Goal: Task Accomplishment & Management: Complete application form

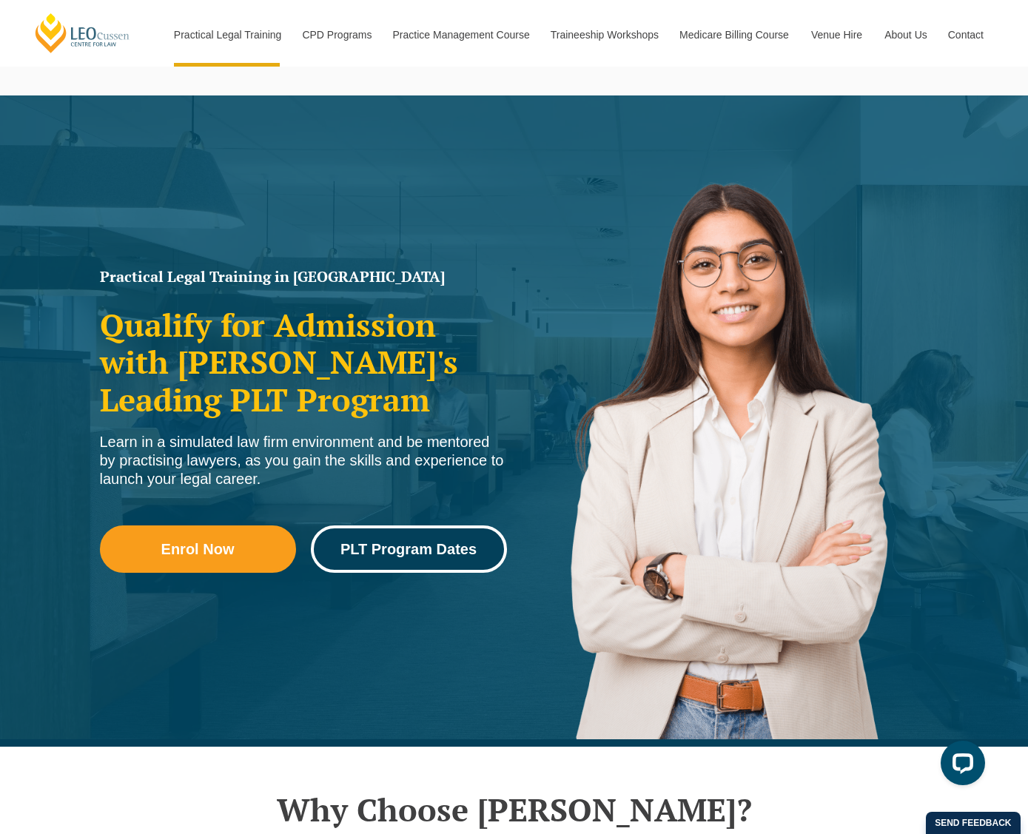
click at [432, 544] on span "PLT Program Dates" at bounding box center [408, 549] width 136 height 15
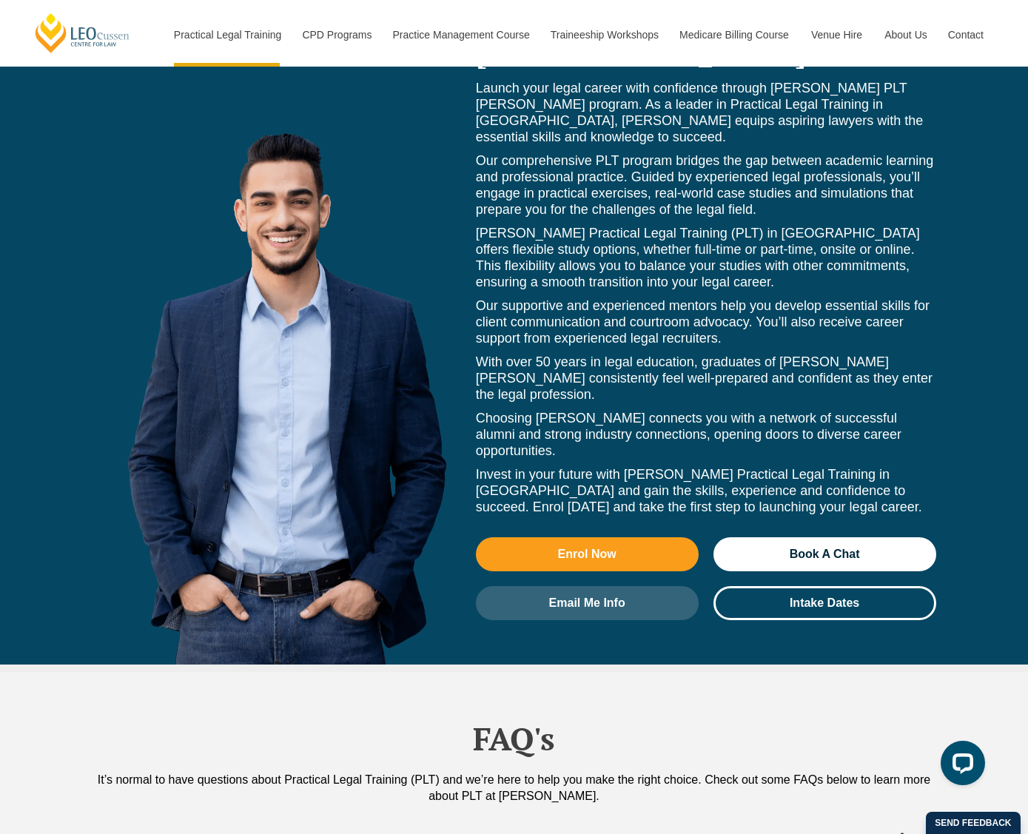
scroll to position [6711, 0]
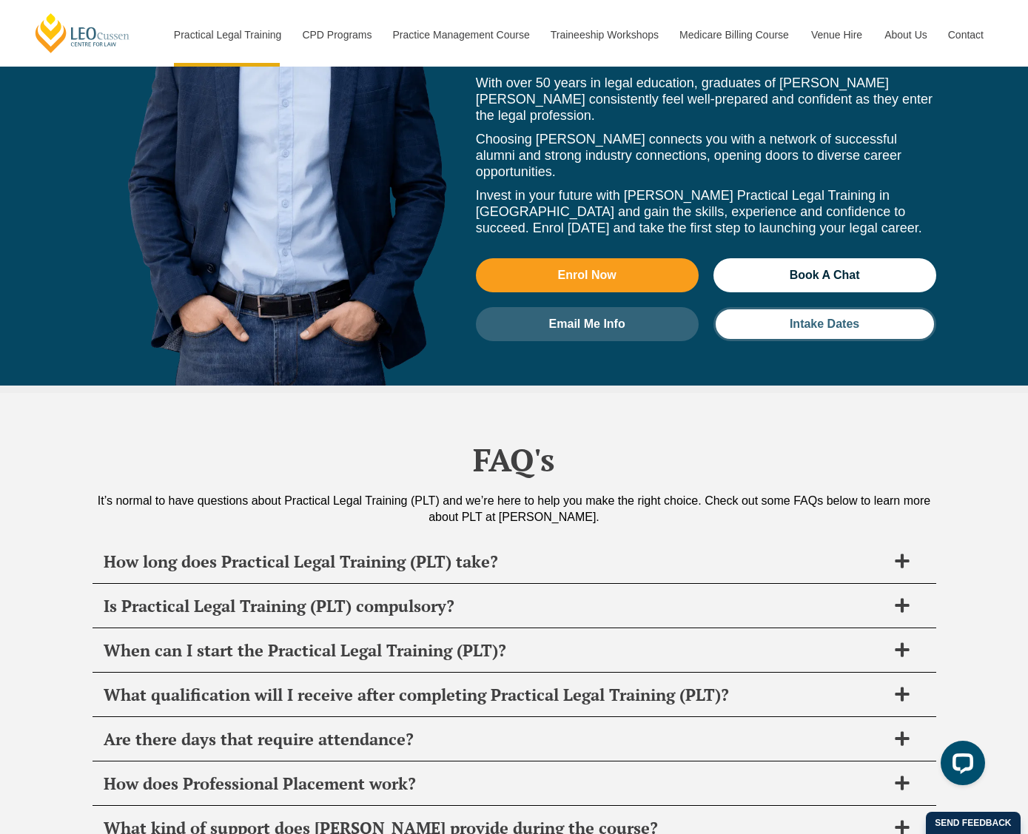
click at [852, 318] on span "Intake Dates" at bounding box center [824, 324] width 70 height 12
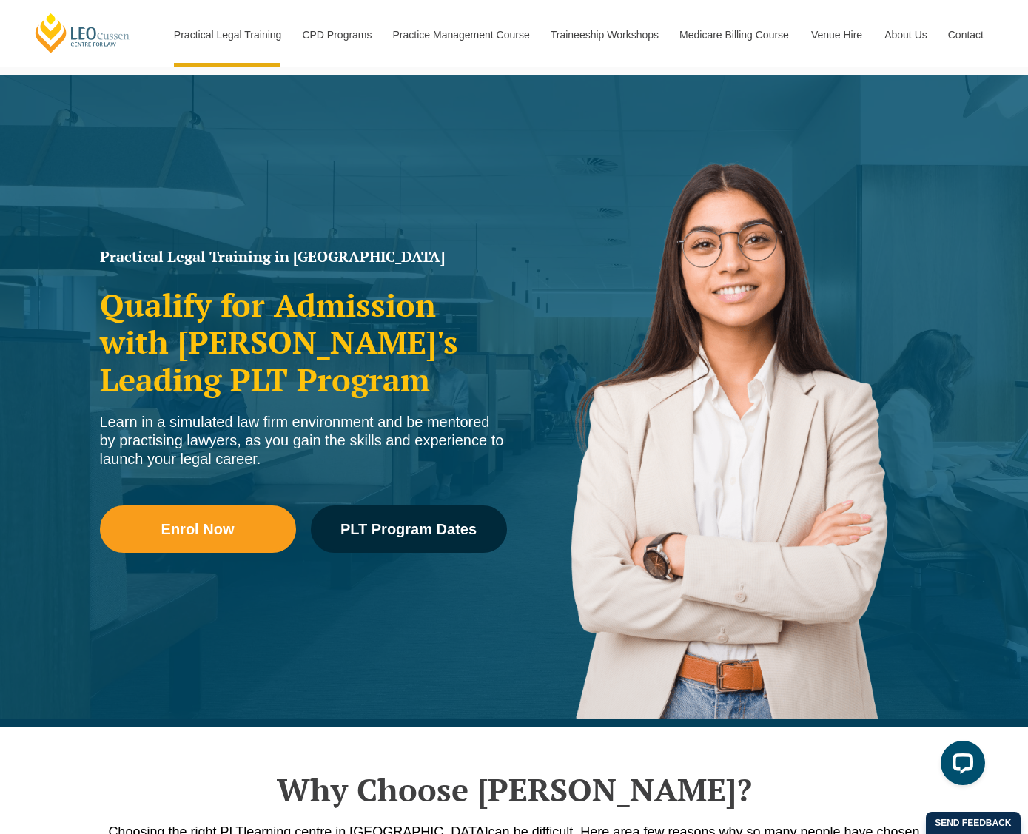
scroll to position [0, 0]
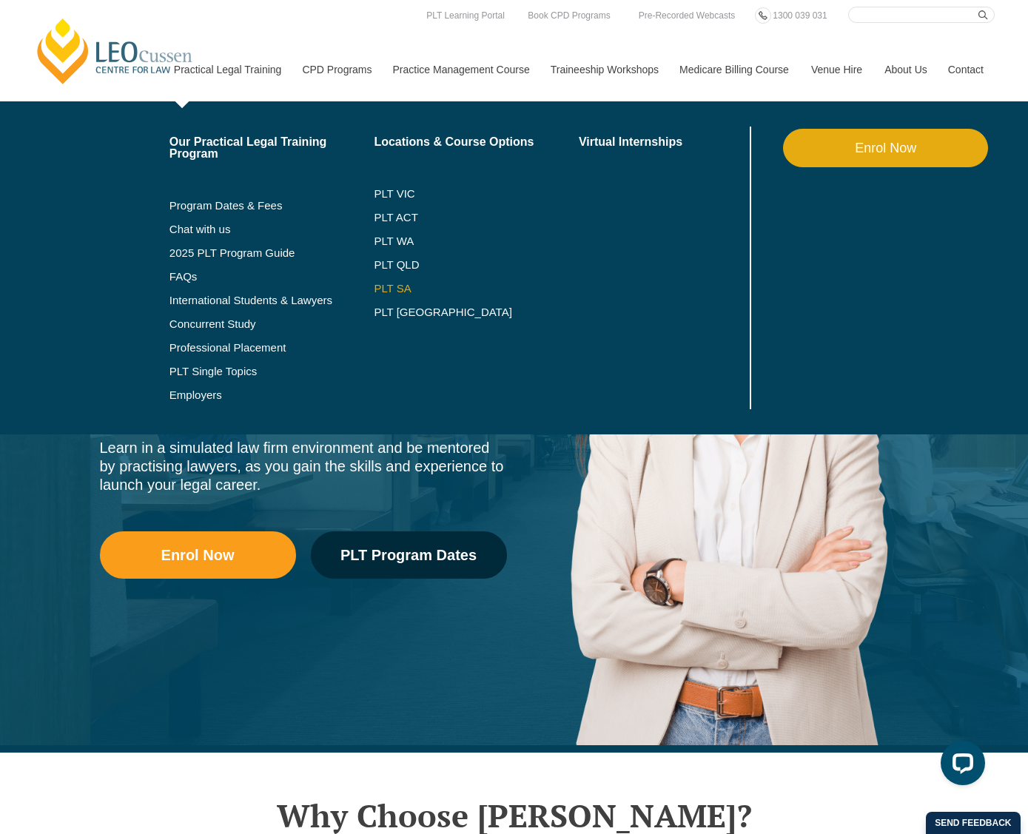
click at [375, 291] on link "PLT SA" at bounding box center [476, 289] width 205 height 12
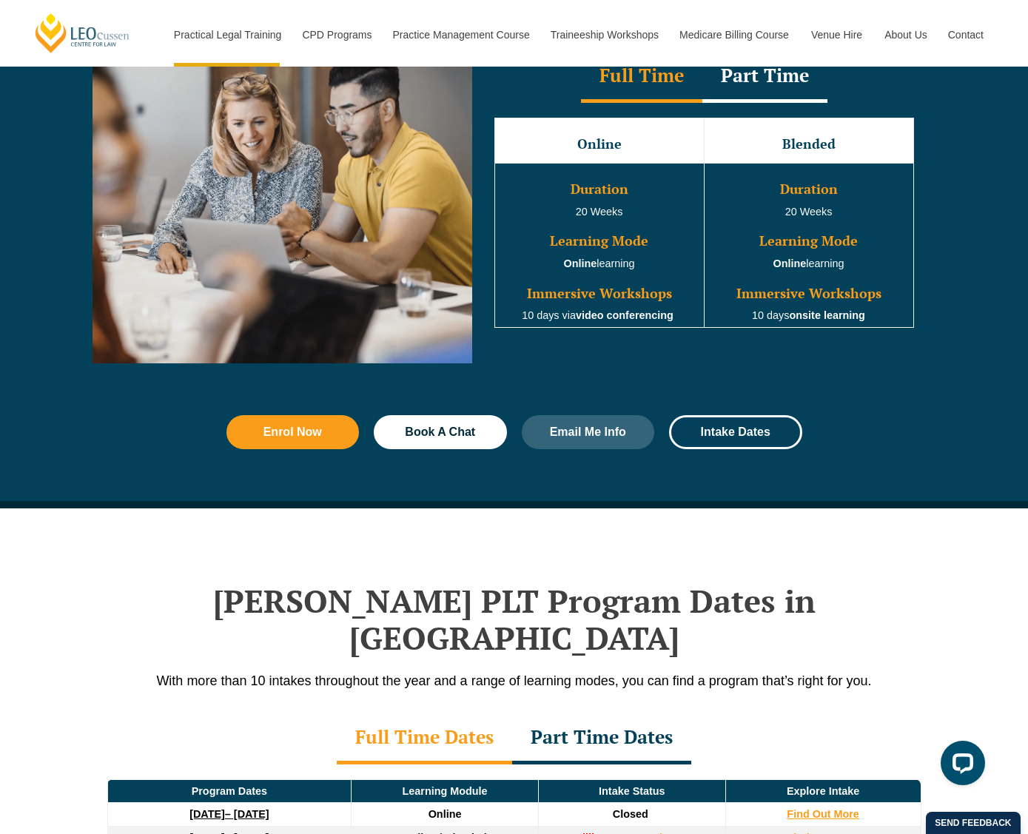
scroll to position [1679, 0]
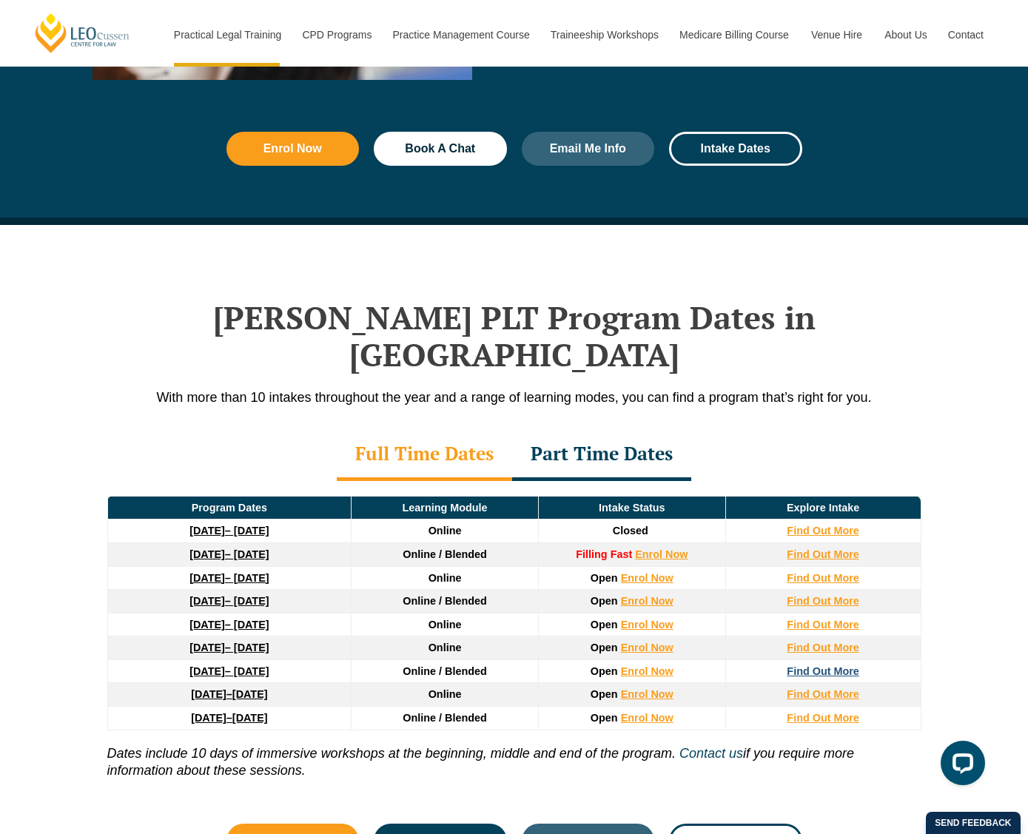
click at [815, 665] on strong "Find Out More" at bounding box center [822, 671] width 73 height 12
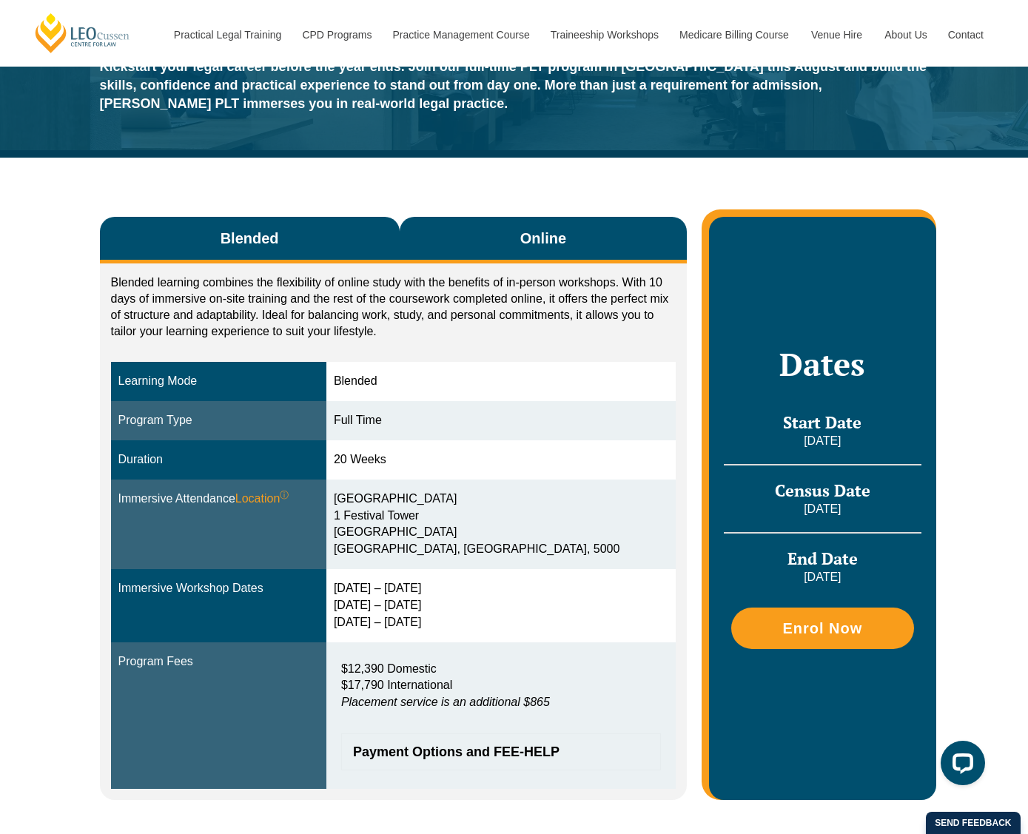
scroll to position [116, 0]
click at [561, 230] on span "Online" at bounding box center [543, 238] width 46 height 21
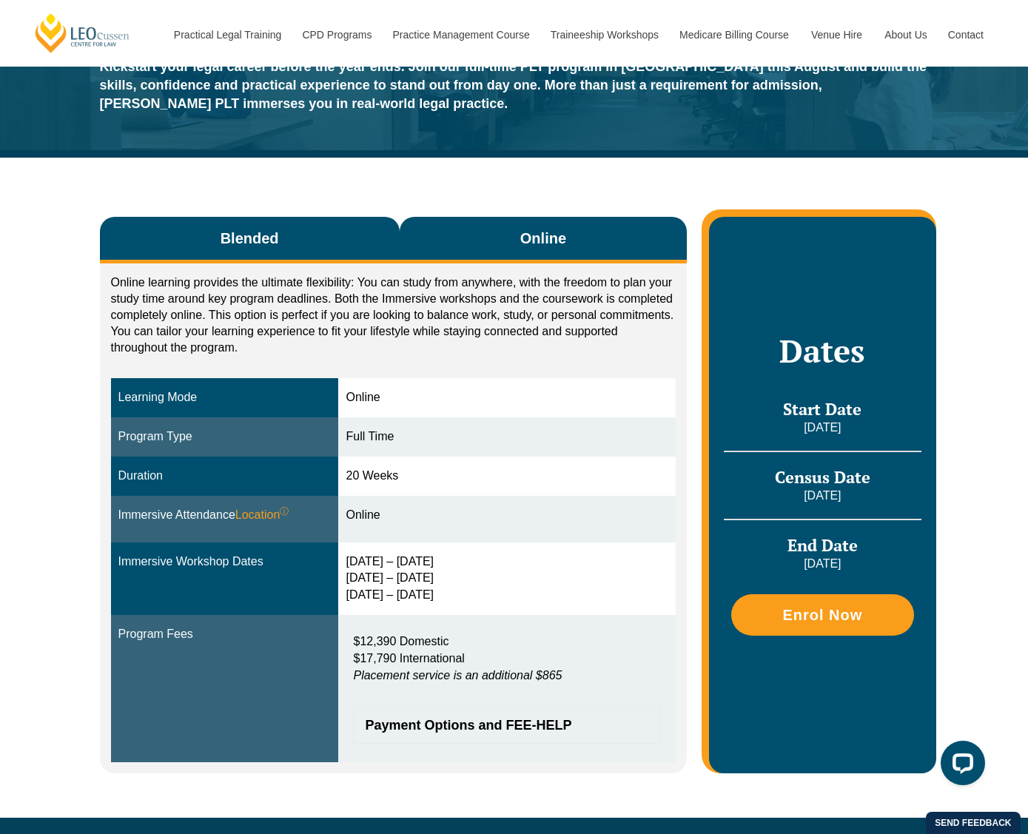
click at [267, 239] on span "Blended" at bounding box center [249, 238] width 58 height 21
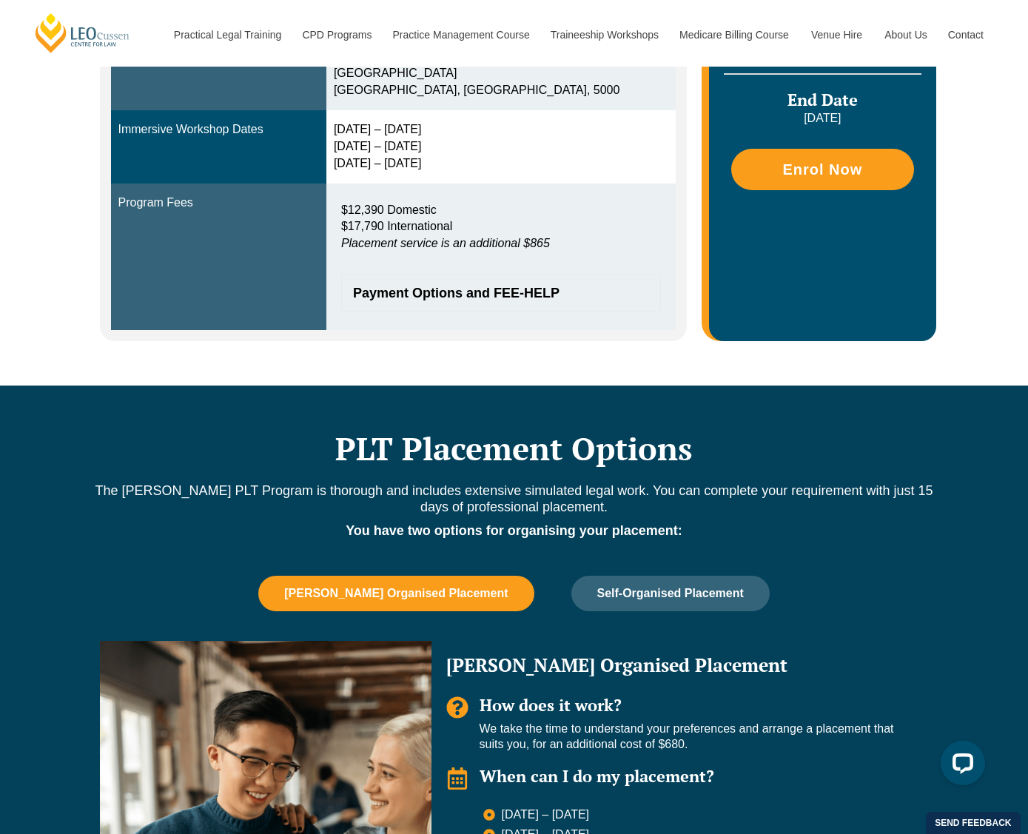
scroll to position [773, 0]
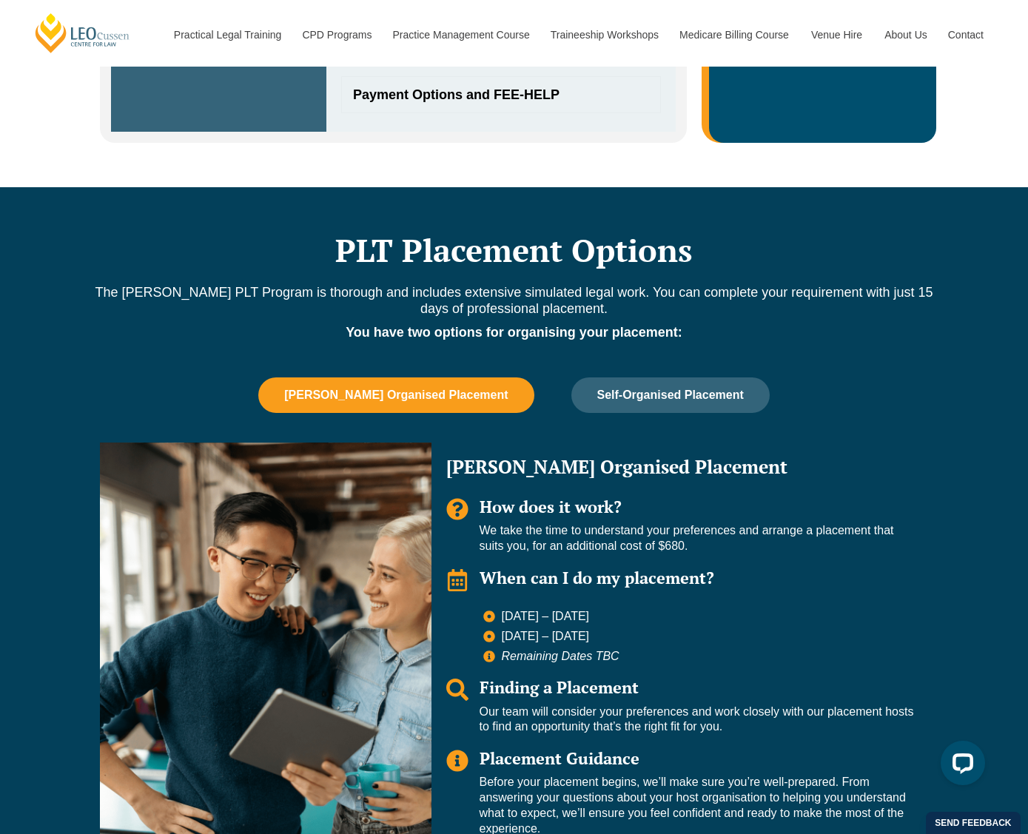
click at [621, 576] on span "When can I do my placement?" at bounding box center [596, 577] width 235 height 21
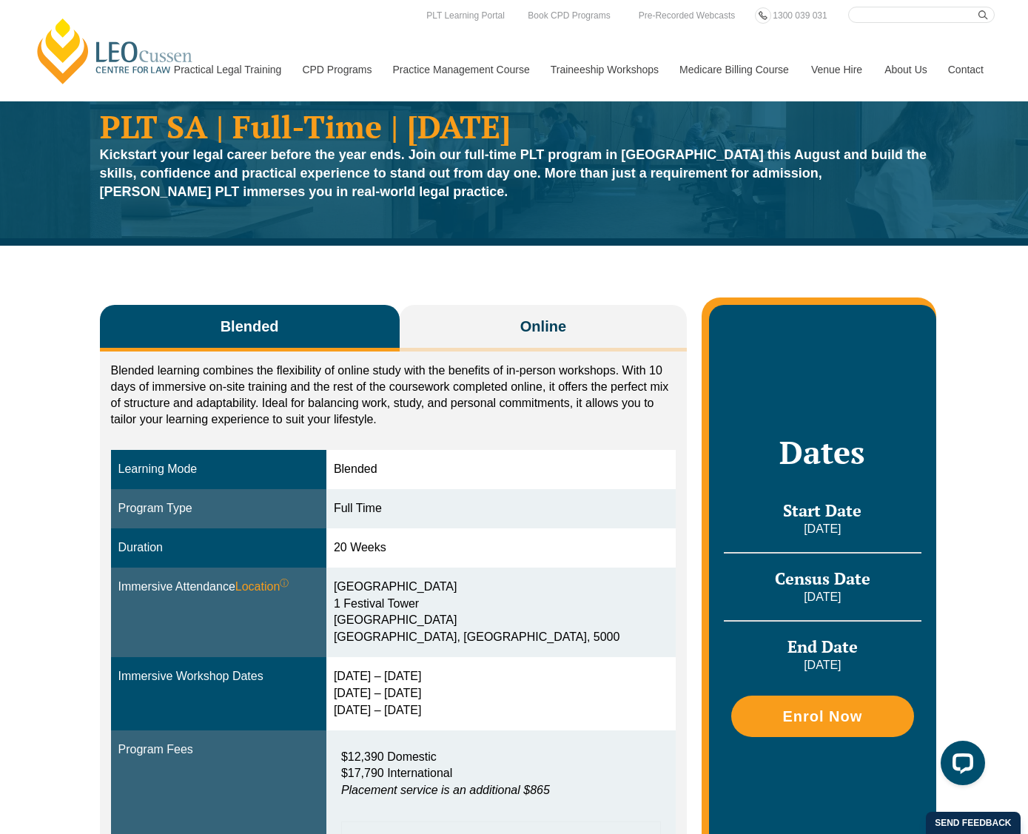
scroll to position [0, 0]
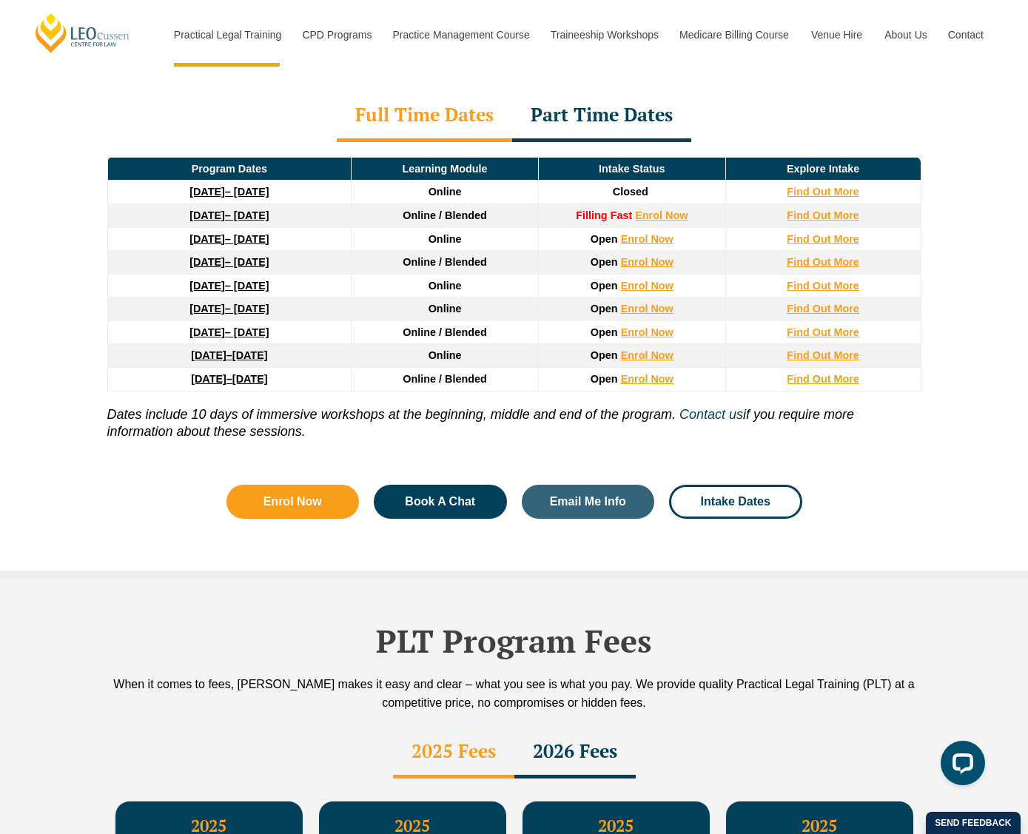
scroll to position [1857, 0]
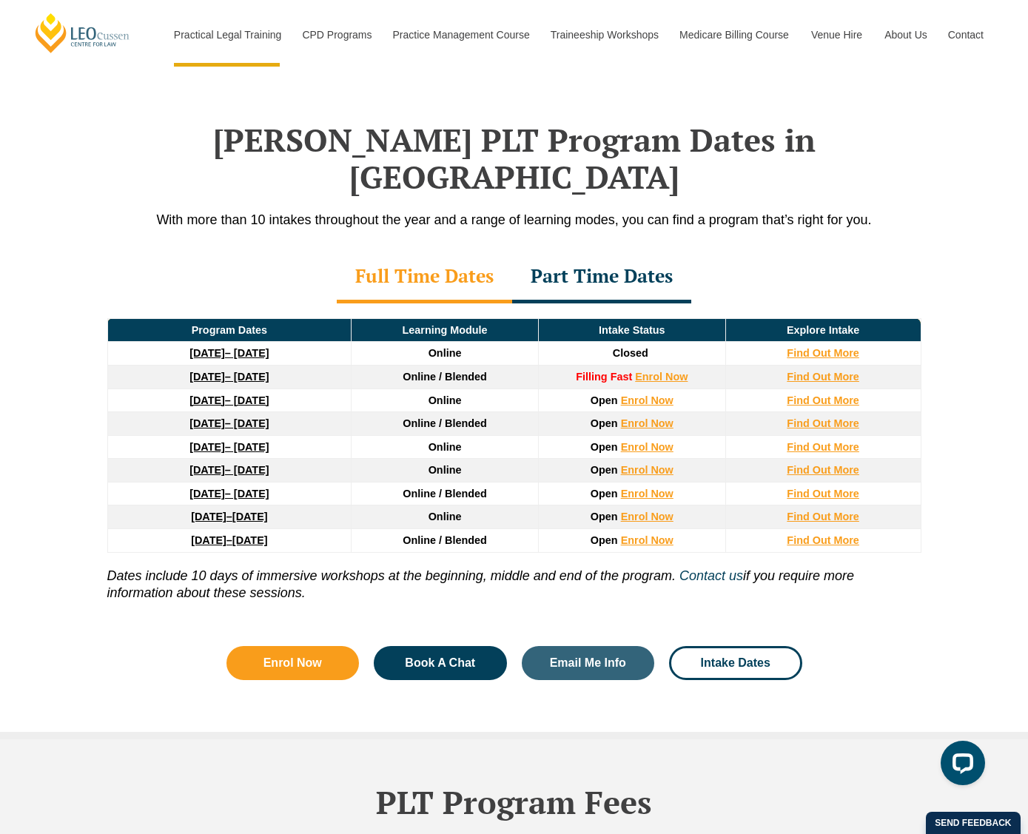
click at [596, 252] on div "Part Time Dates" at bounding box center [601, 278] width 179 height 52
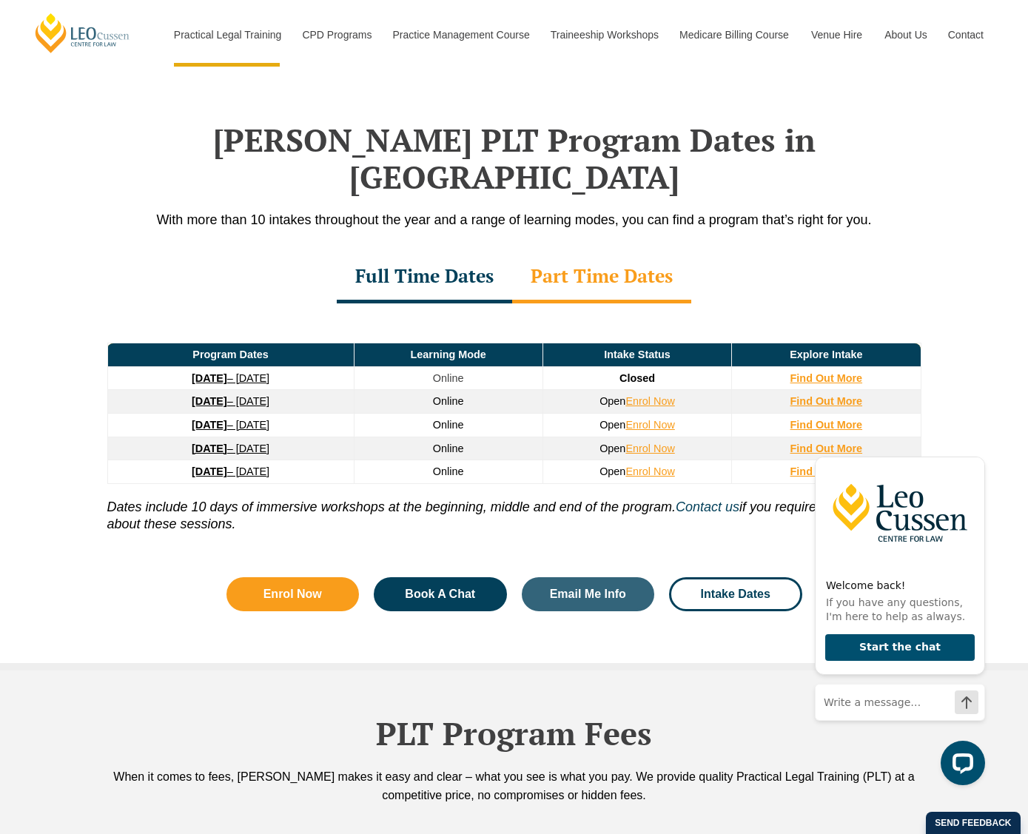
click at [438, 252] on div "Full Time Dates" at bounding box center [424, 278] width 175 height 52
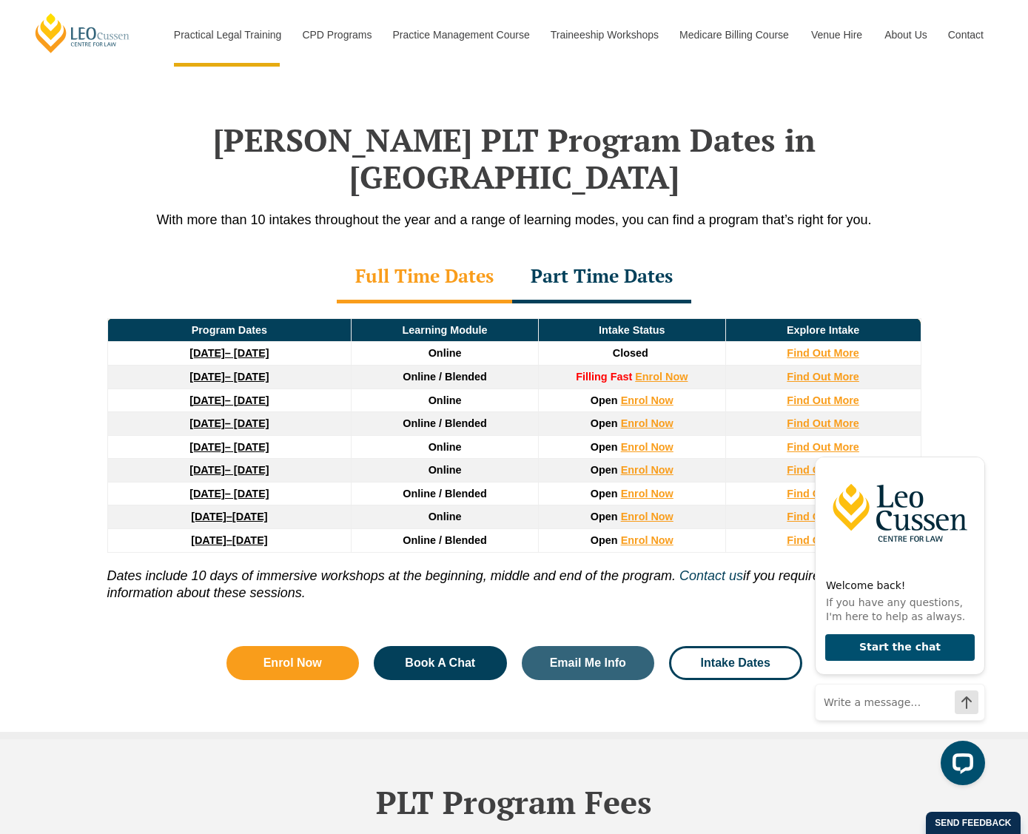
click at [631, 252] on div "Part Time Dates" at bounding box center [601, 278] width 179 height 52
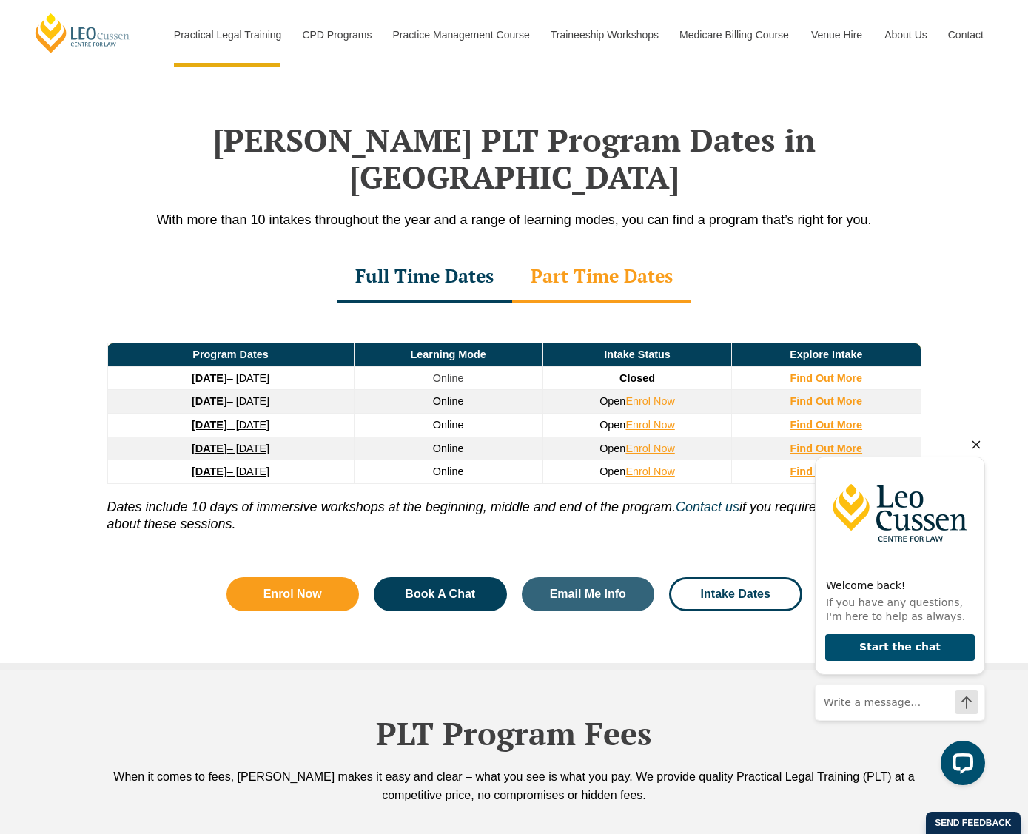
click at [819, 437] on div "Welcome back! If you have any questions, I'm here to help as always. Start the …" at bounding box center [900, 585] width 170 height 299
click at [800, 465] on strong "Find Out More" at bounding box center [826, 471] width 73 height 12
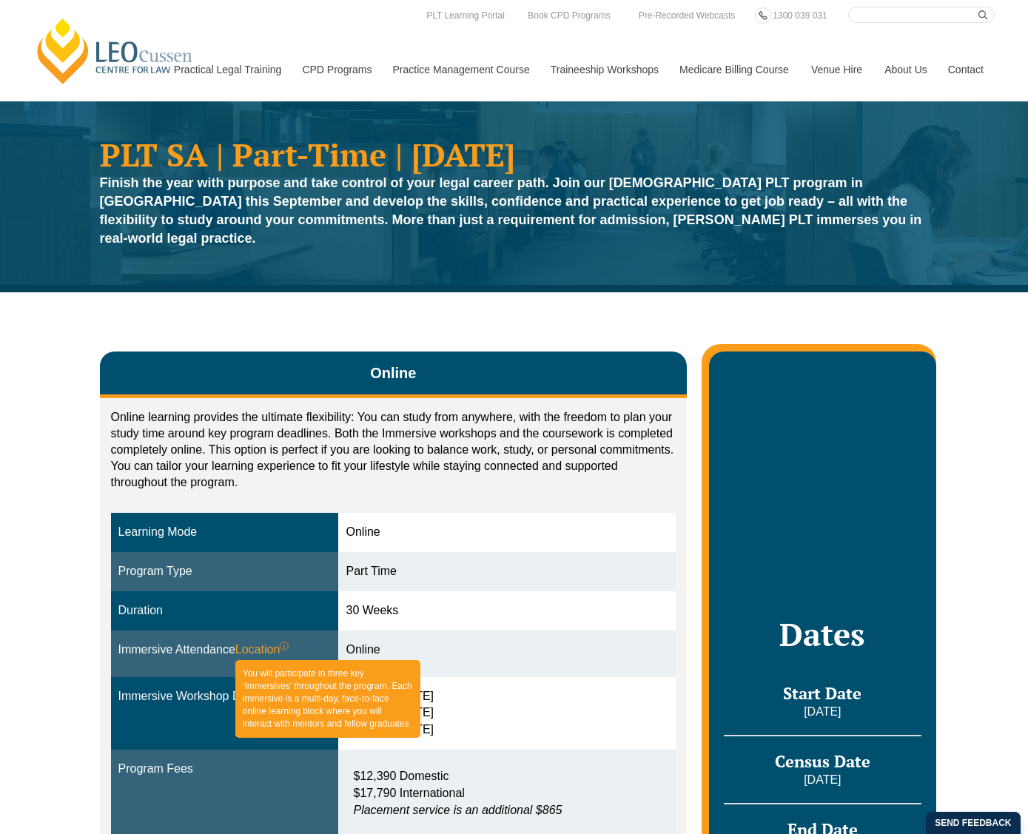
click at [289, 641] on sup "ⓘ" at bounding box center [284, 646] width 9 height 10
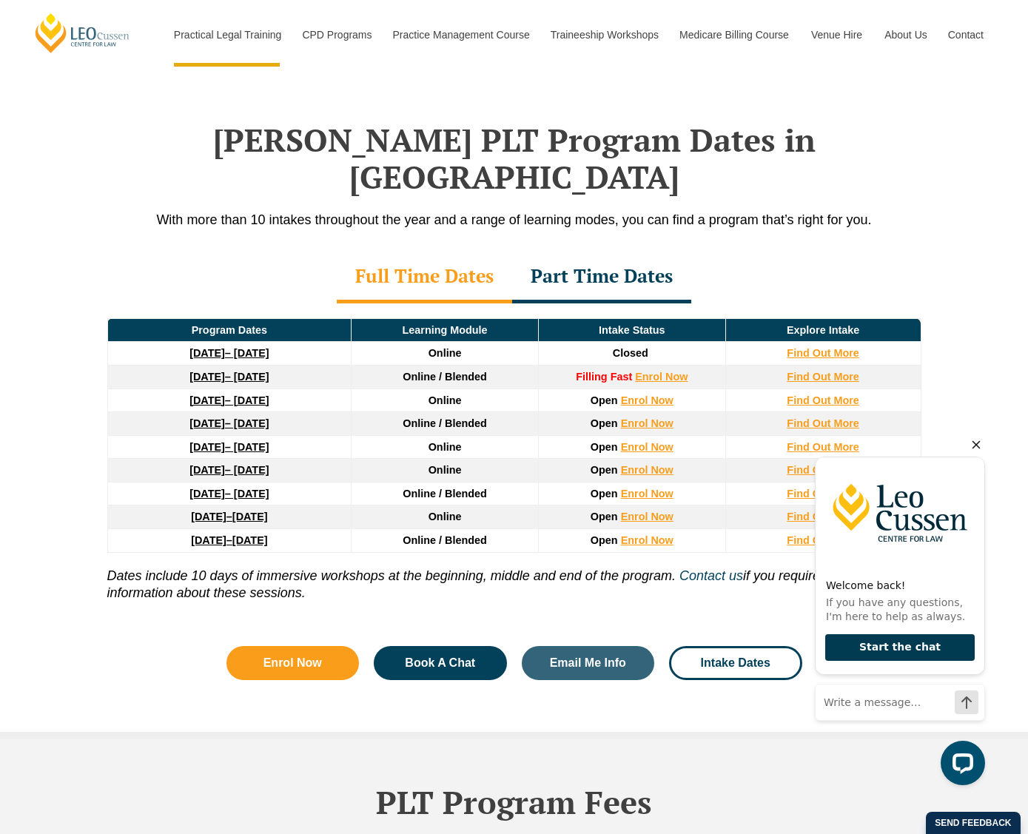
click at [855, 655] on button "Start the chat" at bounding box center [899, 647] width 149 height 27
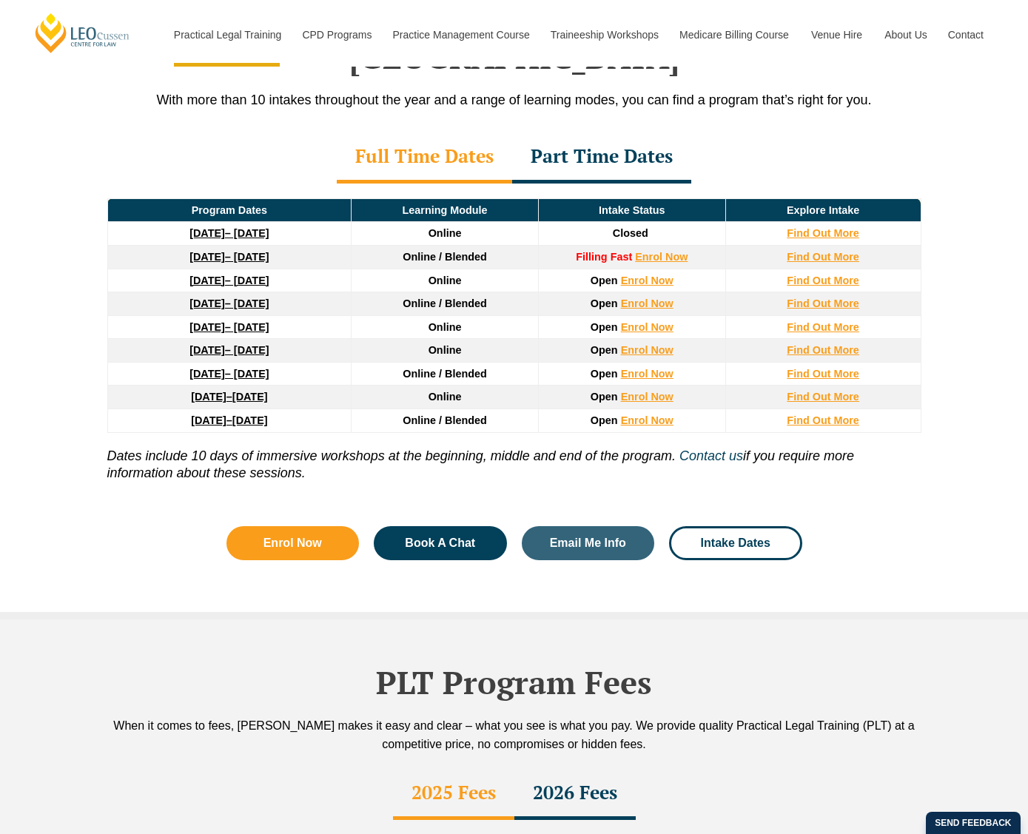
scroll to position [1981, 0]
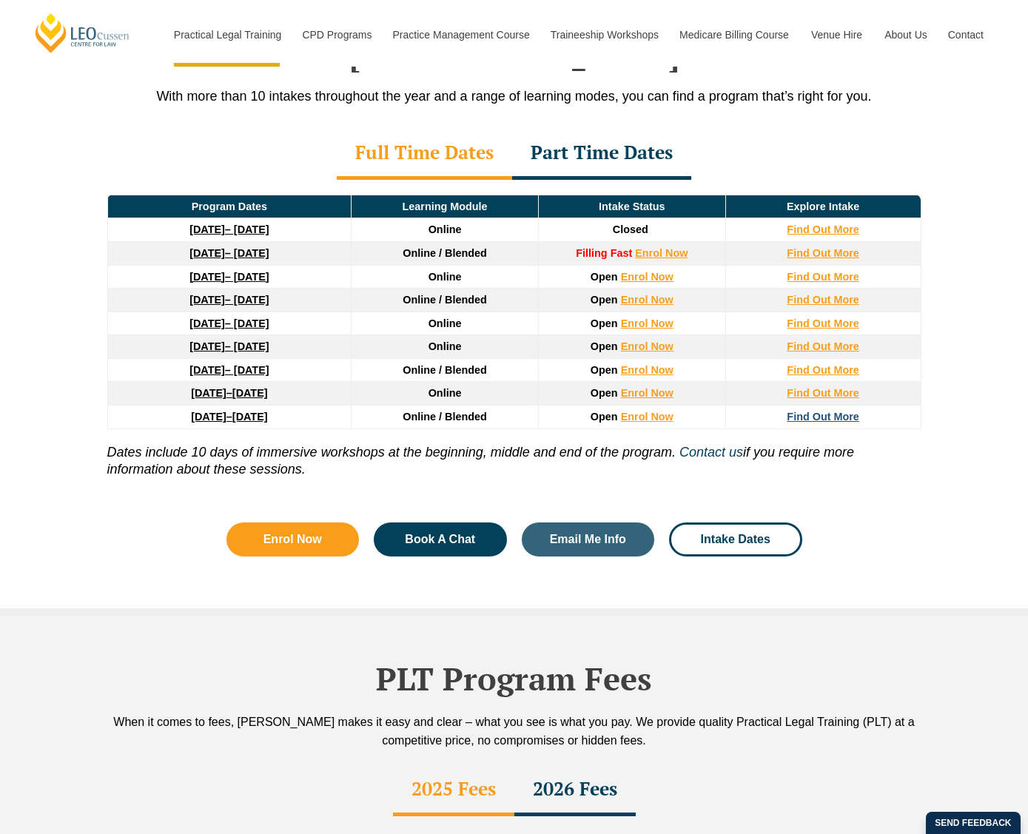
click at [836, 411] on strong "Find Out More" at bounding box center [822, 417] width 73 height 12
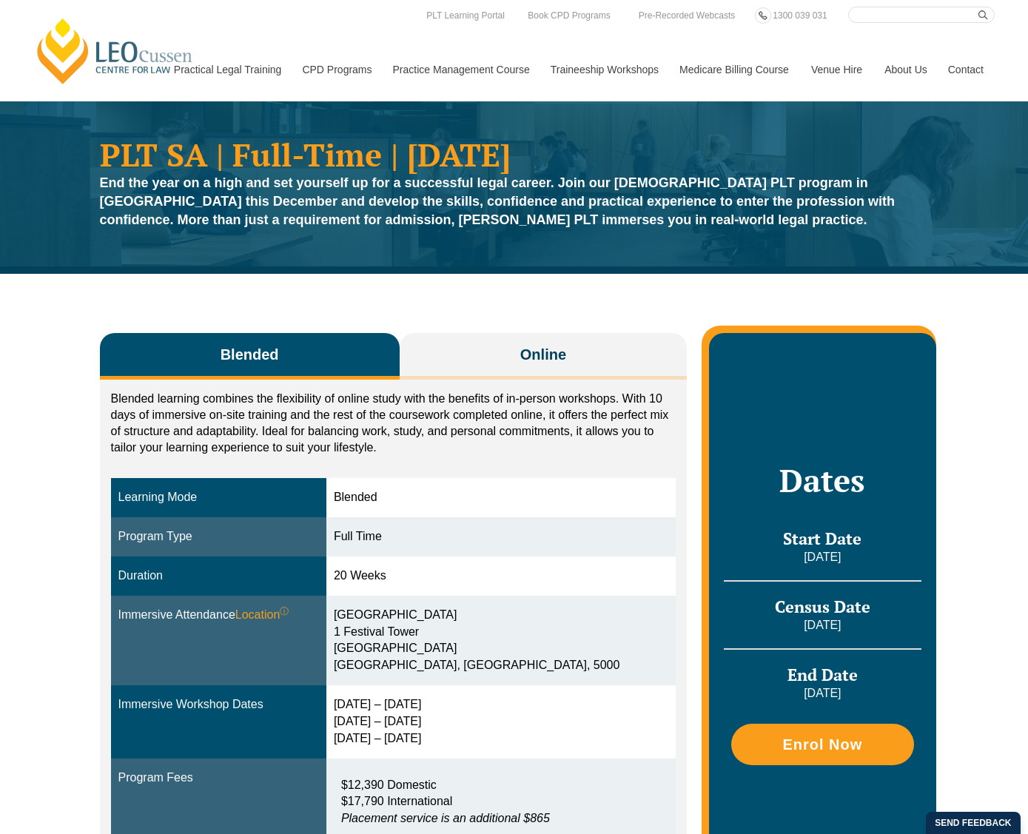
click at [320, 356] on button "Blended" at bounding box center [250, 356] width 300 height 47
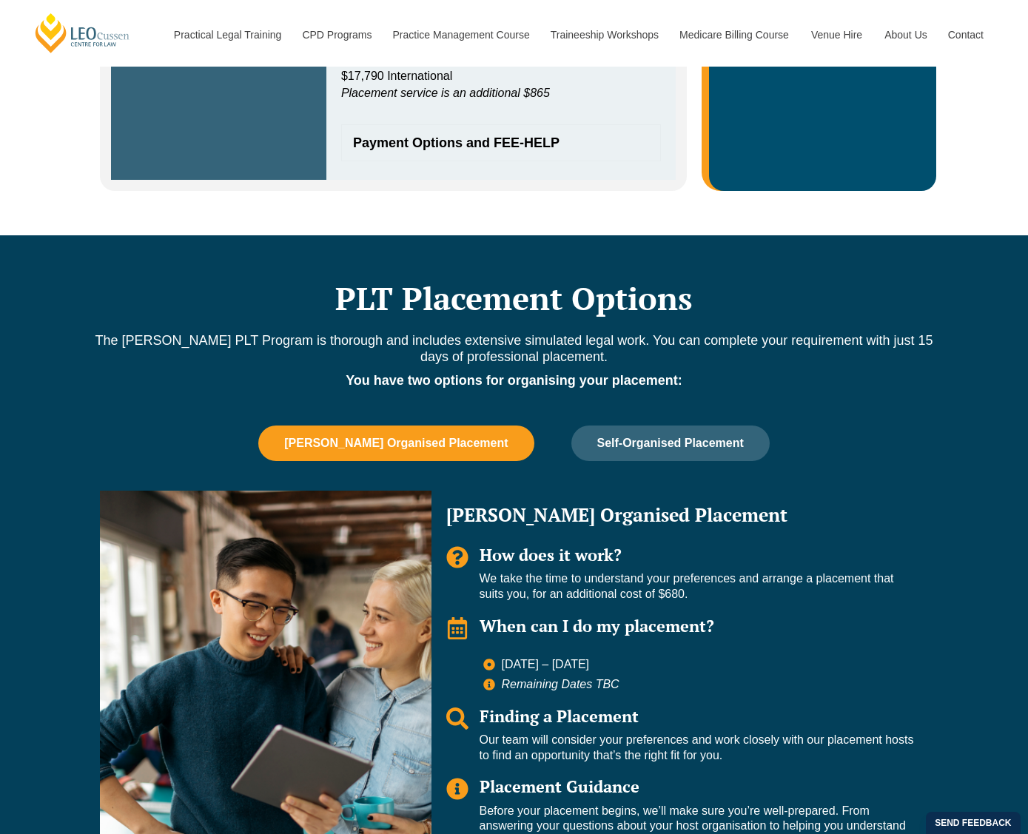
scroll to position [744, 0]
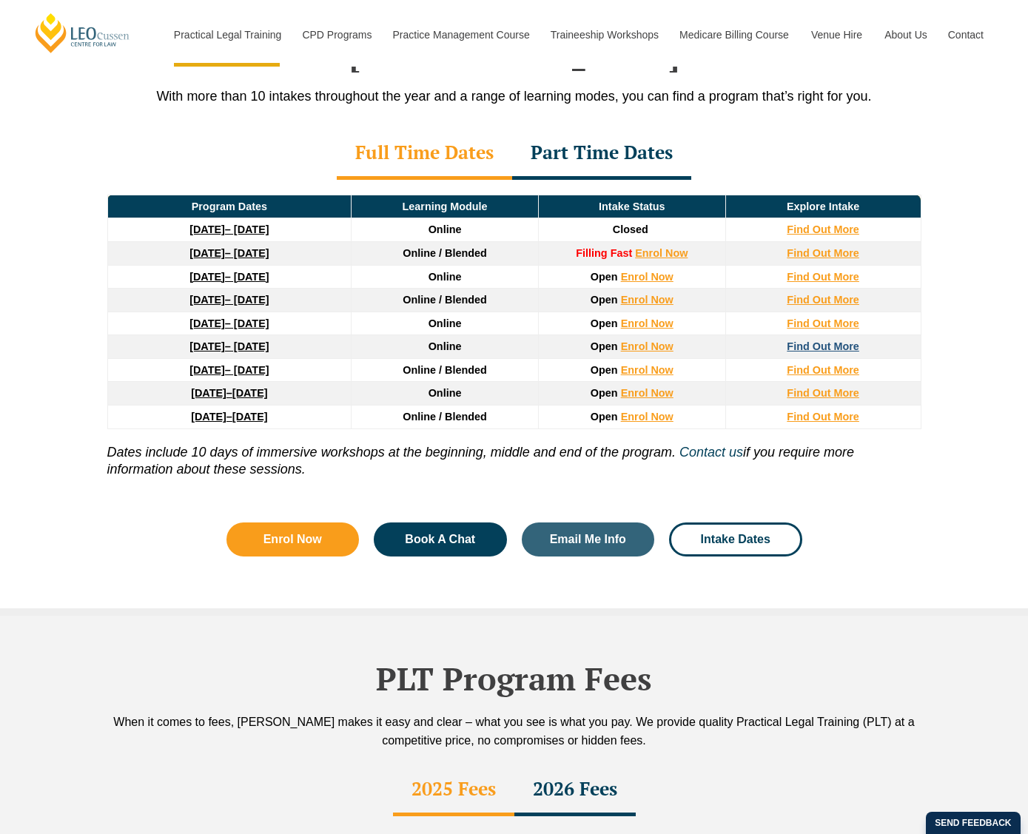
click at [833, 340] on strong "Find Out More" at bounding box center [822, 346] width 73 height 12
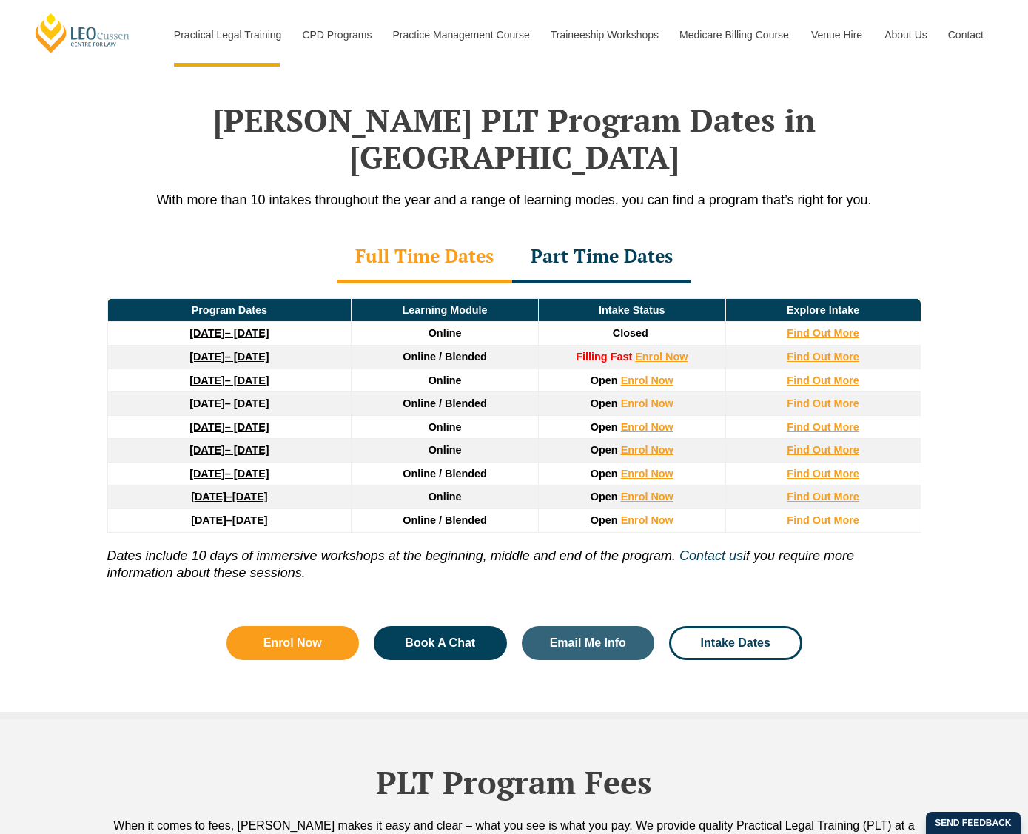
scroll to position [1878, 0]
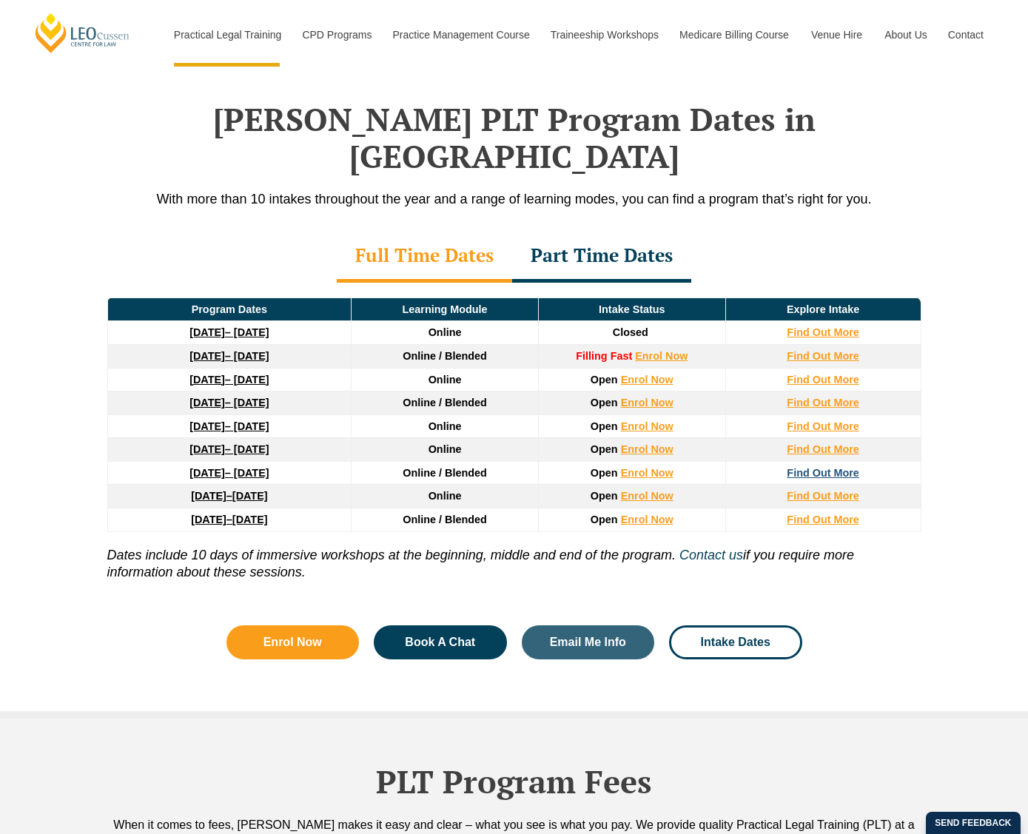
click at [826, 467] on strong "Find Out More" at bounding box center [822, 473] width 73 height 12
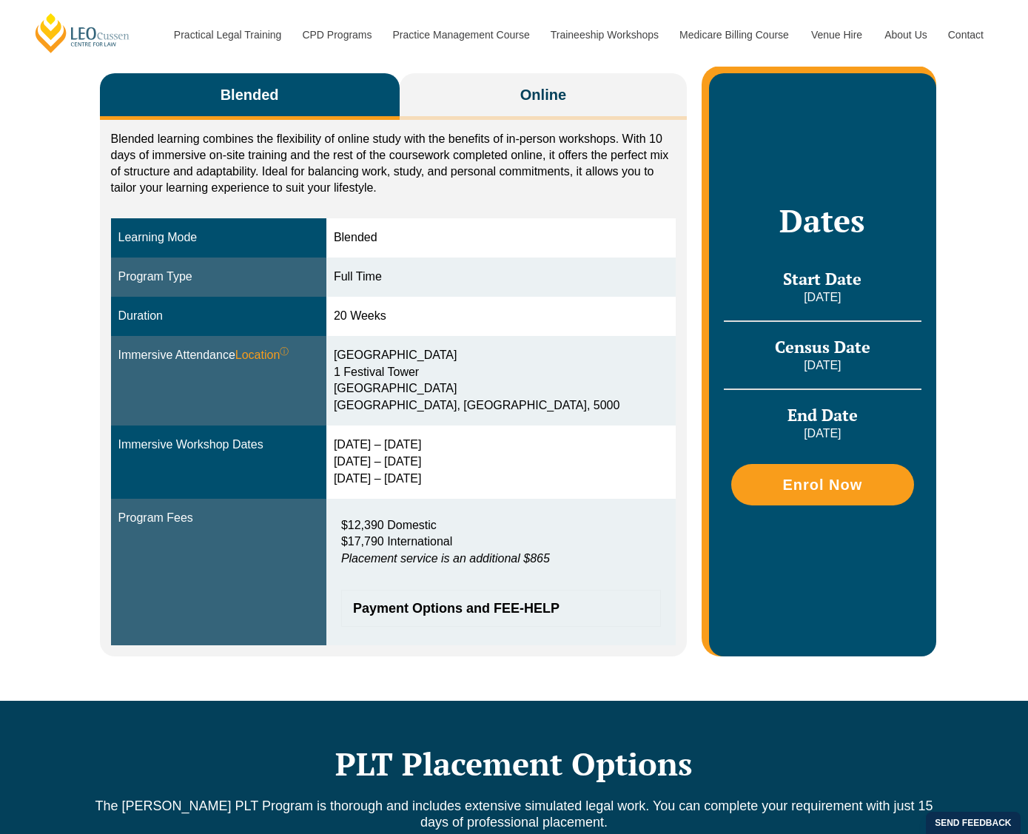
scroll to position [274, 0]
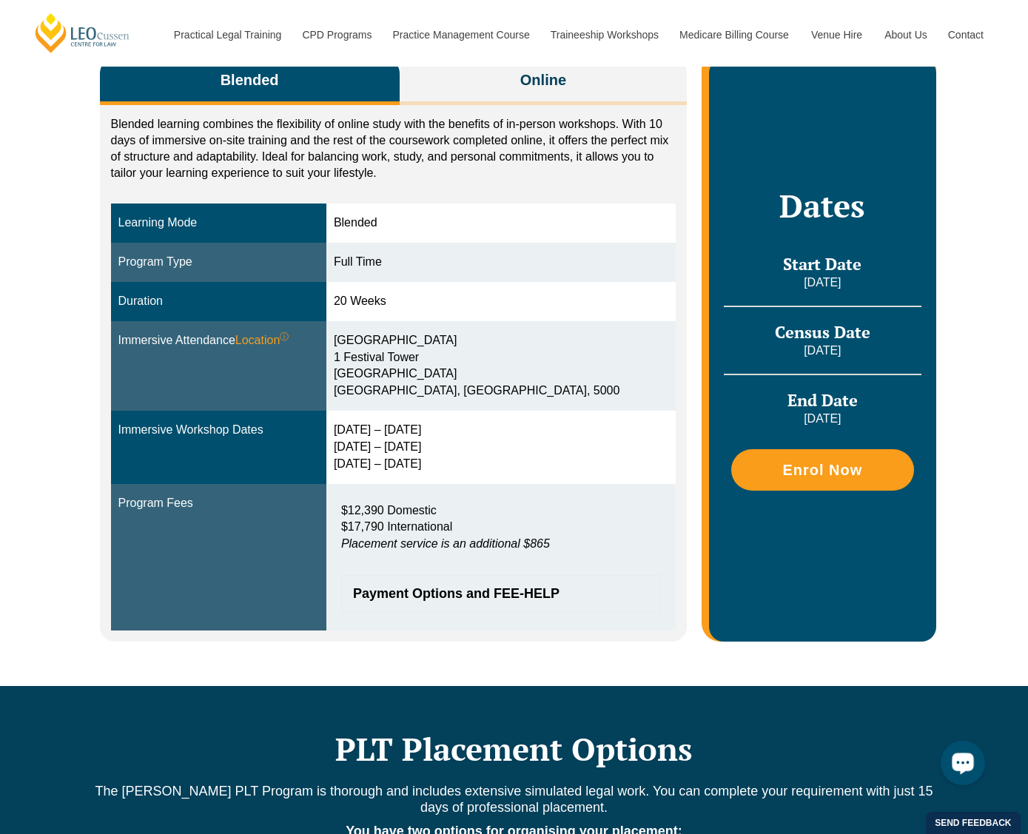
click at [957, 761] on icon "Open LiveChat chat widget" at bounding box center [963, 763] width 14 height 10
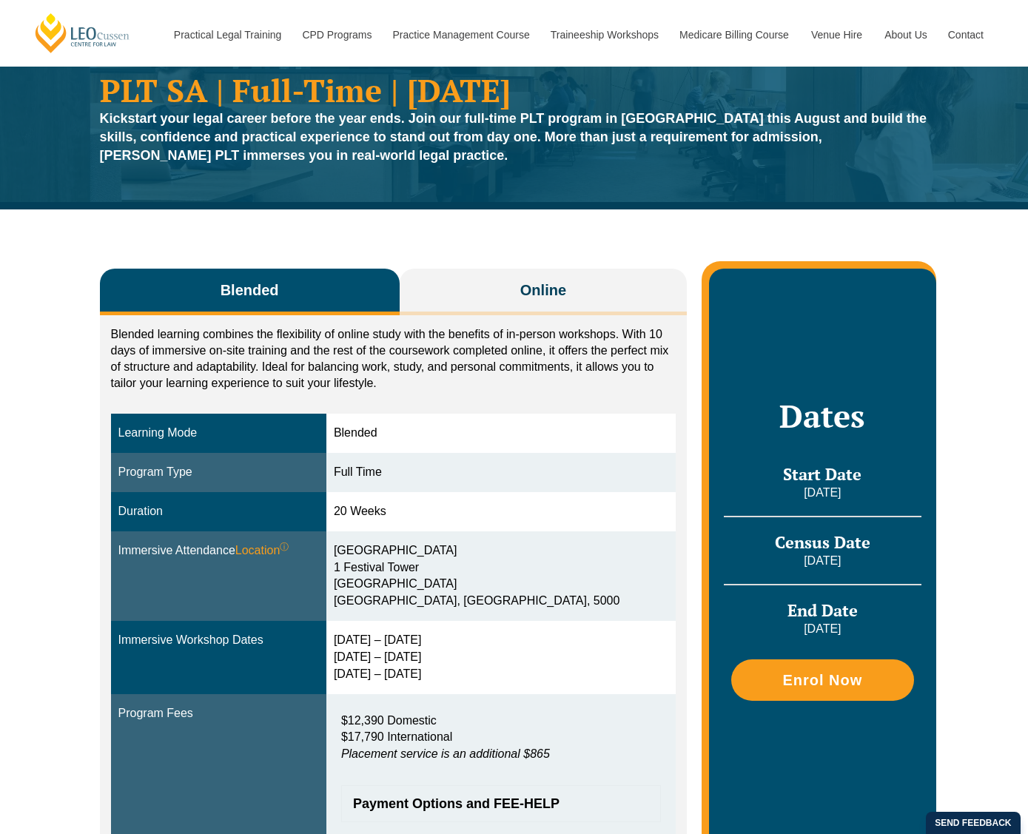
scroll to position [65, 0]
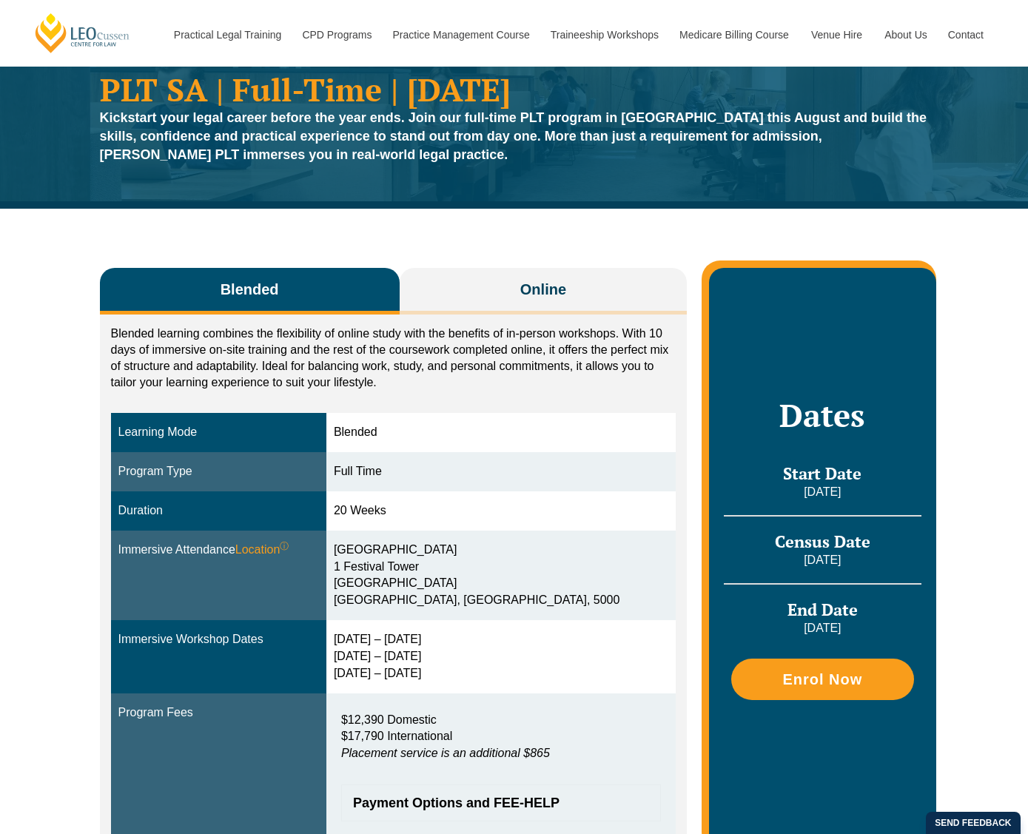
click at [258, 285] on span "Blended" at bounding box center [249, 289] width 58 height 21
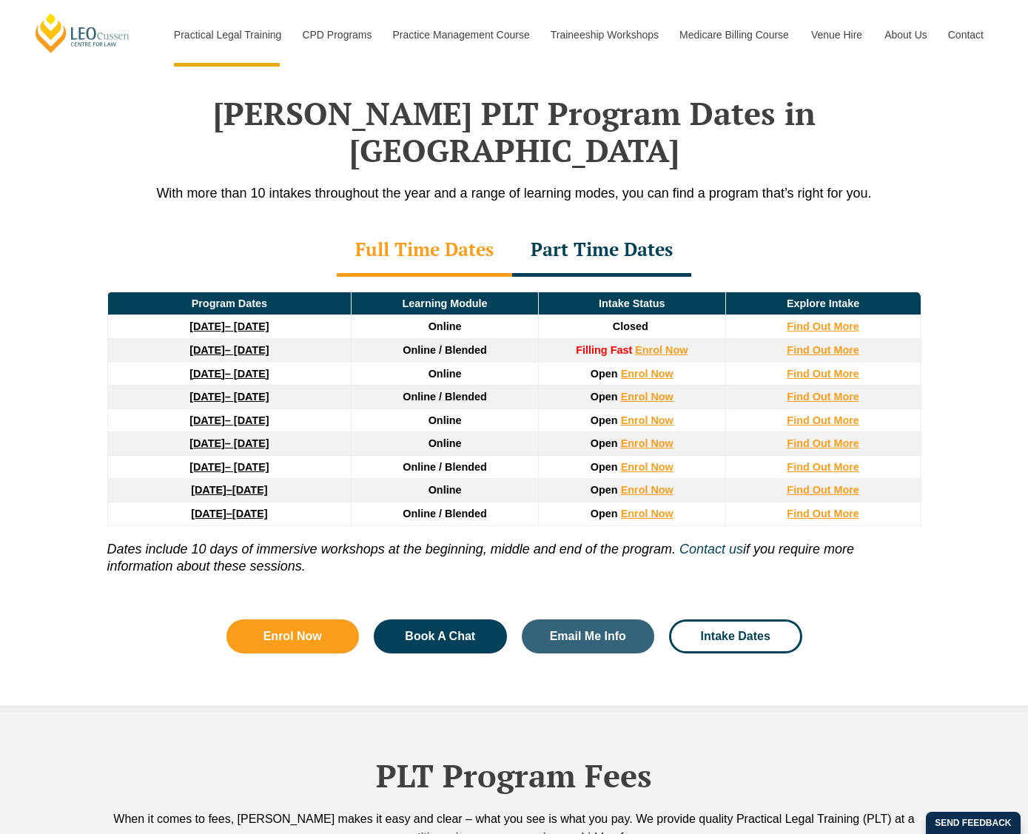
scroll to position [1902, 0]
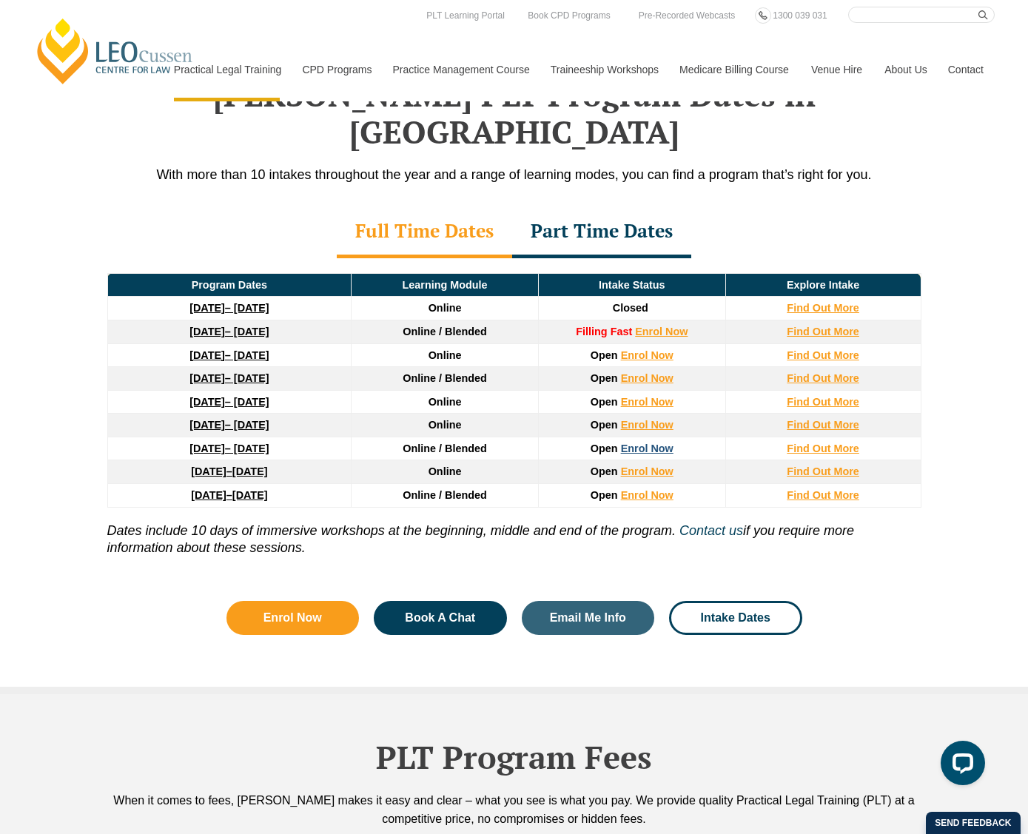
click at [632, 442] on link "Enrol Now" at bounding box center [647, 448] width 53 height 12
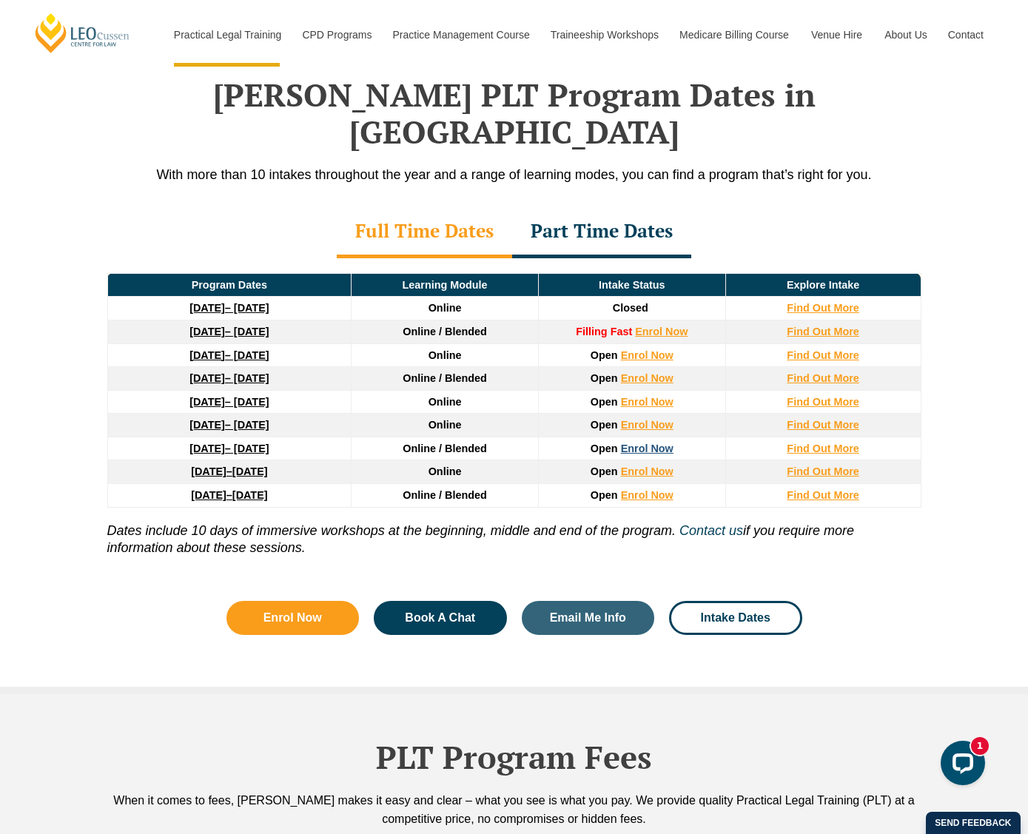
click at [642, 442] on link "Enrol Now" at bounding box center [647, 448] width 53 height 12
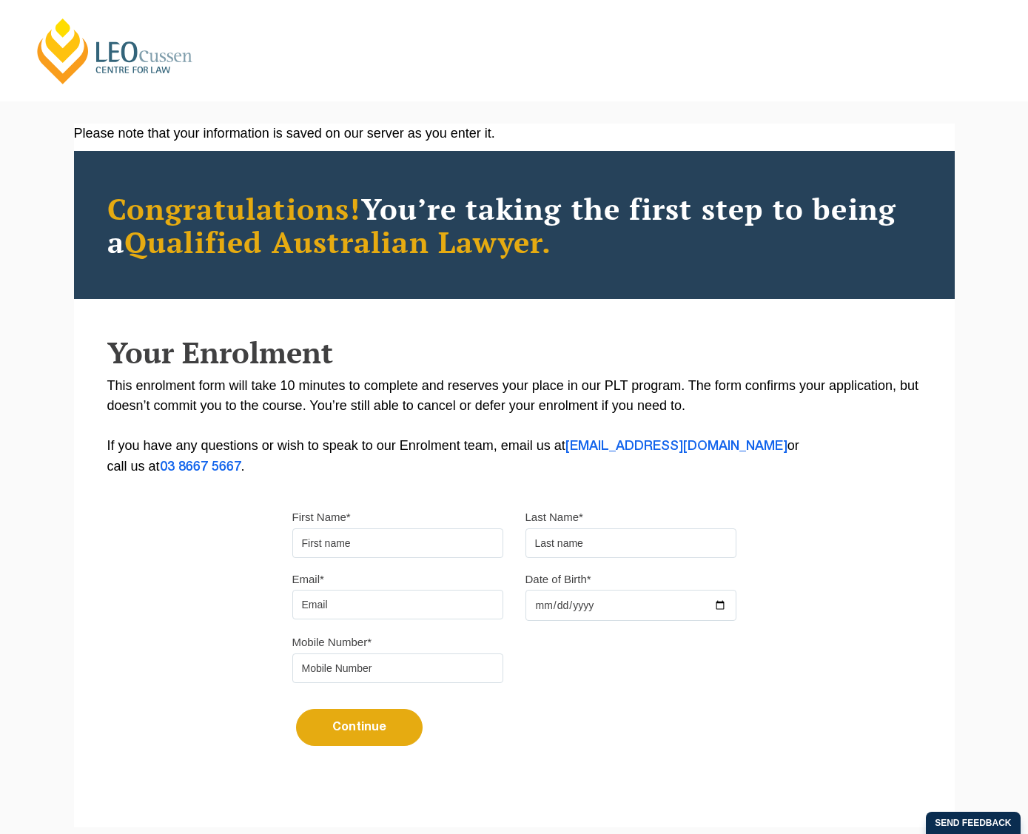
click at [388, 541] on input "First Name*" at bounding box center [397, 543] width 211 height 30
type input "Mirabeau"
type input "Albos"
type input "mirabeau_albos@yahoo.com"
type input "0405742743"
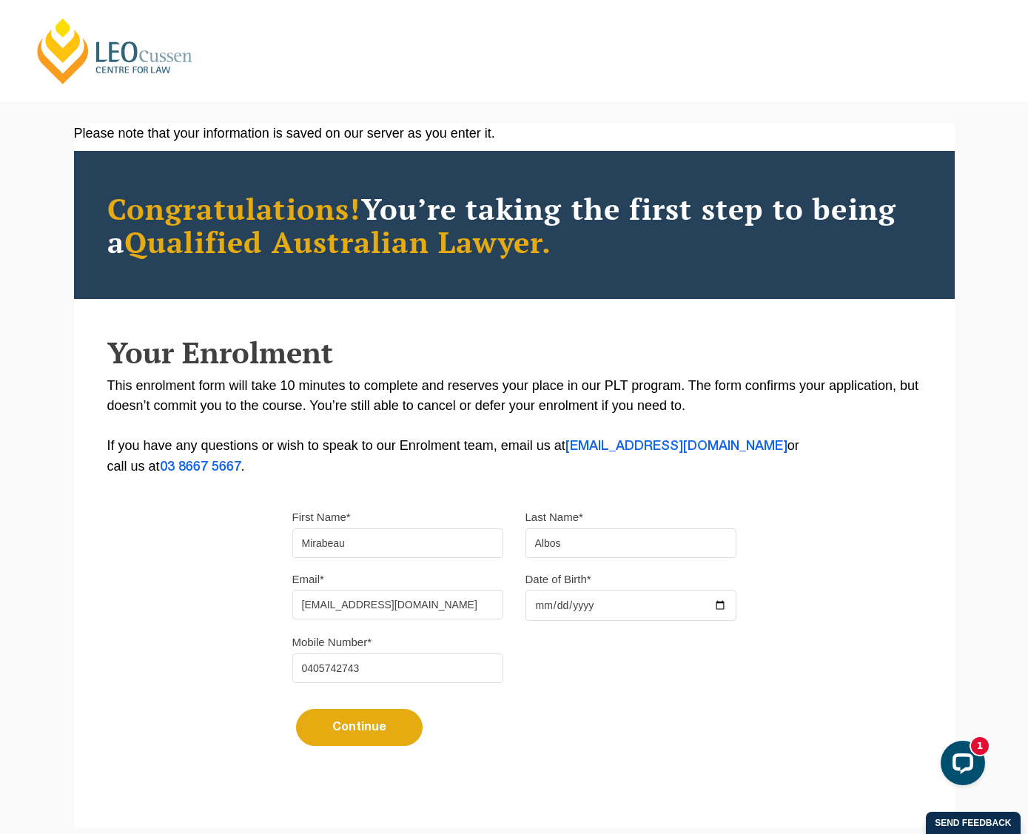
click at [576, 610] on input "Date of Birth*" at bounding box center [630, 605] width 211 height 31
click at [535, 608] on input "Date of Birth*" at bounding box center [630, 605] width 211 height 31
type input "1981-12-28"
click at [351, 734] on button "Continue" at bounding box center [359, 727] width 127 height 37
select select
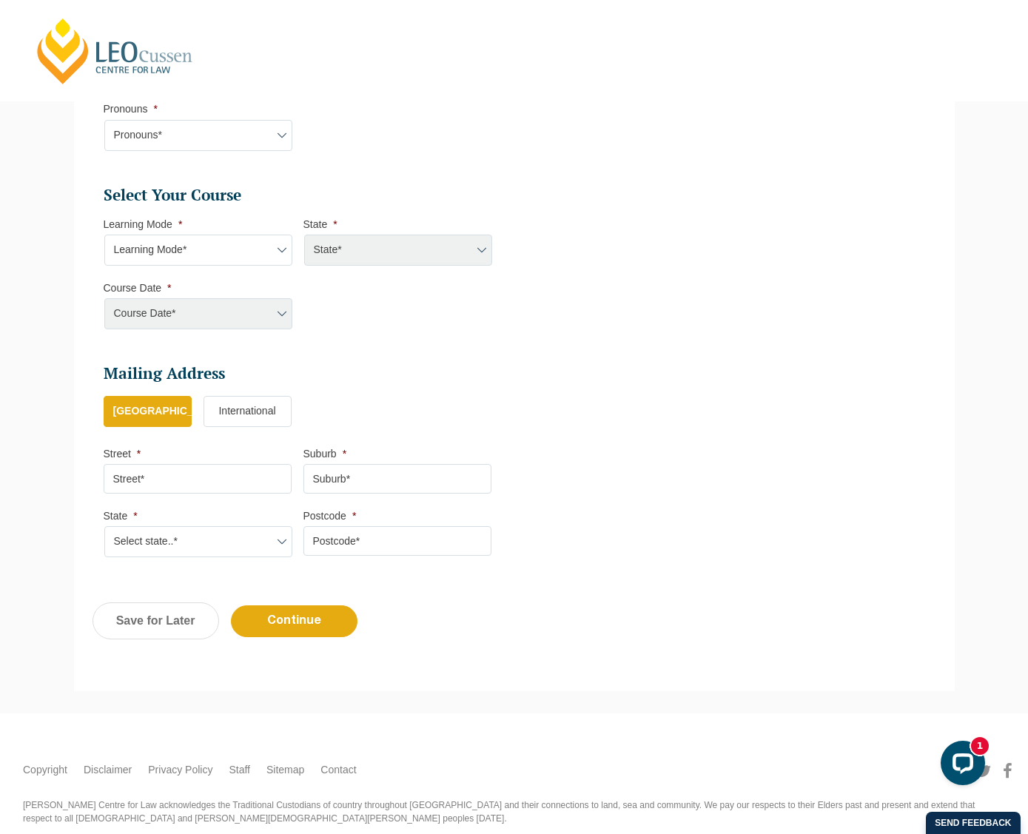
scroll to position [339, 0]
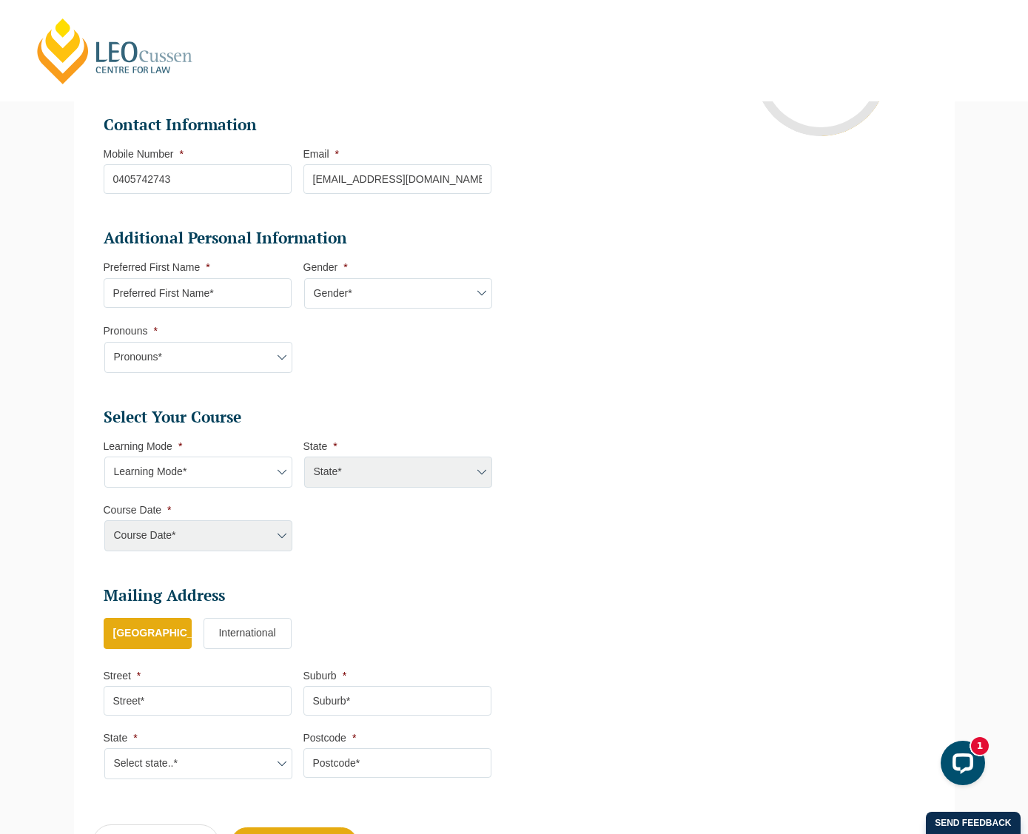
click at [264, 298] on input "Preferred First Name *" at bounding box center [198, 293] width 188 height 30
type input "Mira"
click at [492, 288] on li "Gender * Gender* Male Female Nonbinary Intersex Prefer not to disclose Other" at bounding box center [403, 284] width 200 height 48
click at [482, 292] on select "Gender* Male Female Nonbinary Intersex Prefer not to disclose Other" at bounding box center [398, 293] width 188 height 31
select select "Female"
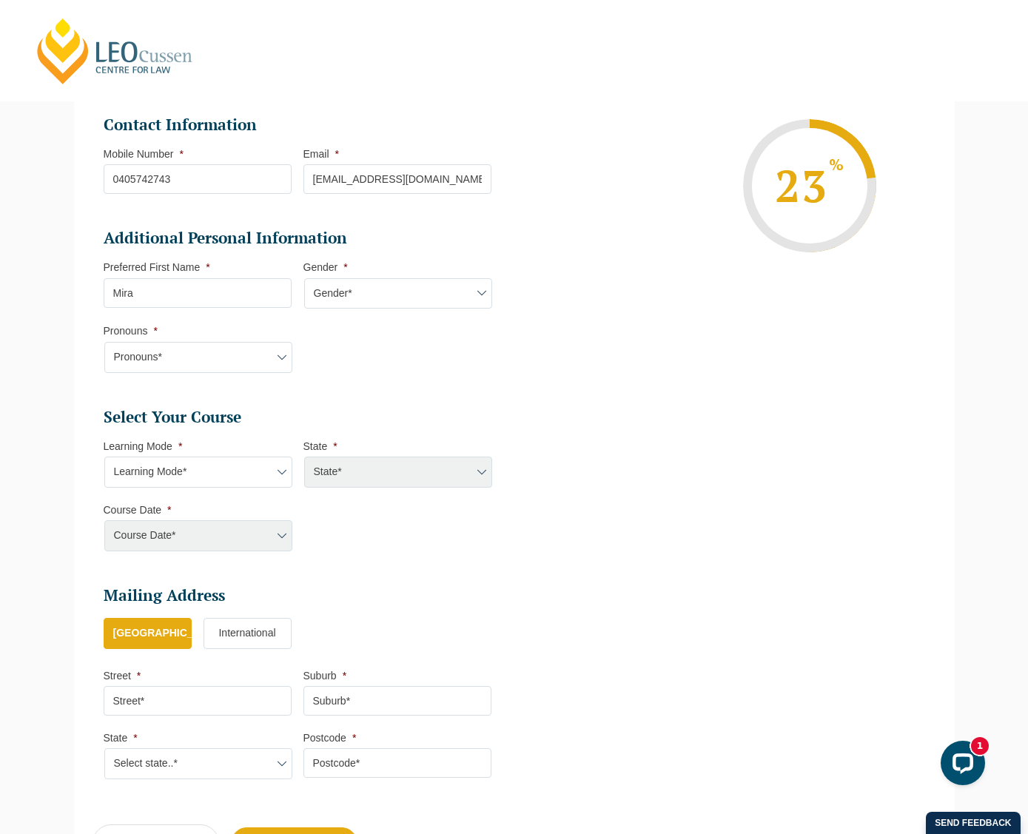
click at [304, 279] on select "Gender* Male Female Nonbinary Intersex Prefer not to disclose Other" at bounding box center [398, 293] width 188 height 31
click at [282, 357] on select "Pronouns* She/Her/Hers He/Him/His They/Them/Theirs Other Prefer not to disclose" at bounding box center [198, 357] width 188 height 31
select select "She/Her/Hers"
click at [104, 343] on select "Pronouns* She/Her/Hers He/Him/His They/Them/Theirs Other Prefer not to disclose" at bounding box center [198, 357] width 188 height 31
click at [280, 473] on select "Learning Mode* Online Full Time Learning Online Part Time Learning Blended Full…" at bounding box center [198, 471] width 188 height 31
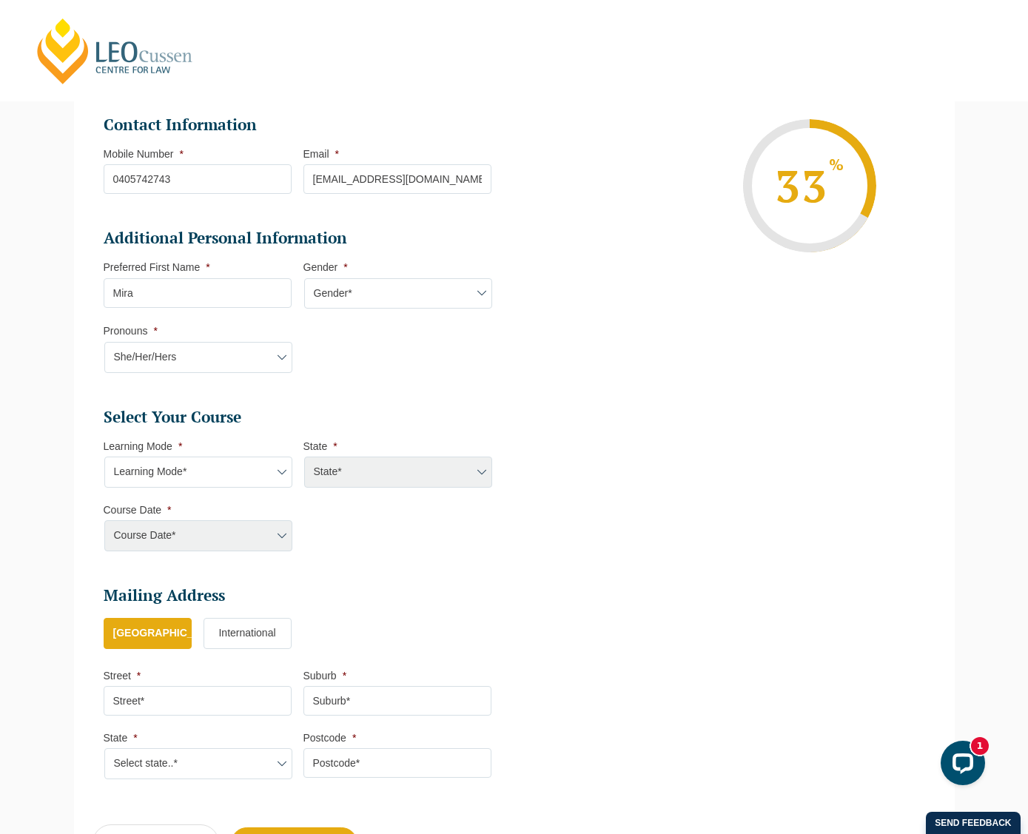
select select "Blended Full Time Learning"
click at [104, 457] on select "Learning Mode* Online Full Time Learning Online Part Time Learning Blended Full…" at bounding box center [198, 471] width 188 height 31
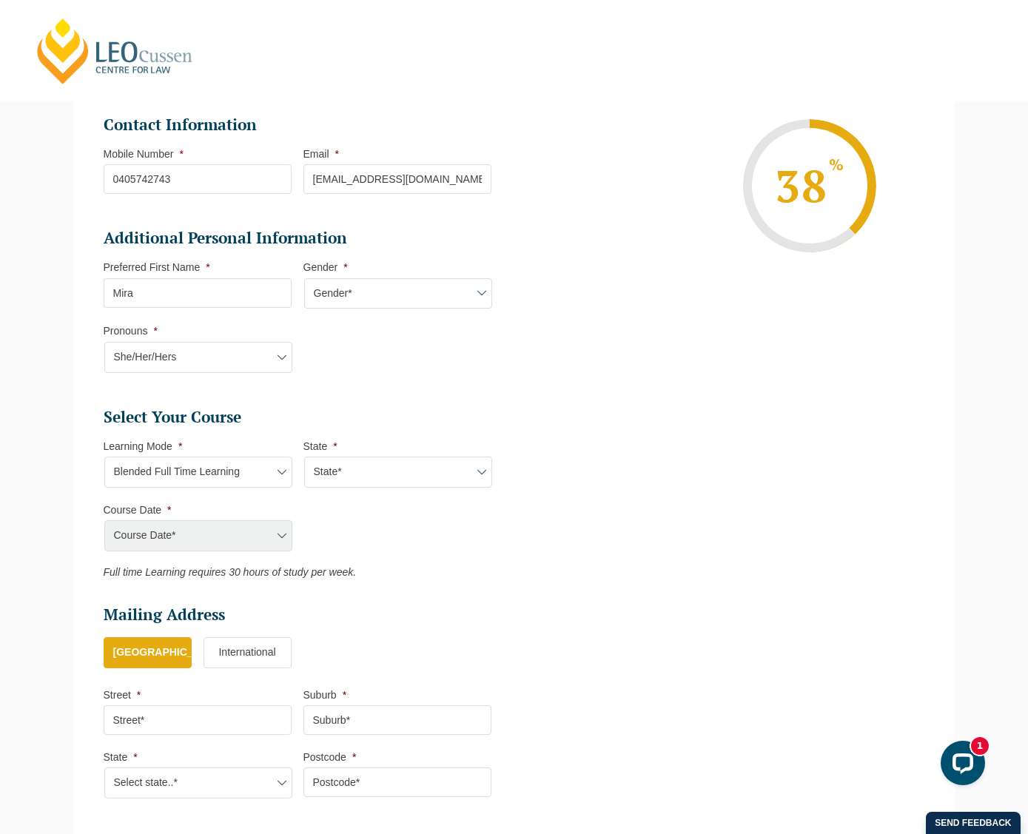
click at [479, 472] on select "State* ACT/NSW QLD SA VIC WA" at bounding box center [398, 471] width 188 height 31
select select "SA"
click at [304, 457] on select "State* ACT/NSW QLD SA VIC WA" at bounding box center [398, 471] width 188 height 31
click at [280, 534] on select "Course Date* December 2025 (08-Dec-2025 to 16-May-2026) February 2026 (16-Feb-2…" at bounding box center [198, 535] width 188 height 31
select select "August 2026 (03-Aug-2026 to 18-Dec-2026)"
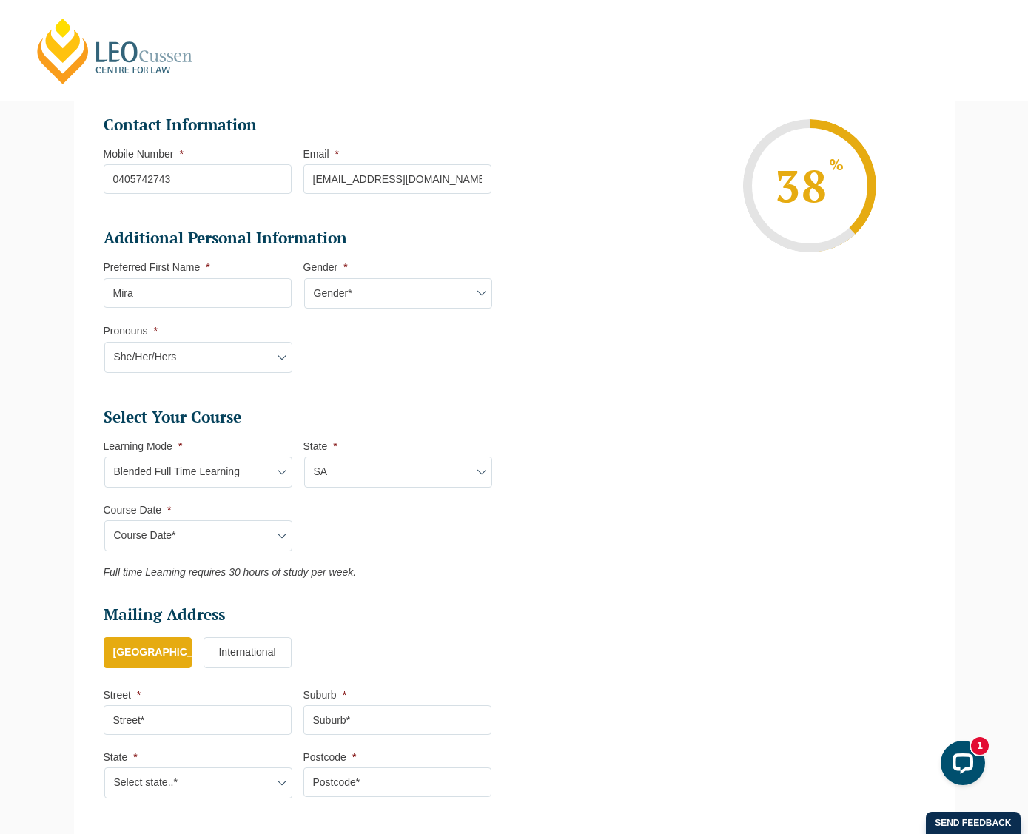
click at [104, 521] on select "Course Date* December 2025 (08-Dec-2025 to 16-May-2026) February 2026 (16-Feb-2…" at bounding box center [198, 535] width 188 height 31
type input "Intake 08 August 2026 FT"
type input "Practical Legal Training (SA)"
select select "SA PLT (AUG) 2026 Full Time Blended"
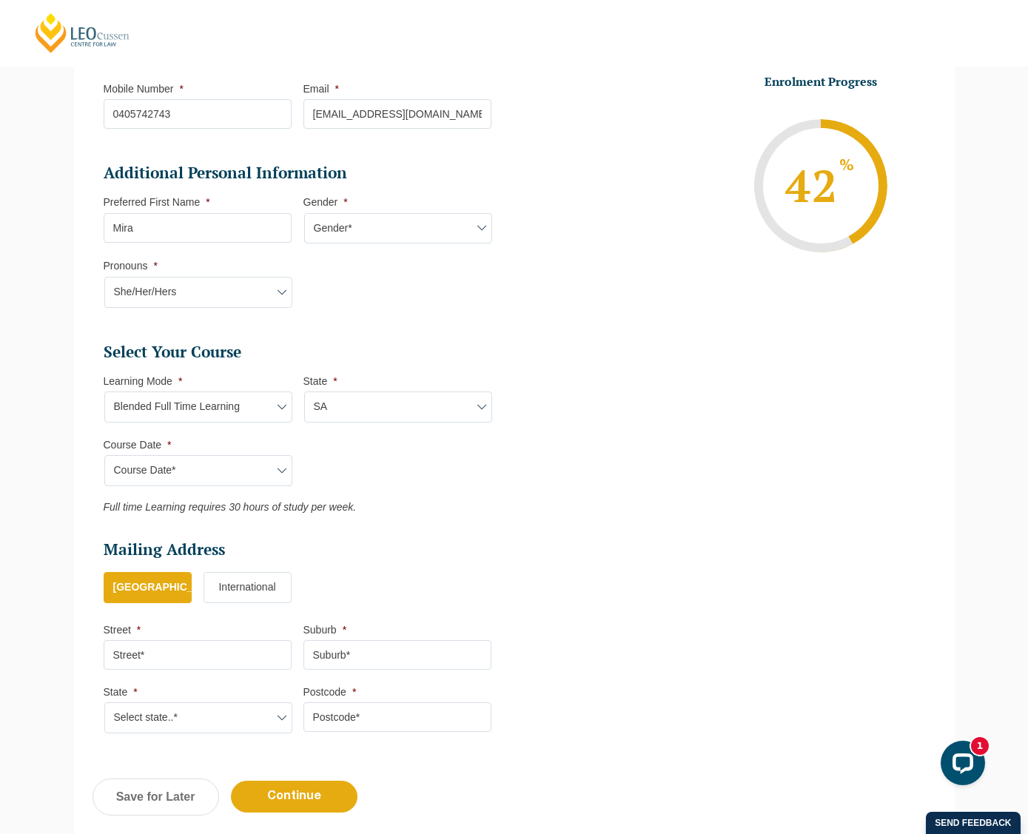
scroll to position [417, 0]
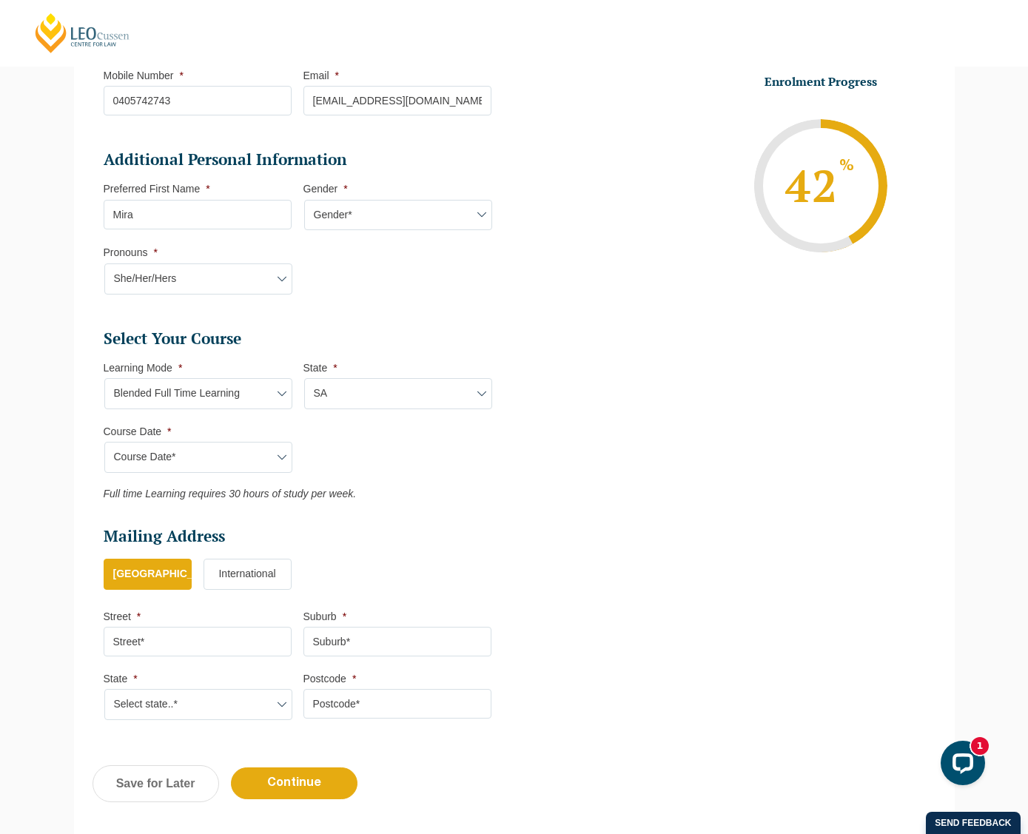
click at [207, 648] on input "Street *" at bounding box center [198, 642] width 188 height 30
type input "1/514"
type input "Fulham Gardens"
select select "SA"
type input "5024"
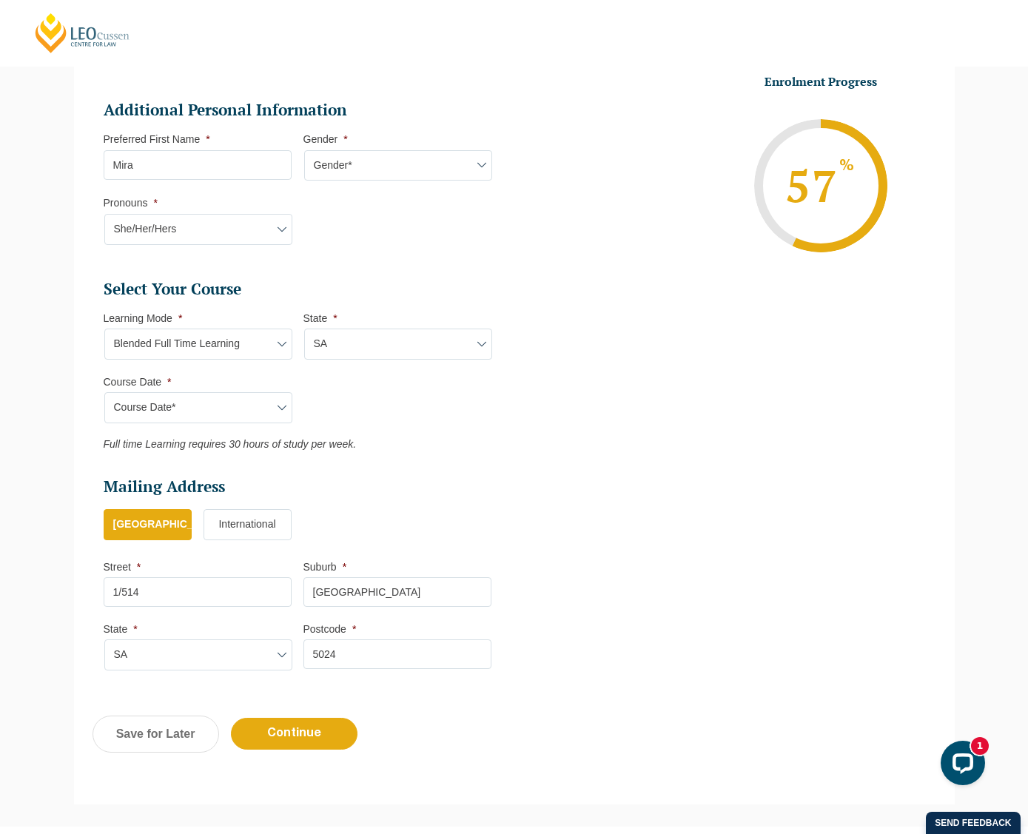
scroll to position [513, 0]
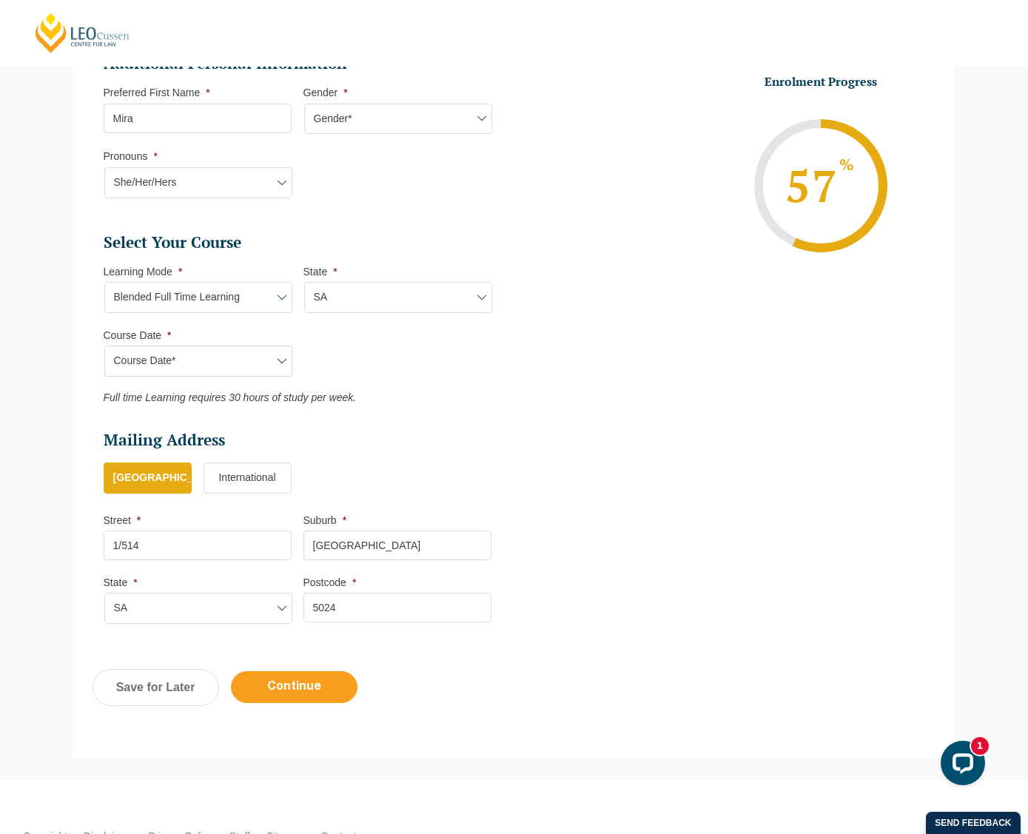
click at [302, 694] on input "Continue" at bounding box center [294, 687] width 127 height 32
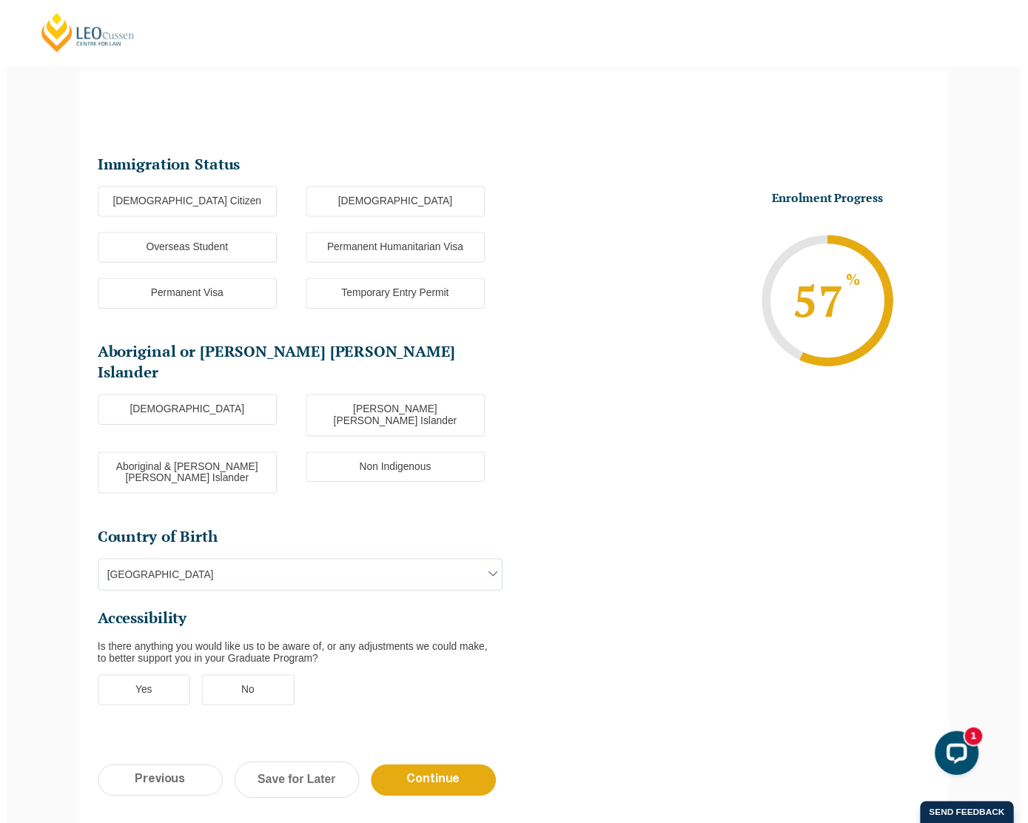
scroll to position [128, 0]
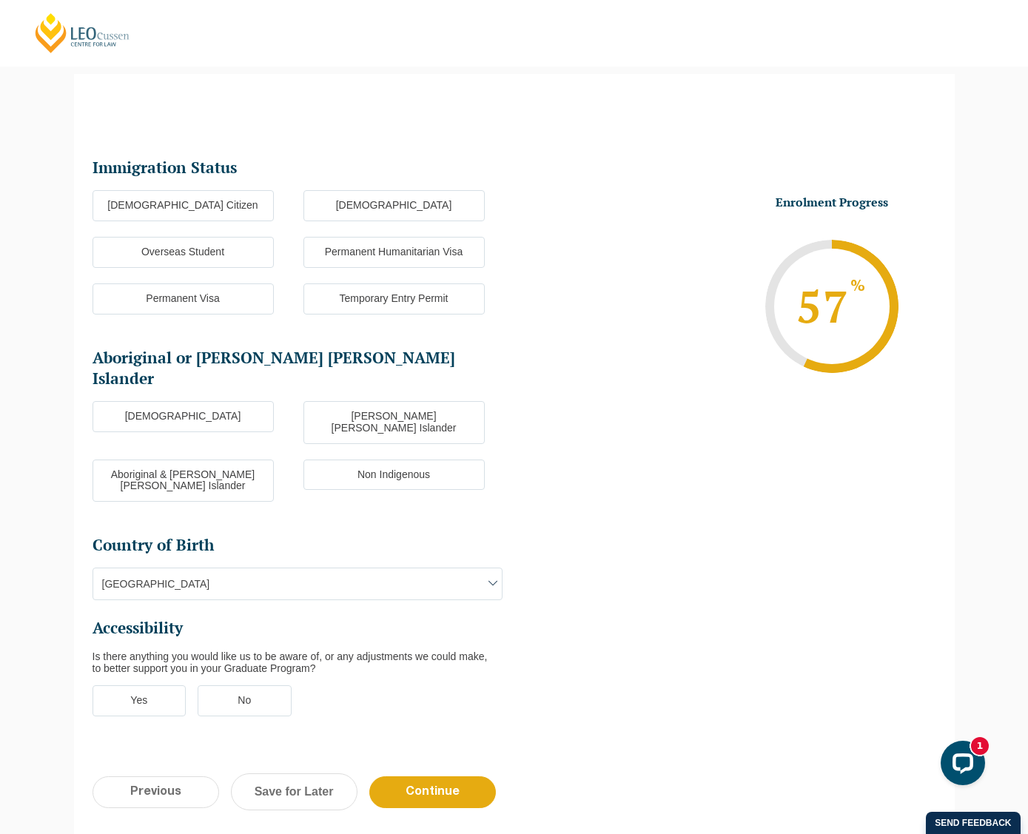
click at [202, 202] on label "Australian Citizen" at bounding box center [182, 205] width 181 height 31
click at [0, 0] on input "Australian Citizen" at bounding box center [0, 0] width 0 height 0
click at [373, 459] on label "Non Indigenous" at bounding box center [393, 474] width 181 height 31
click at [0, 0] on input "Non Indigenous" at bounding box center [0, 0] width 0 height 0
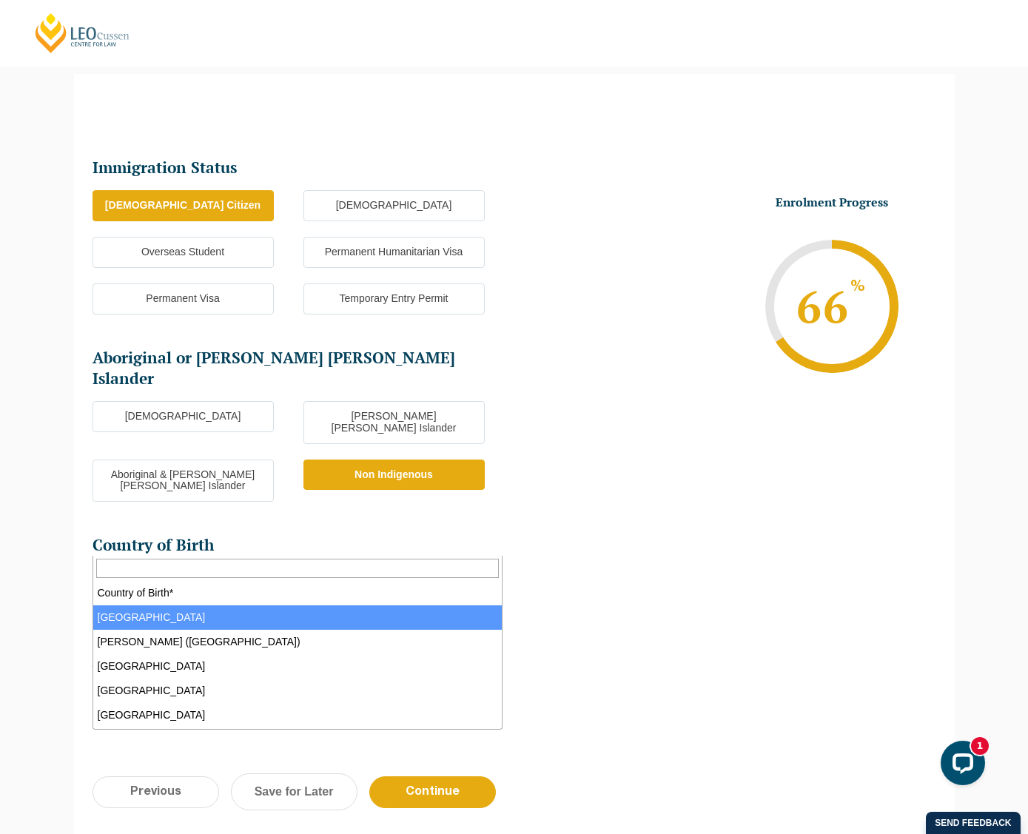
click at [496, 574] on span at bounding box center [493, 583] width 18 height 18
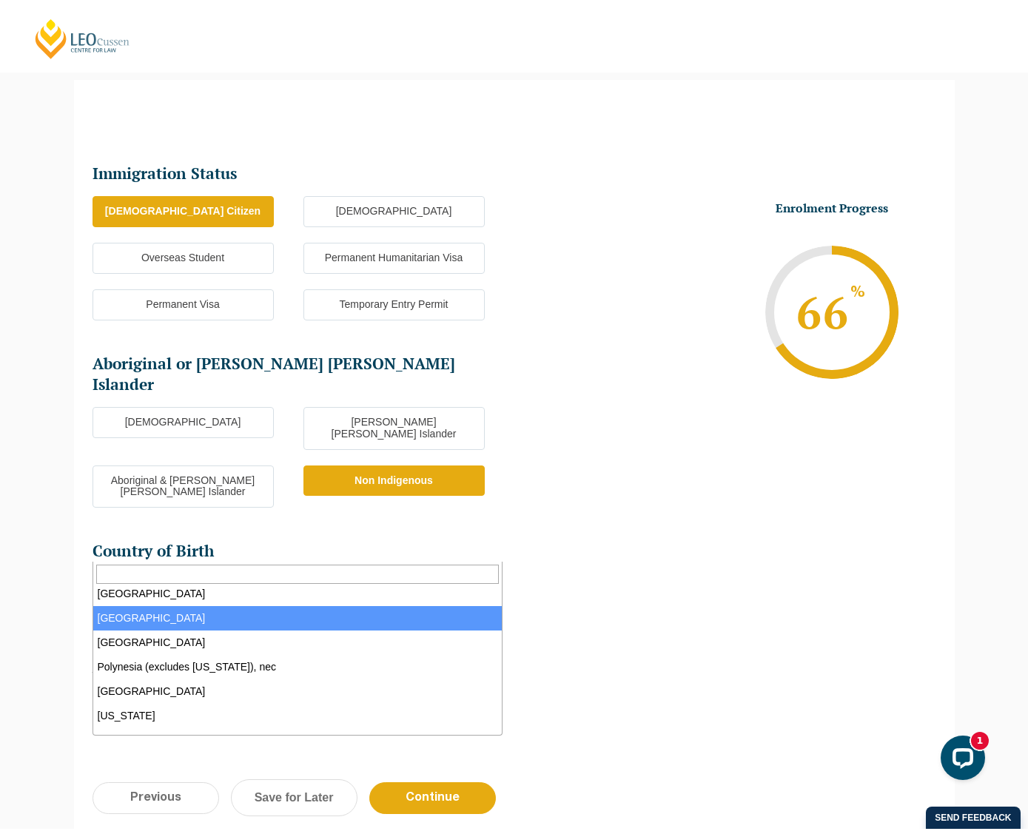
scroll to position [4291, 0]
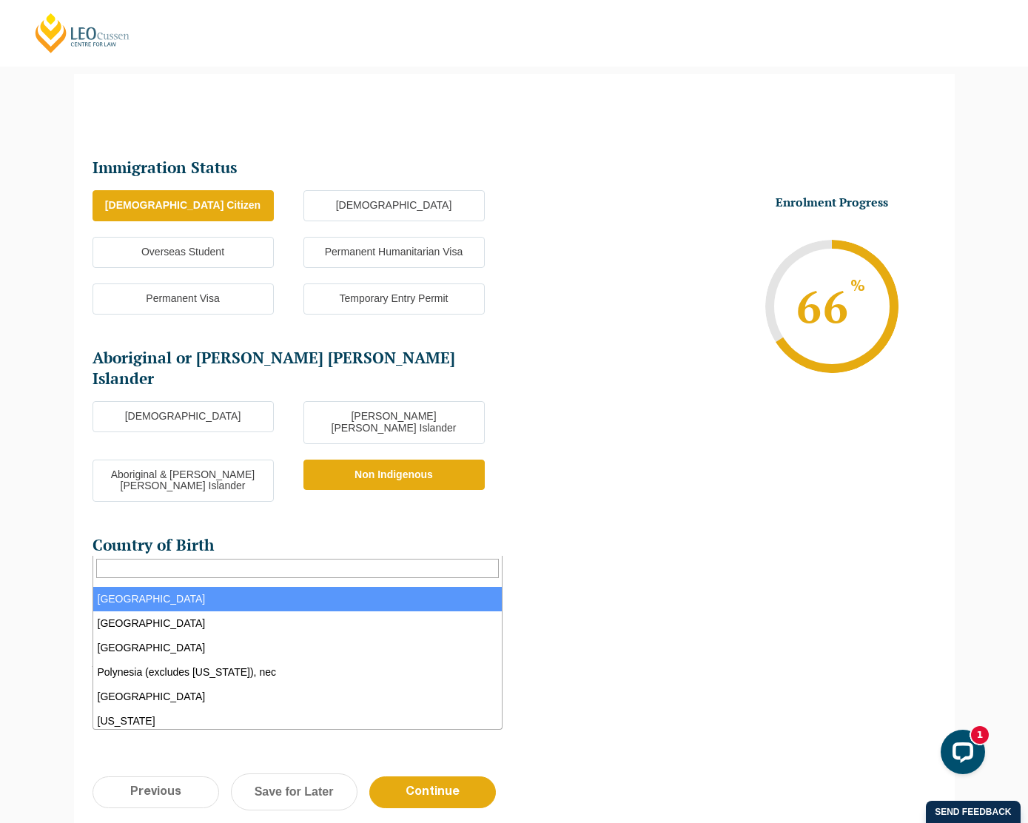
select select "Philippines 5204"
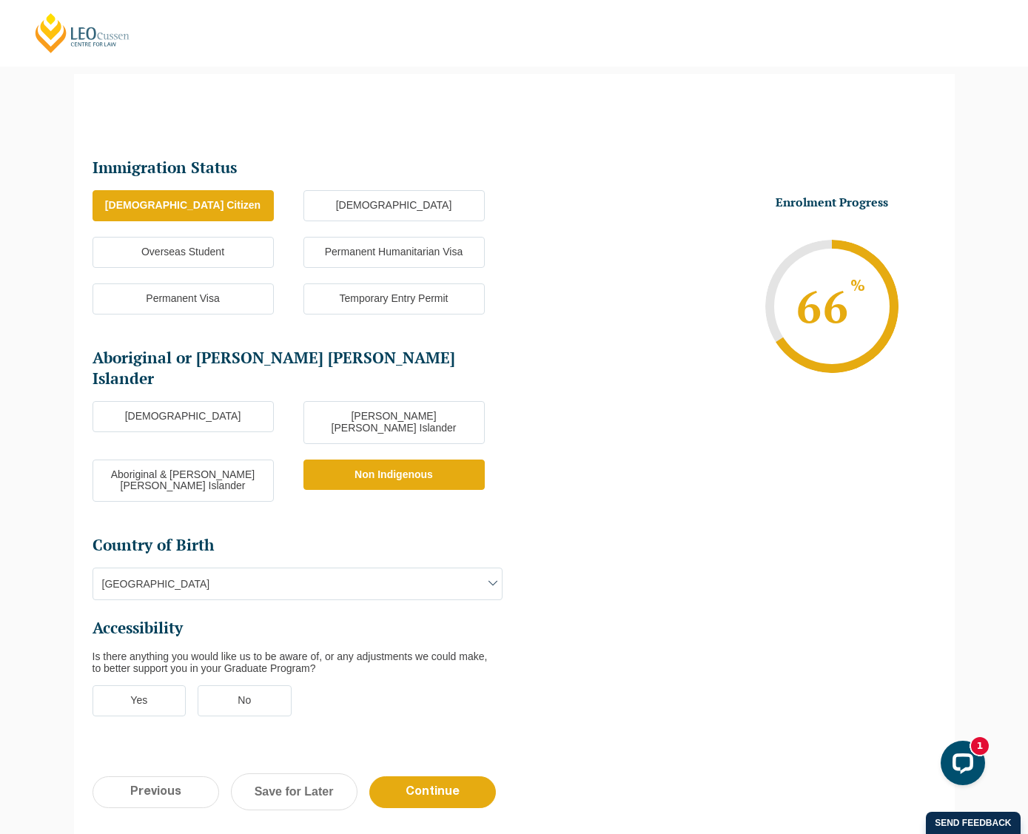
click at [146, 685] on label "Yes" at bounding box center [139, 700] width 94 height 31
click at [0, 0] on input "Yes" at bounding box center [0, 0] width 0 height 0
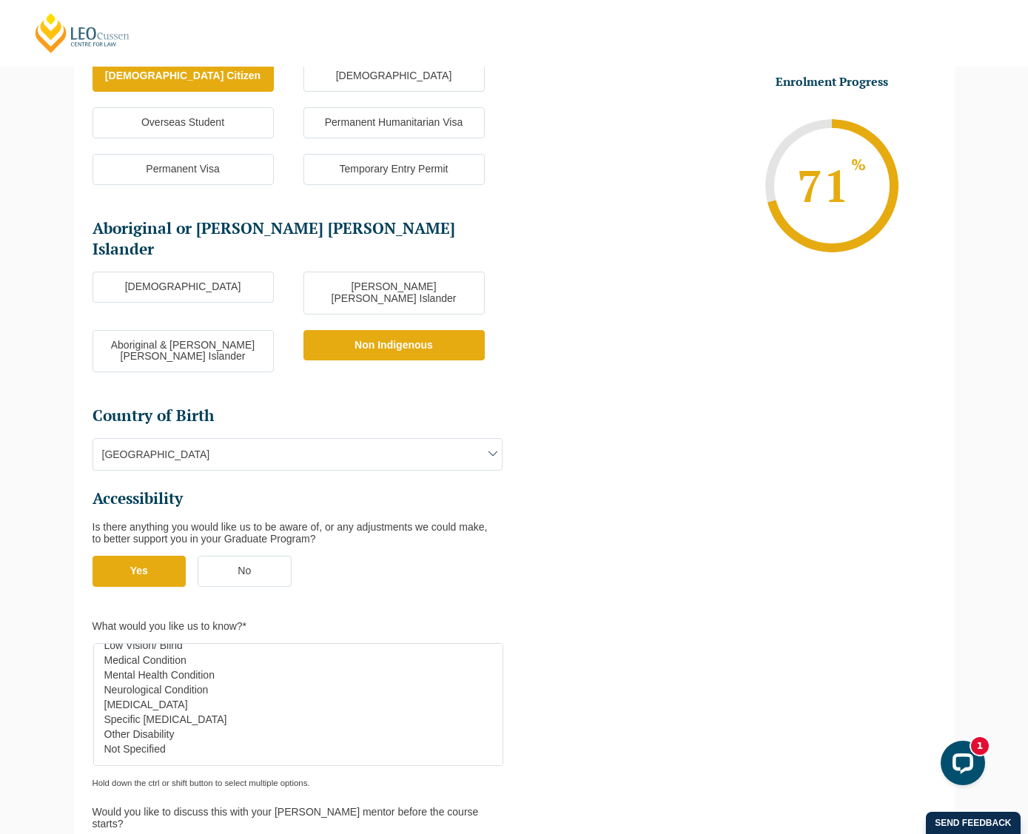
scroll to position [276, 0]
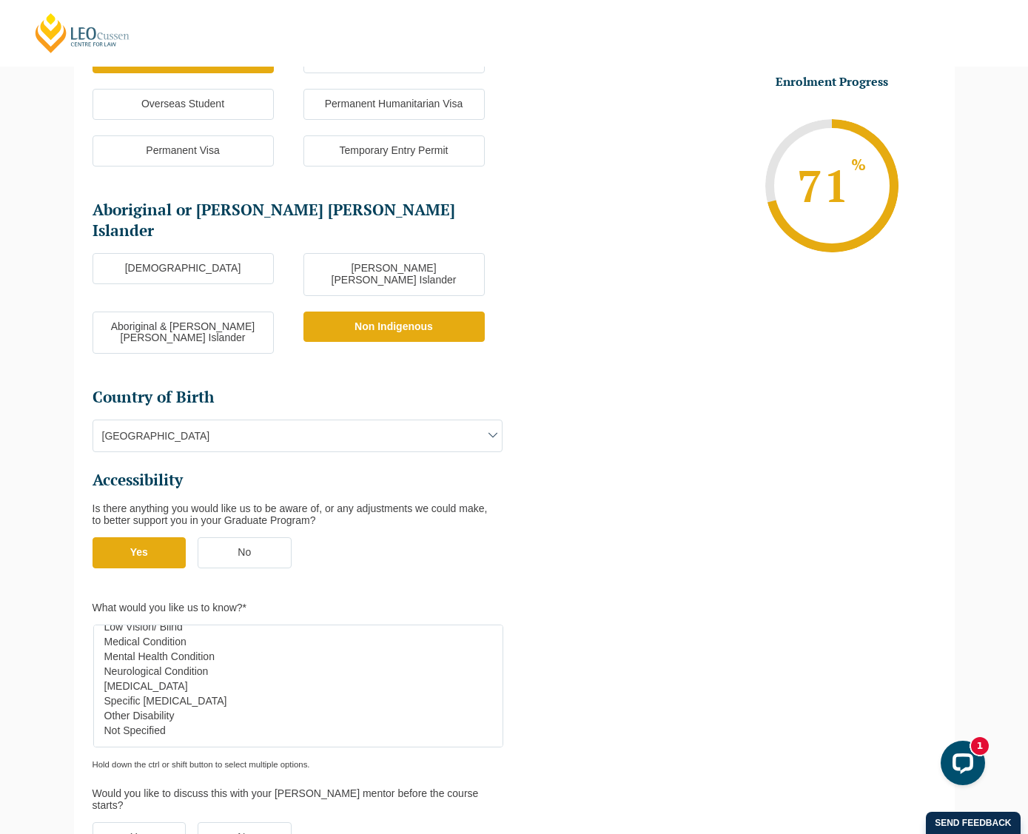
click at [265, 492] on ul "Immigration Status Immigration Status * Australian Citizen New Zealand Citizen …" at bounding box center [303, 439] width 422 height 859
click at [250, 537] on label "No" at bounding box center [245, 552] width 94 height 31
click at [0, 0] on input "No" at bounding box center [0, 0] width 0 height 0
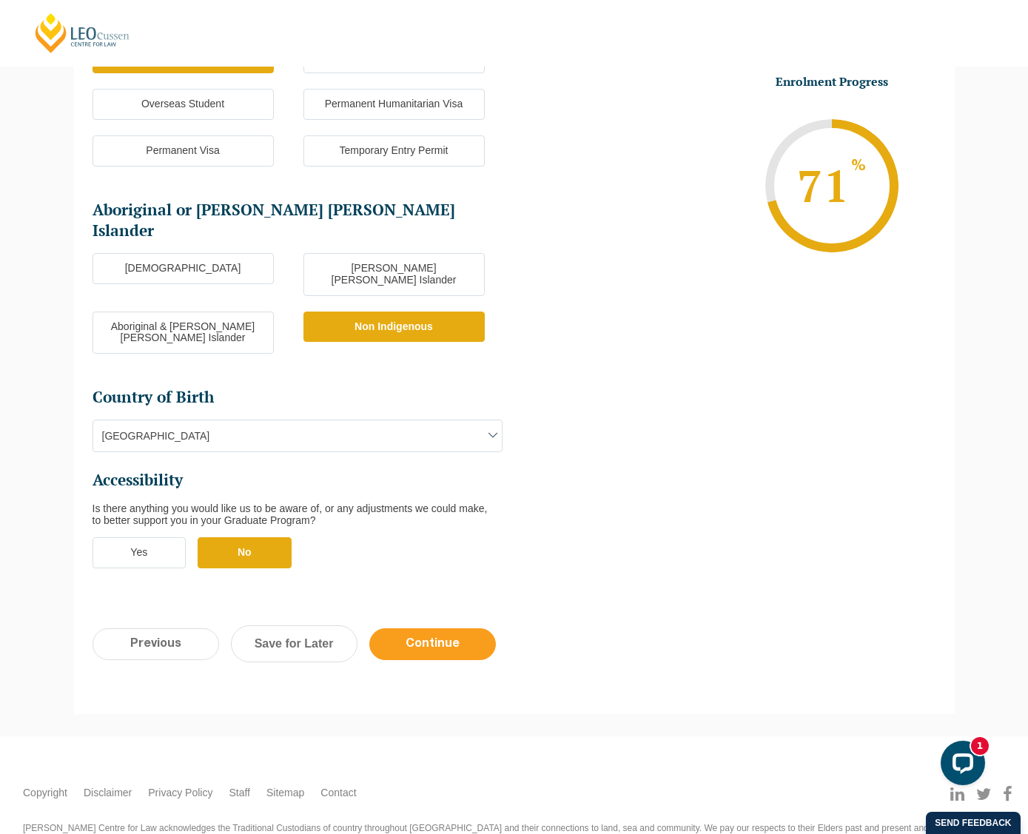
click at [434, 628] on input "Continue" at bounding box center [432, 644] width 127 height 32
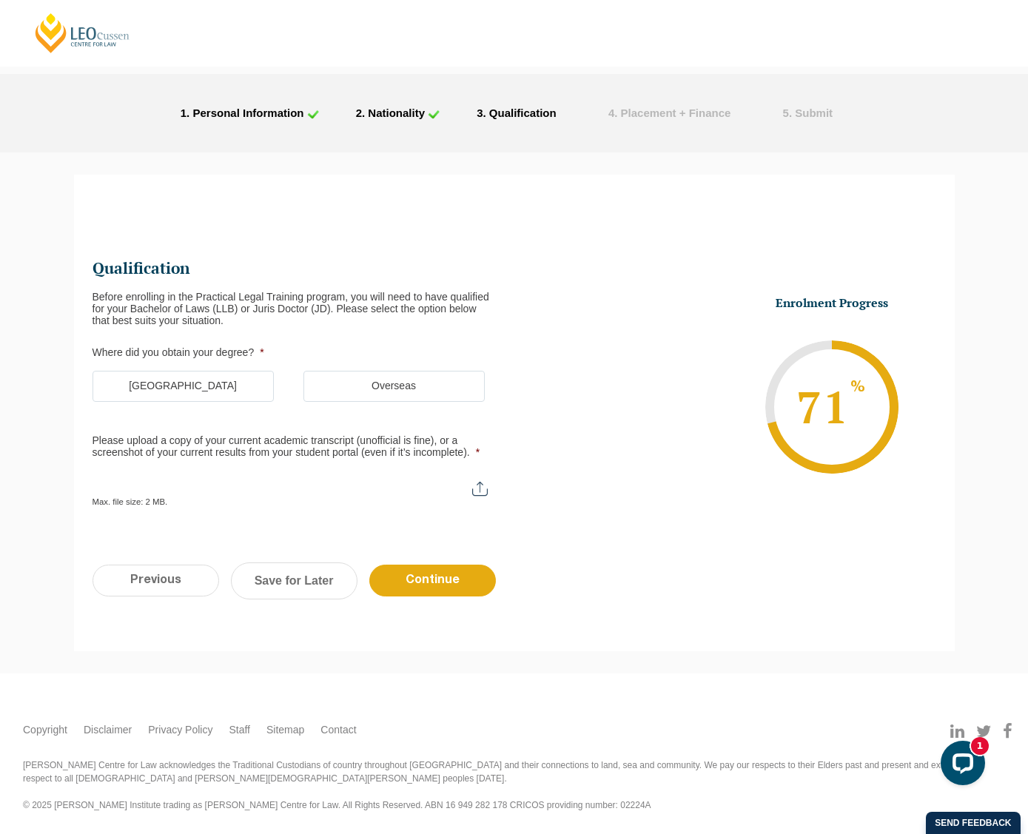
scroll to position [0, 0]
click at [180, 393] on label "Australia" at bounding box center [182, 386] width 181 height 31
click at [0, 0] on input "Australia" at bounding box center [0, 0] width 0 height 0
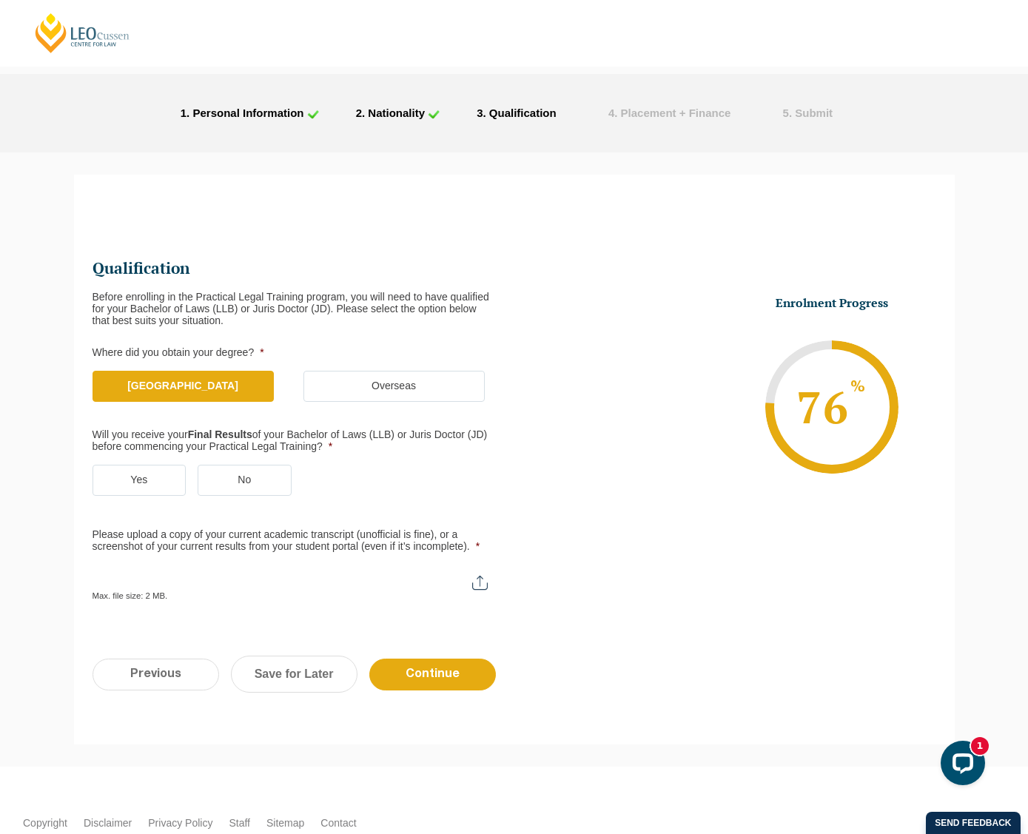
click at [160, 480] on label "Yes" at bounding box center [139, 480] width 94 height 31
click at [0, 0] on input "Yes" at bounding box center [0, 0] width 0 height 0
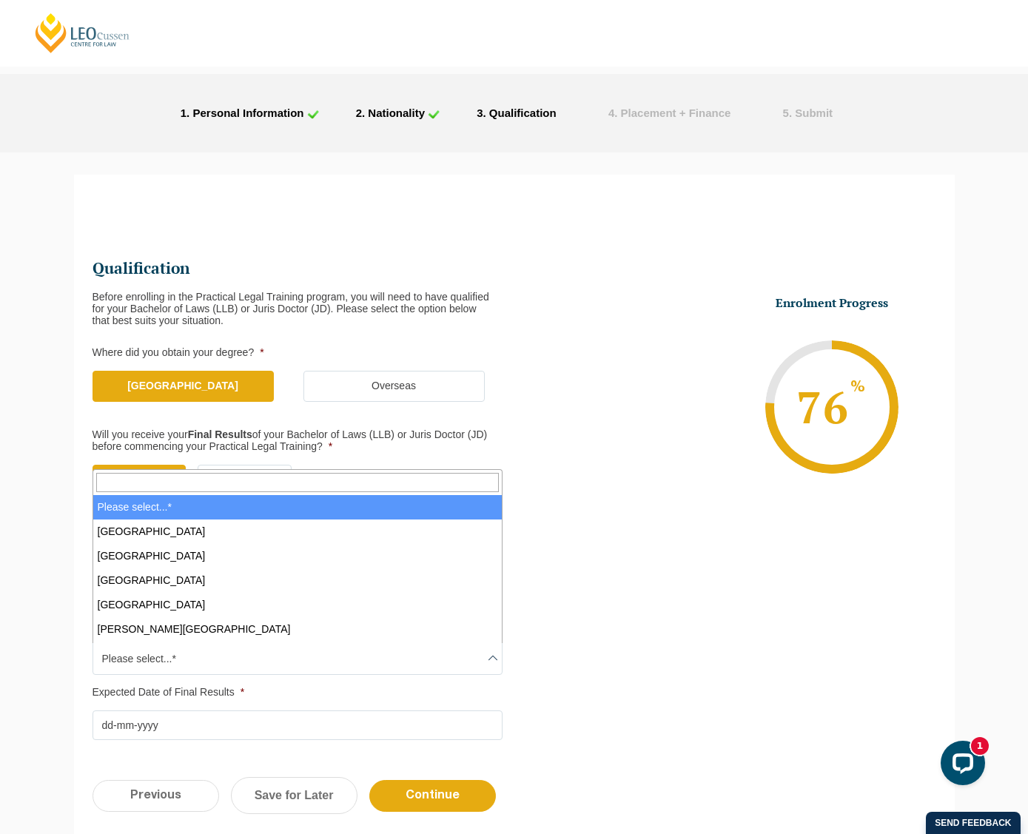
click at [180, 656] on span "Please select...*" at bounding box center [297, 658] width 408 height 31
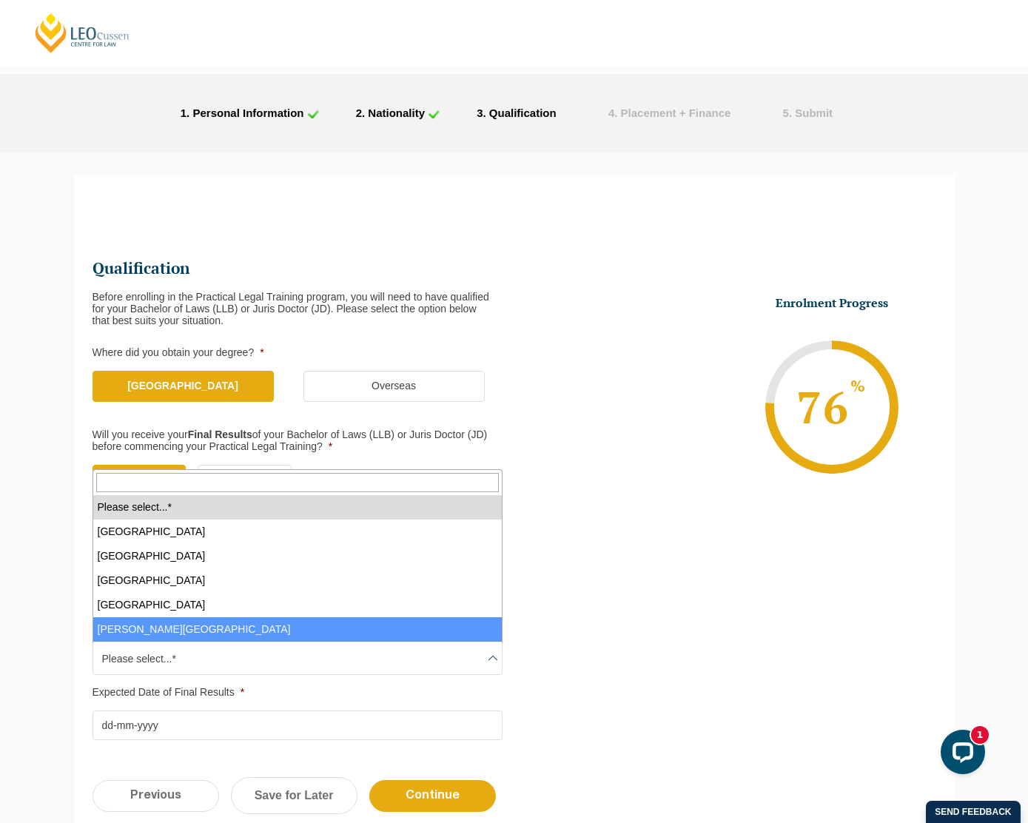
select select "Charles Darwin University"
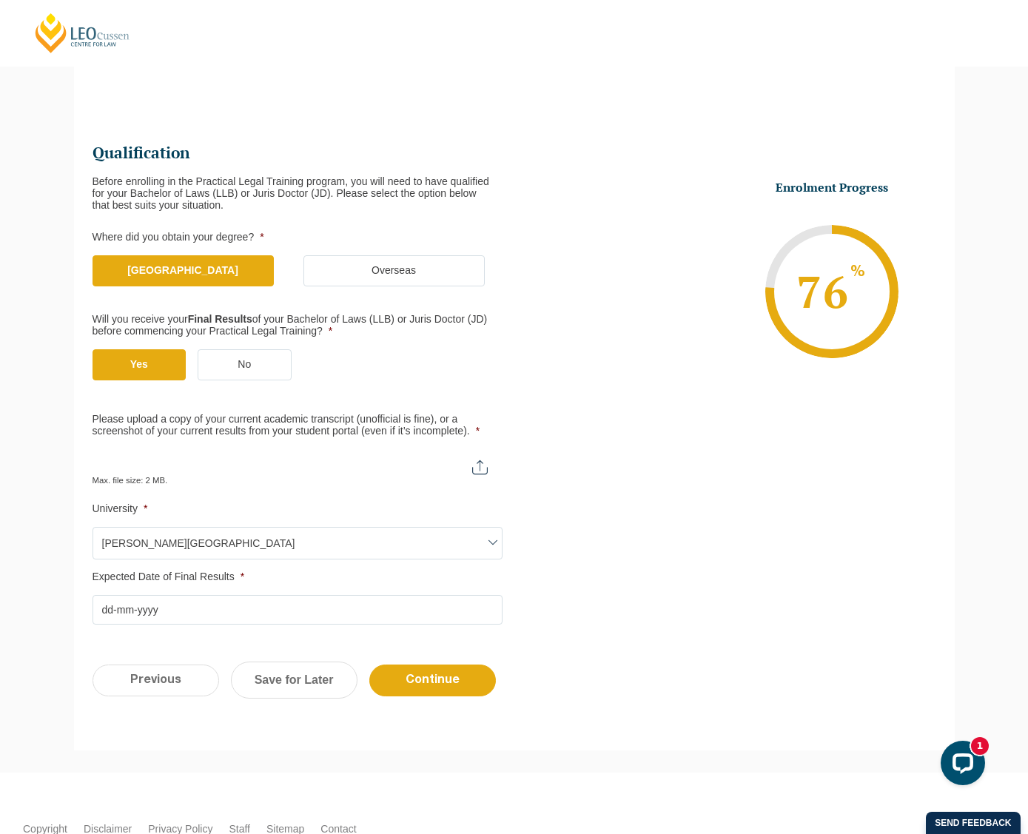
scroll to position [144, 0]
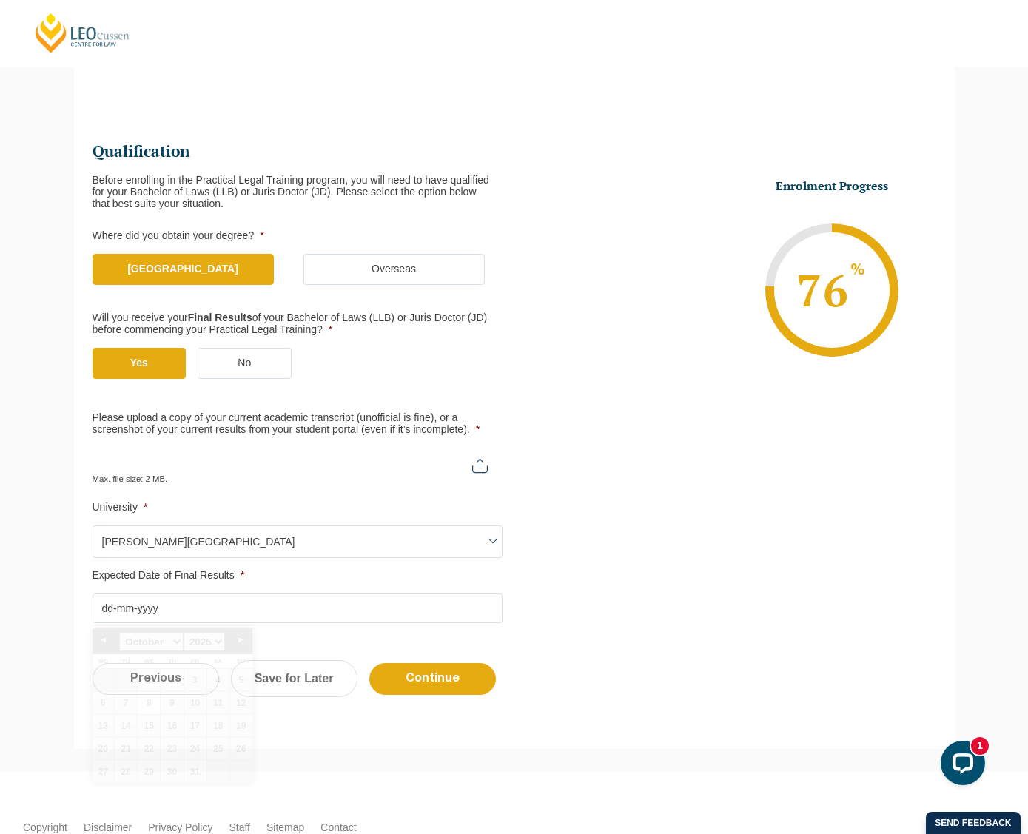
click at [170, 612] on input "Expected Date of Final Results *" at bounding box center [297, 608] width 410 height 30
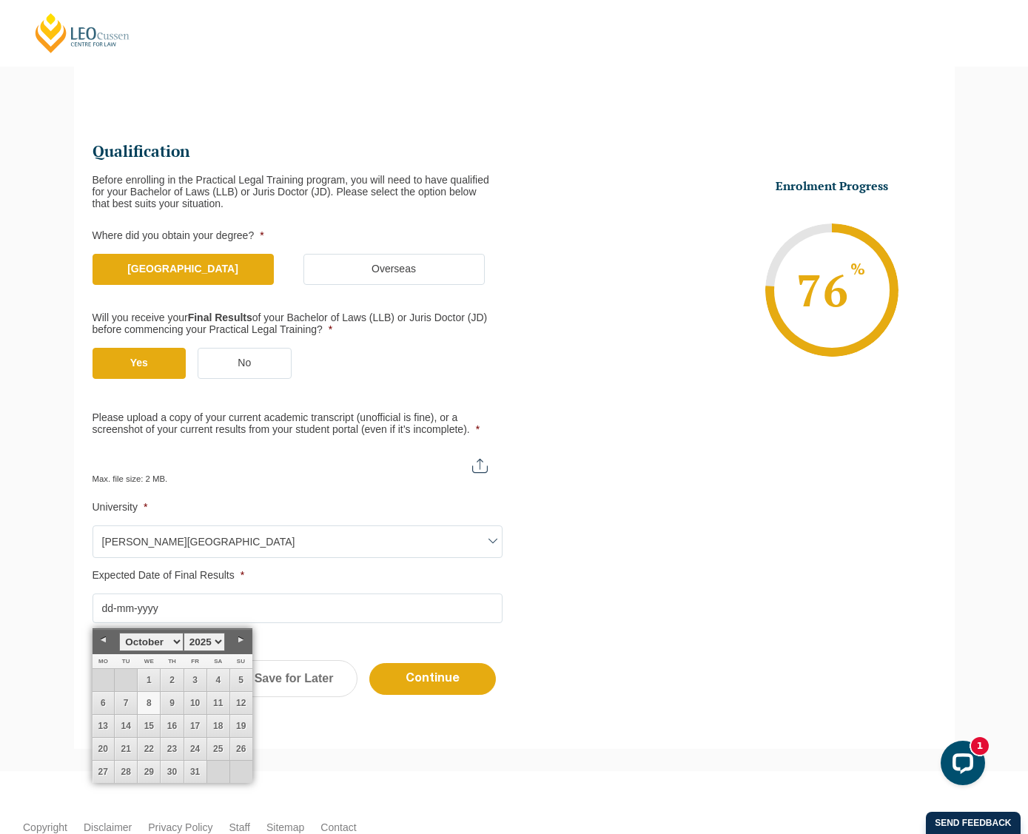
click at [218, 640] on select "1925 1926 1927 1928 1929 1930 1931 1932 1933 1934 1935 1936 1937 1938 1939 1940…" at bounding box center [203, 642] width 41 height 18
click at [105, 641] on link "Previous" at bounding box center [103, 640] width 22 height 22
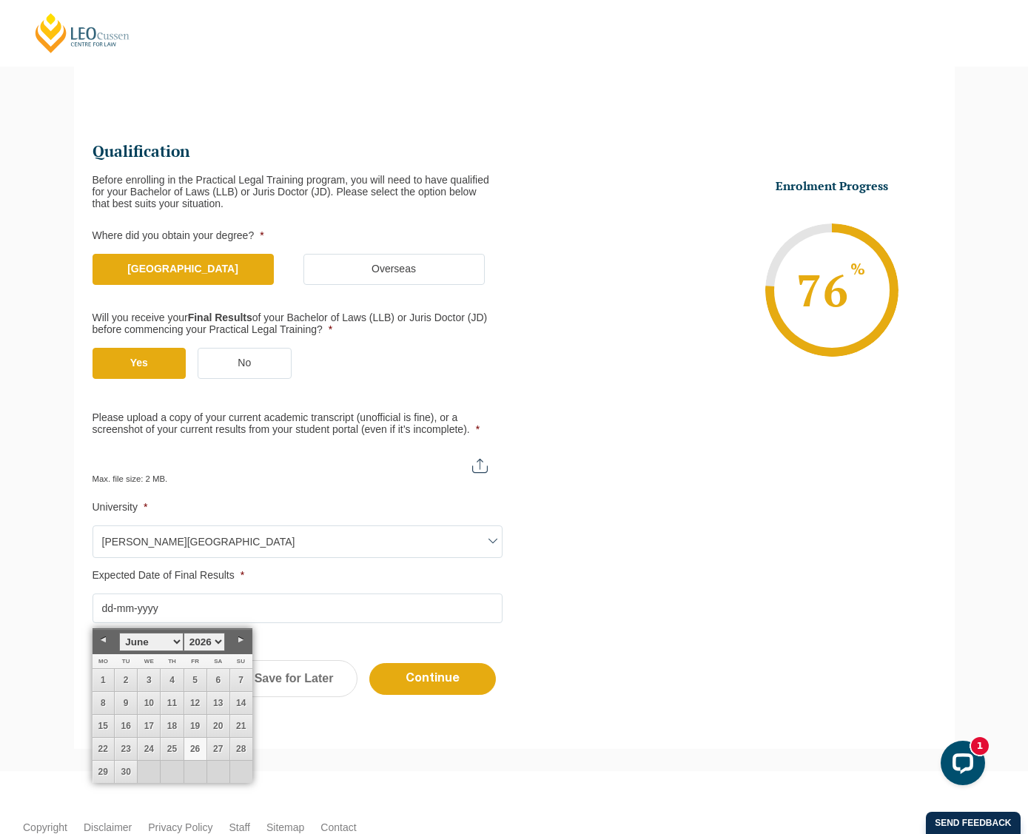
click at [197, 752] on link "26" at bounding box center [195, 749] width 22 height 22
type input "26-06-2026"
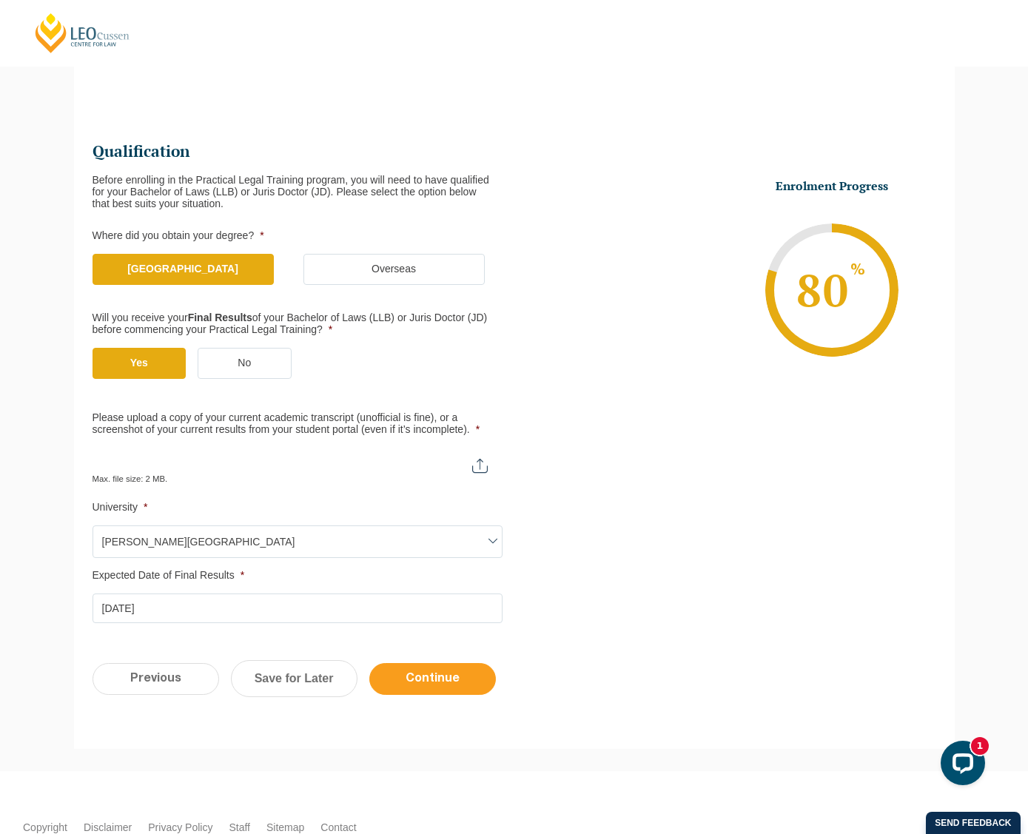
click at [451, 682] on input "Continue" at bounding box center [432, 679] width 127 height 32
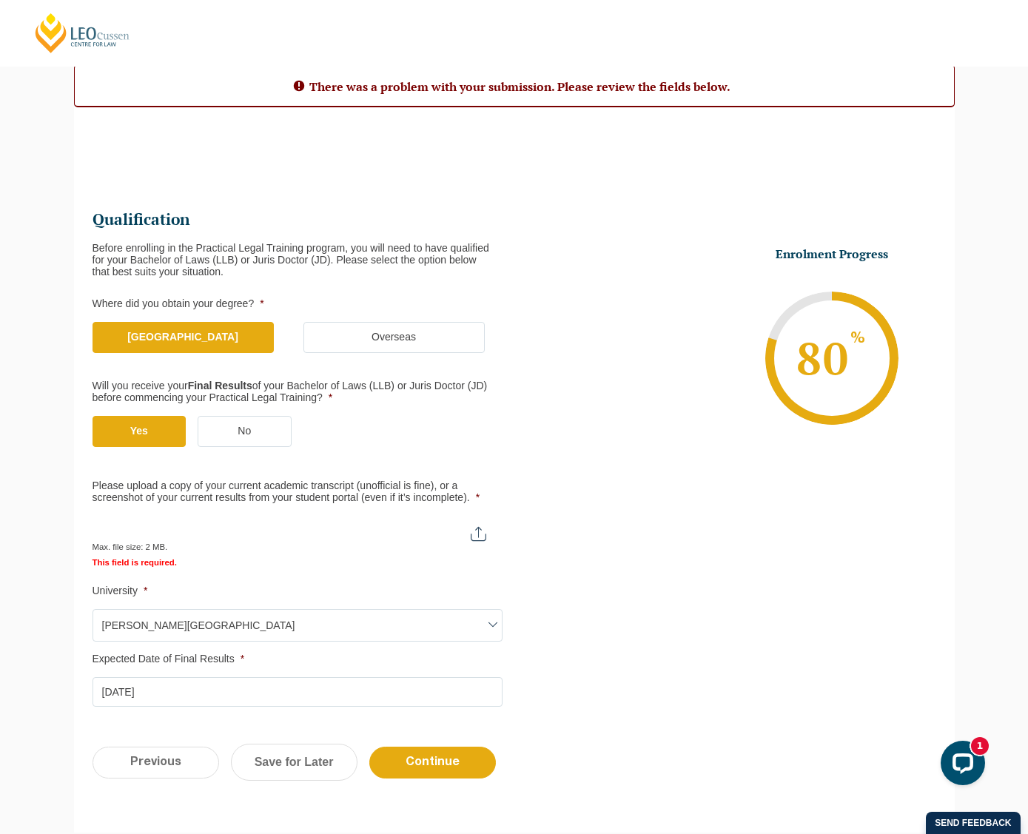
scroll to position [135, 0]
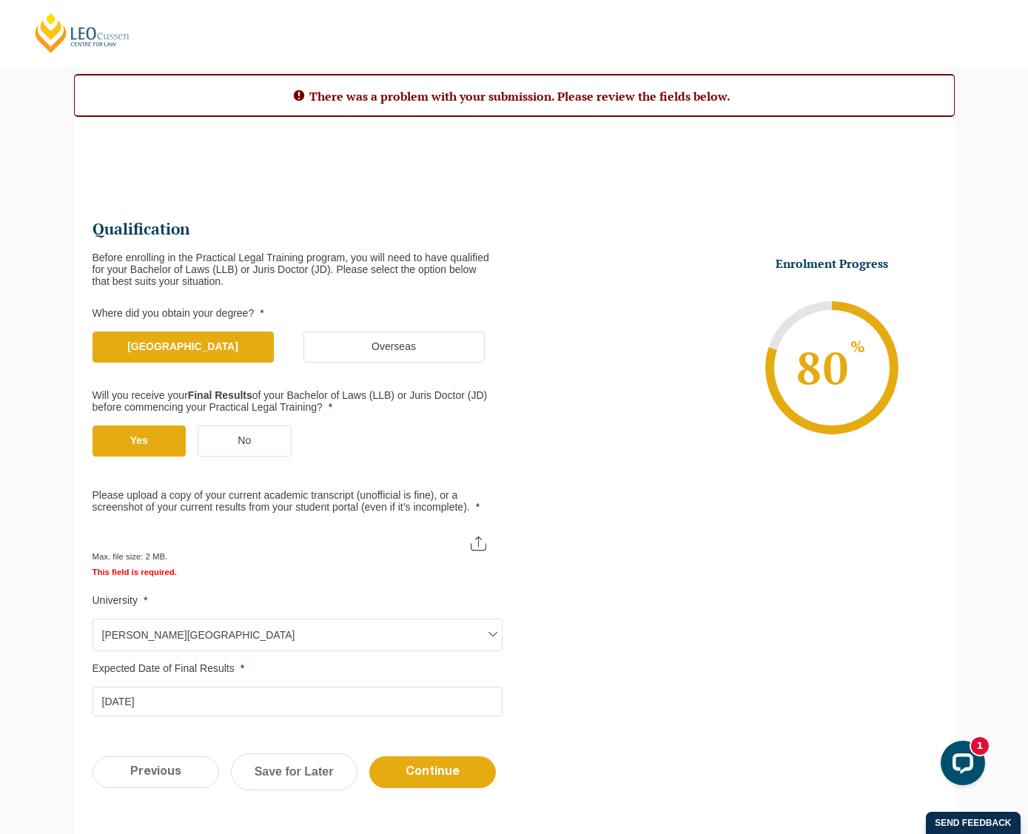
click at [464, 540] on input "Please upload a copy of your current academic transcript (unofficial is fine), …" at bounding box center [296, 537] width 408 height 25
click at [262, 547] on input "Please upload a copy of your current academic transcript (unofficial is fine), …" at bounding box center [296, 537] width 408 height 25
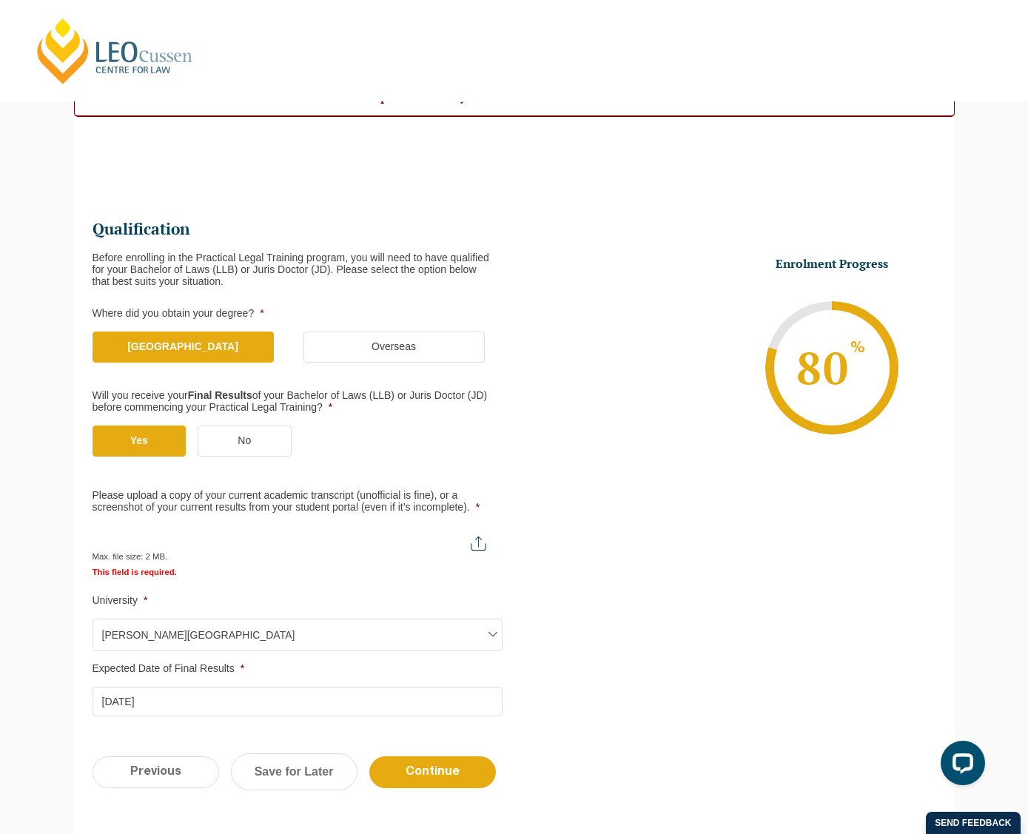
click at [259, 437] on label "No" at bounding box center [245, 440] width 94 height 31
click at [0, 0] on input "No" at bounding box center [0, 0] width 0 height 0
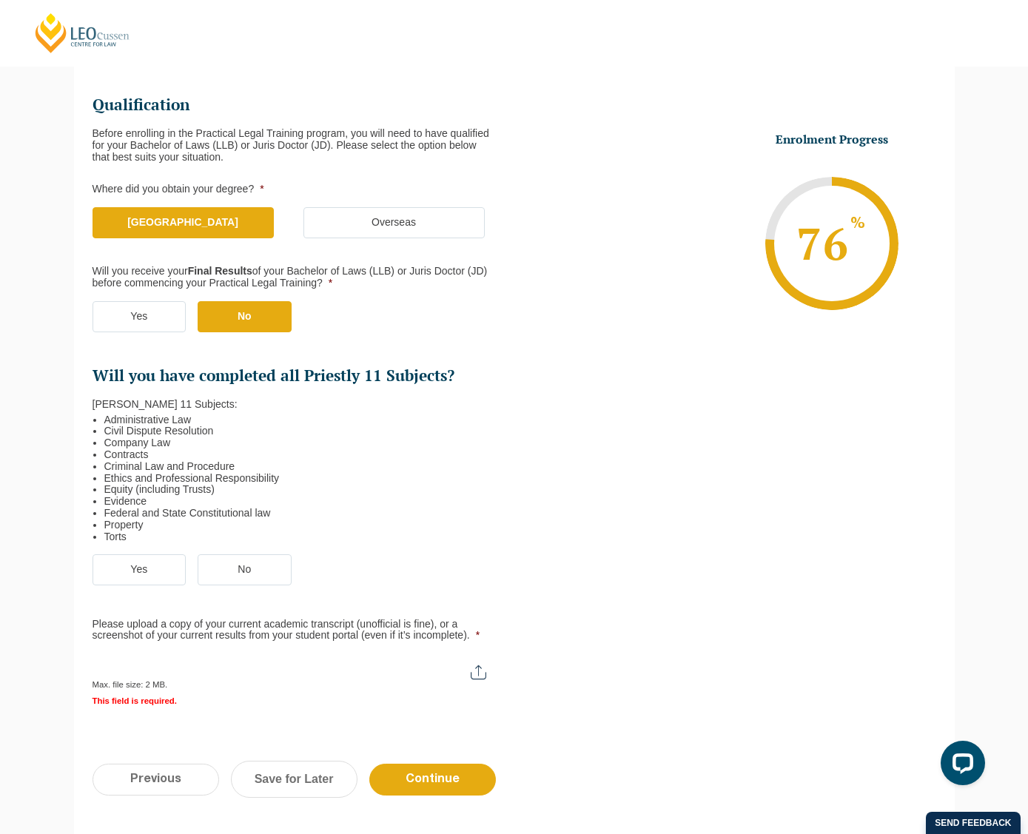
scroll to position [323, 0]
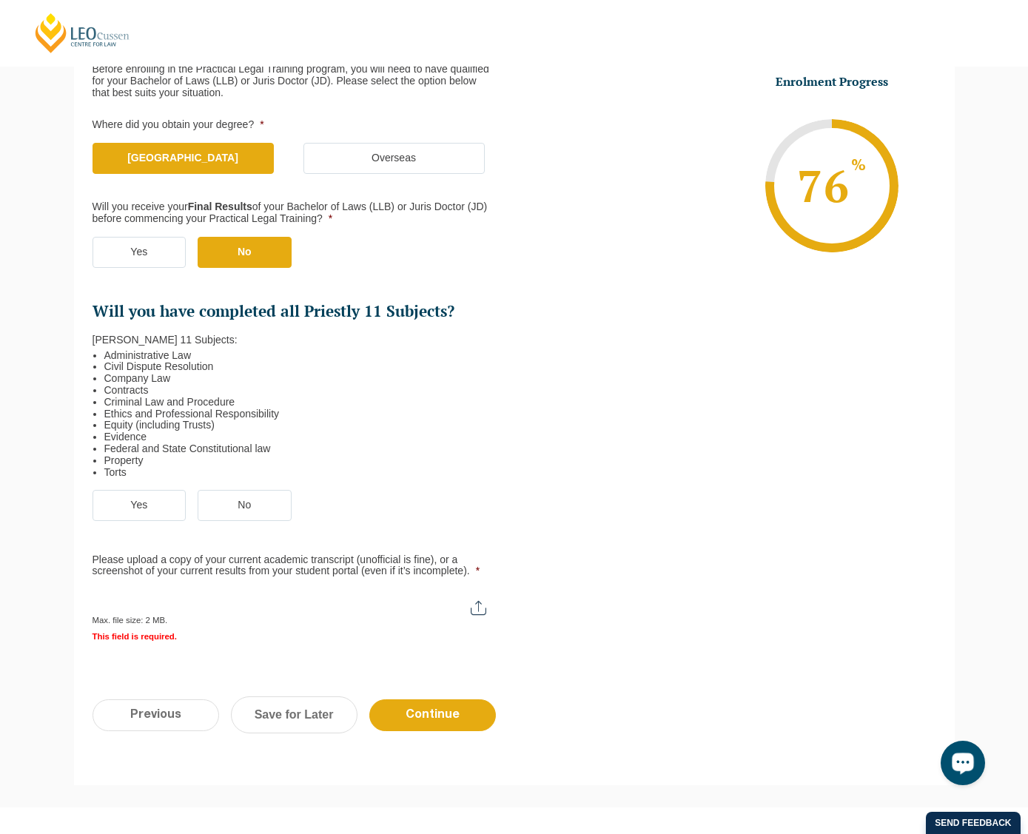
click at [961, 764] on icon "Open LiveChat chat widget" at bounding box center [963, 763] width 14 height 10
click at [243, 513] on label "No" at bounding box center [245, 505] width 94 height 31
click at [0, 0] on input "No" at bounding box center [0, 0] width 0 height 0
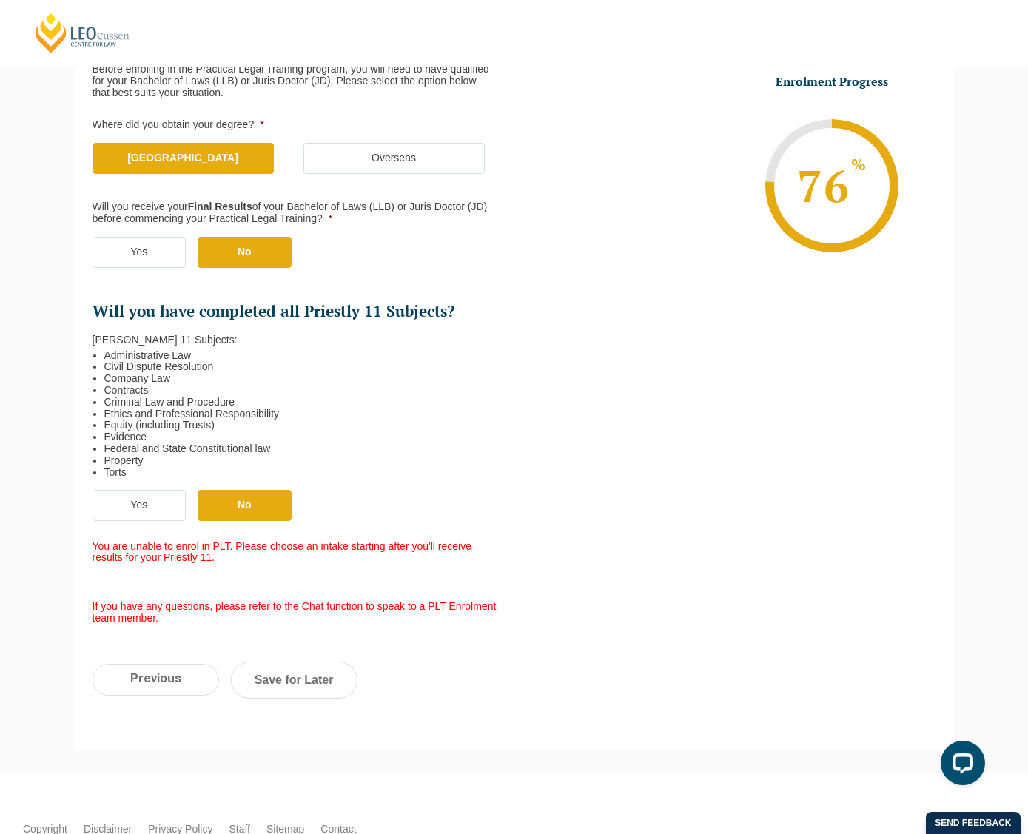
click at [167, 499] on label "Yes" at bounding box center [139, 505] width 94 height 31
click at [0, 0] on input "Yes" at bounding box center [0, 0] width 0 height 0
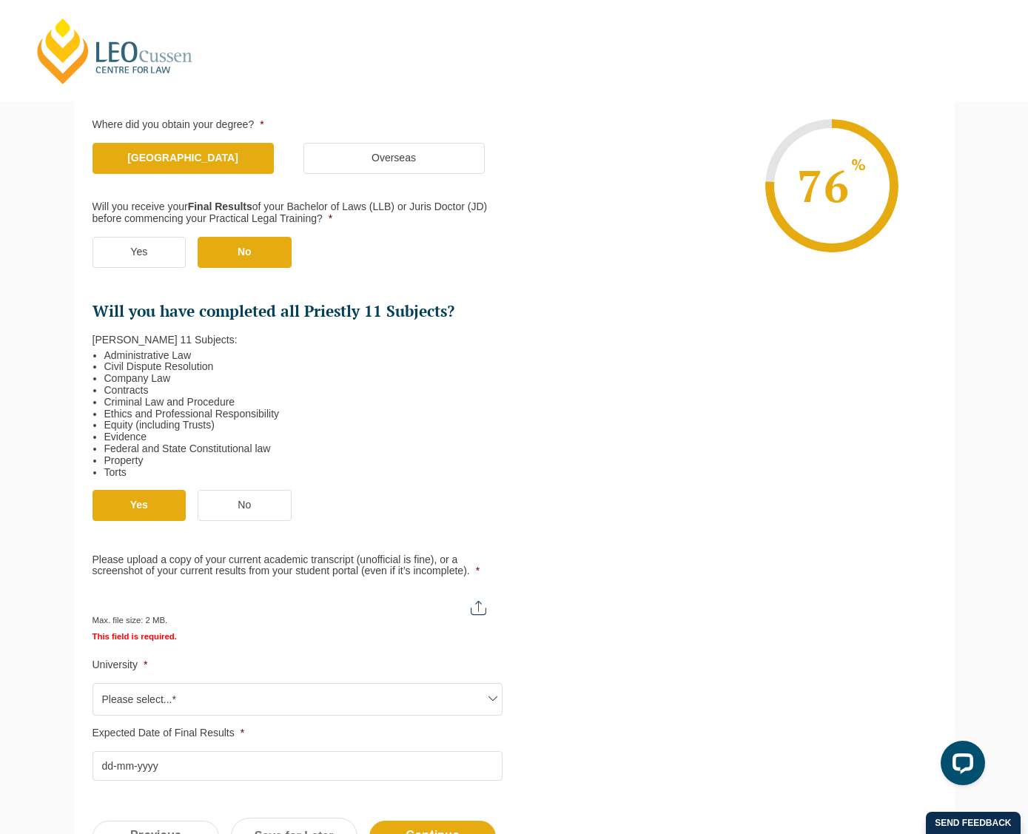
click at [475, 607] on input "Please upload a copy of your current academic transcript (unofficial is fine), …" at bounding box center [296, 601] width 408 height 25
type input "C:\fakepath\Academic Transcript of MIRABEAU ALBOS .pdf"
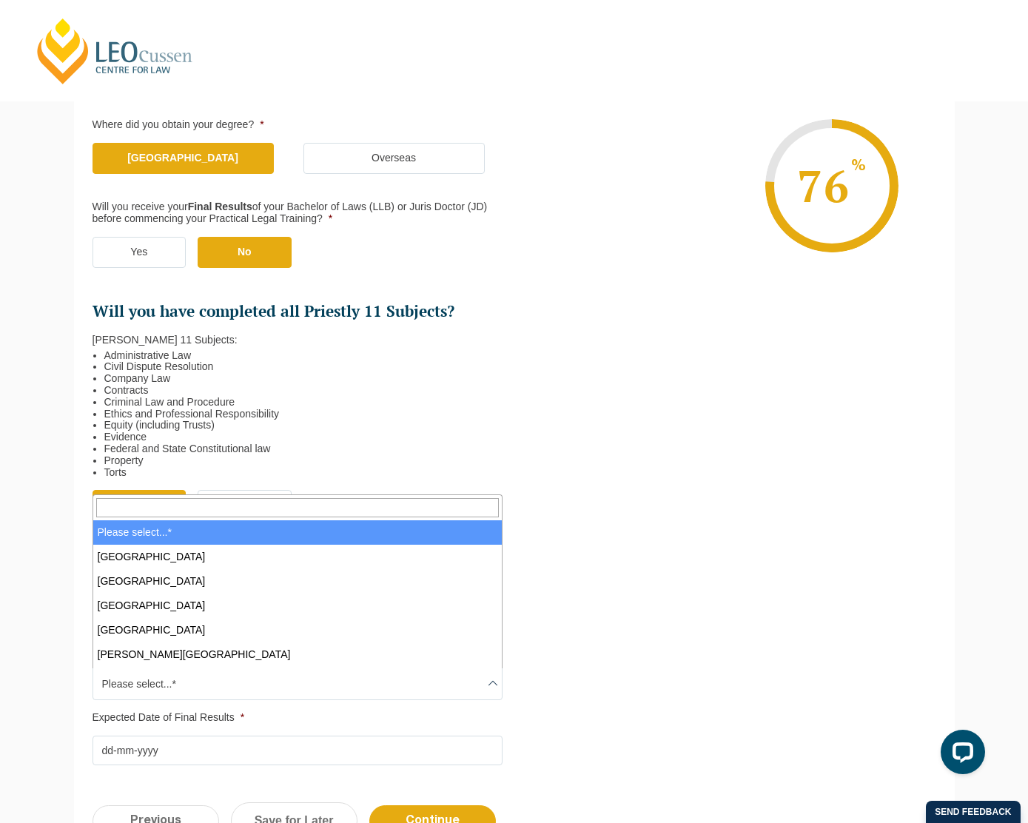
click at [493, 678] on span at bounding box center [493, 683] width 18 height 18
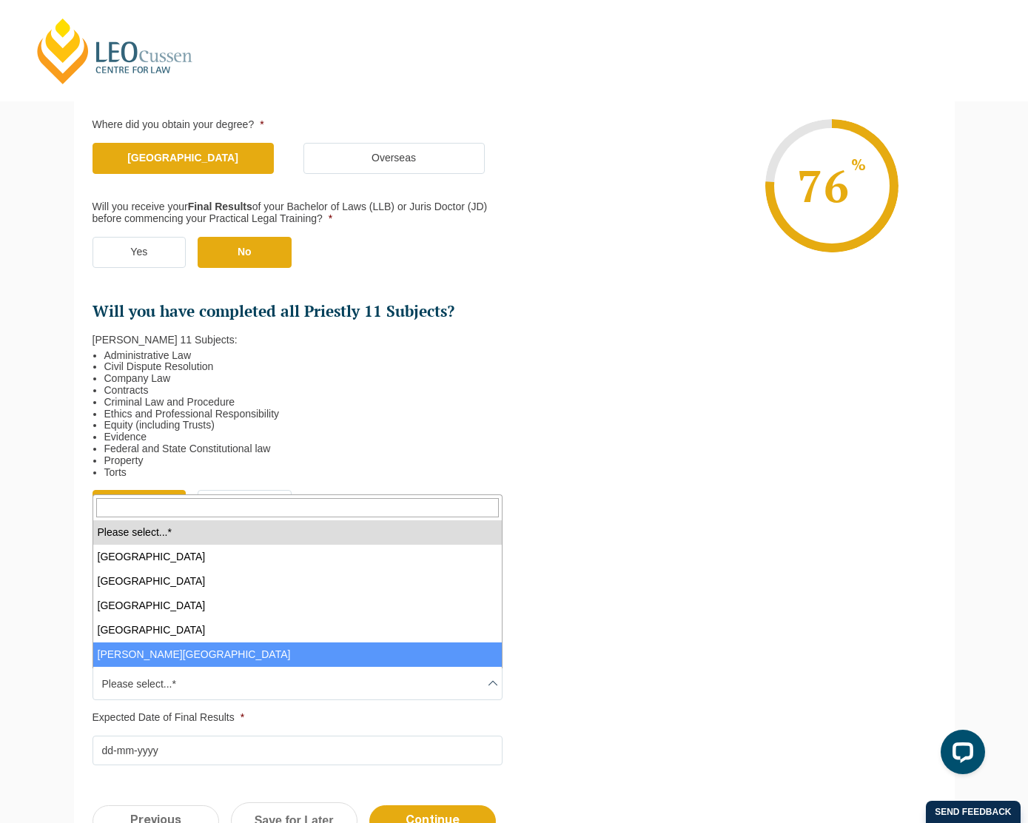
select select "Charles Darwin University"
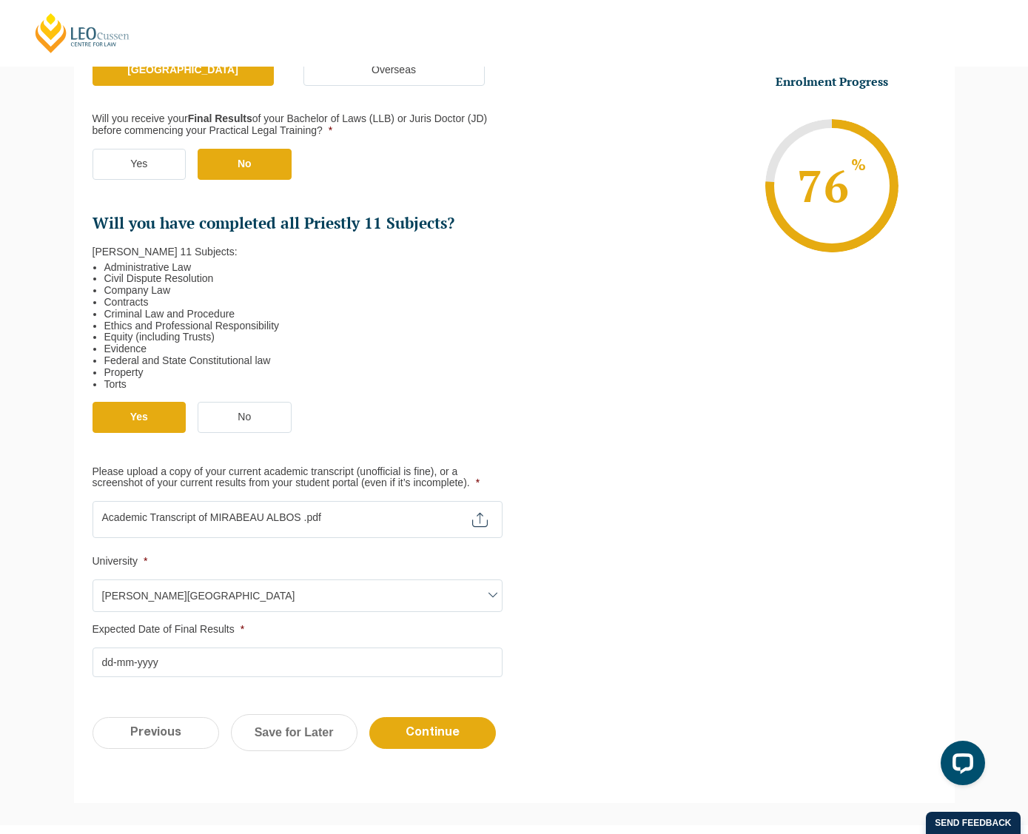
scroll to position [437, 0]
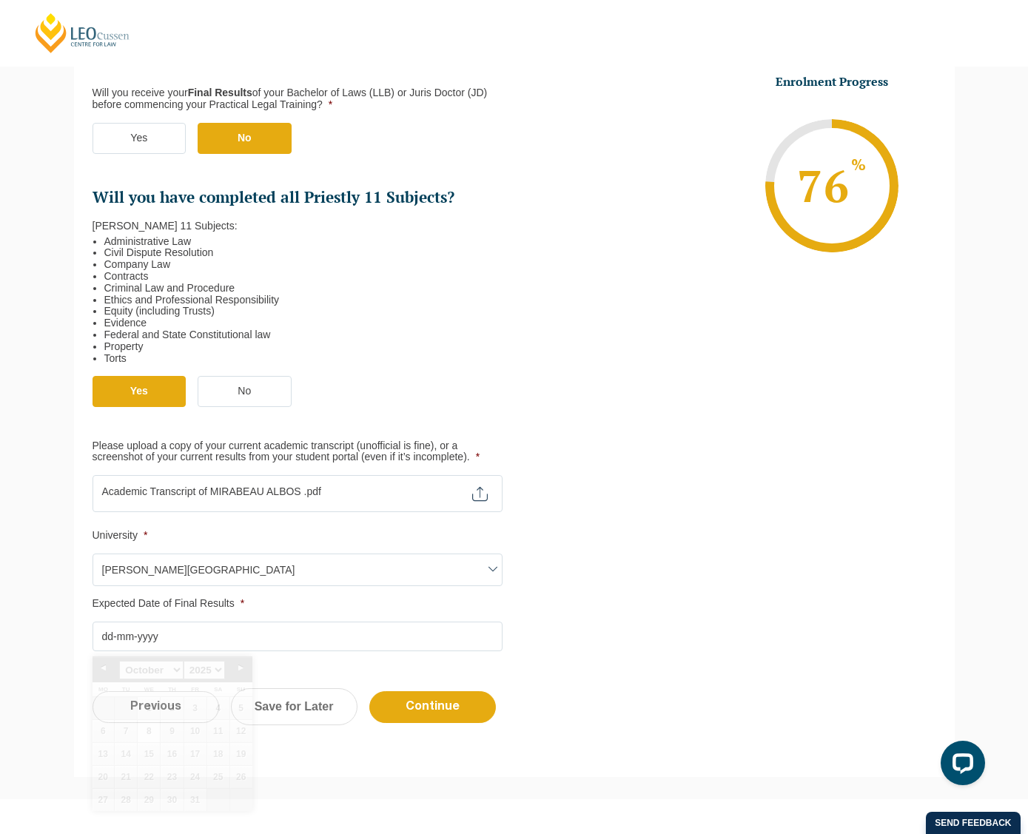
click at [110, 636] on input "Expected Date of Final Results *" at bounding box center [297, 636] width 410 height 30
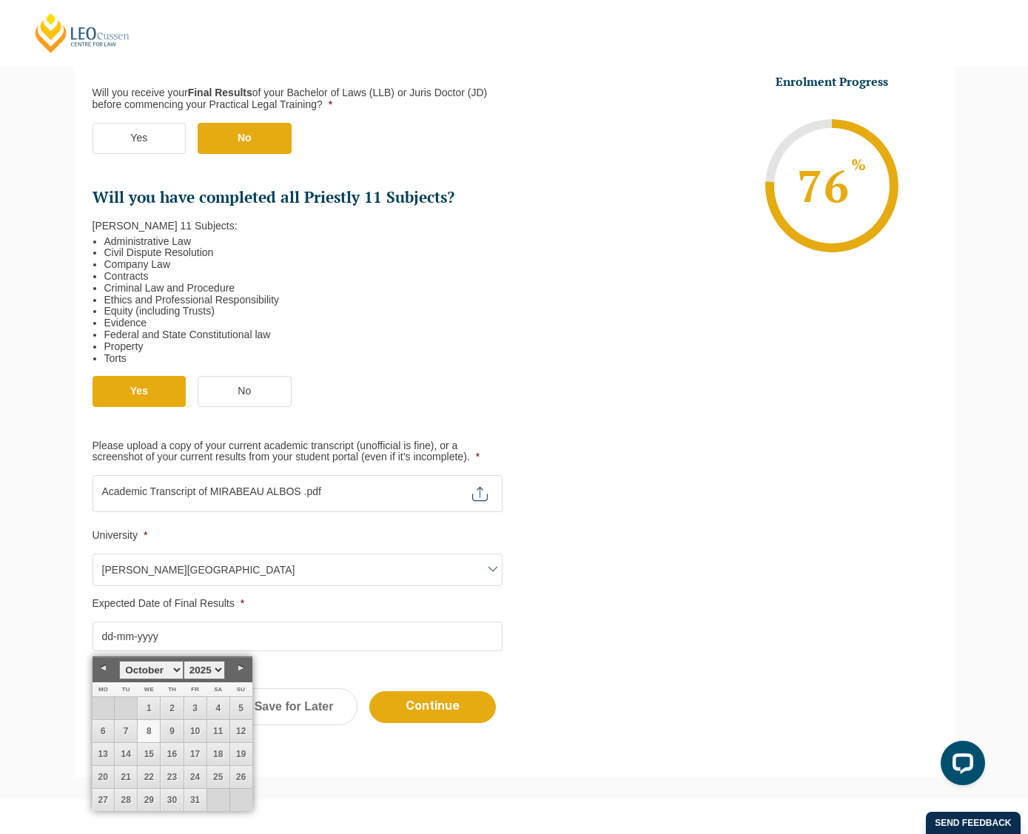
click at [220, 666] on select "1925 1926 1927 1928 1929 1930 1931 1932 1933 1934 1935 1936 1937 1938 1939 1940…" at bounding box center [203, 670] width 41 height 18
click at [106, 669] on link "Previous" at bounding box center [103, 668] width 22 height 22
click at [107, 668] on link "Previous" at bounding box center [103, 668] width 22 height 22
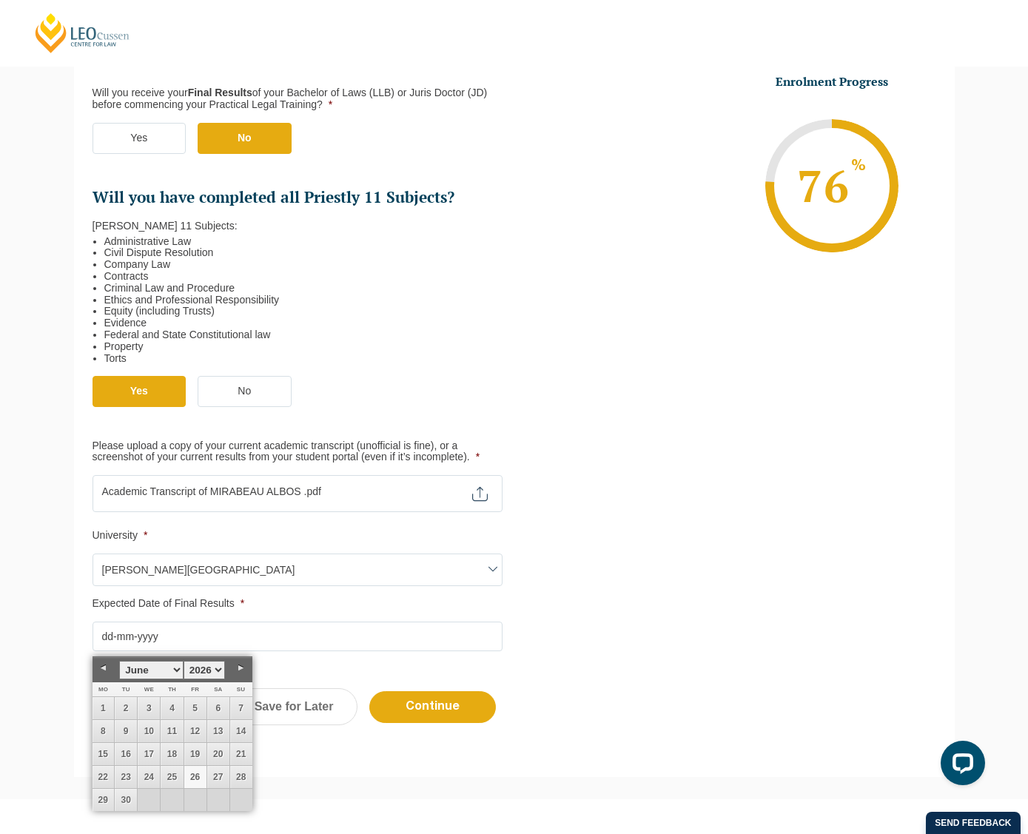
click at [194, 775] on link "26" at bounding box center [195, 777] width 22 height 22
type input "26-06-2026"
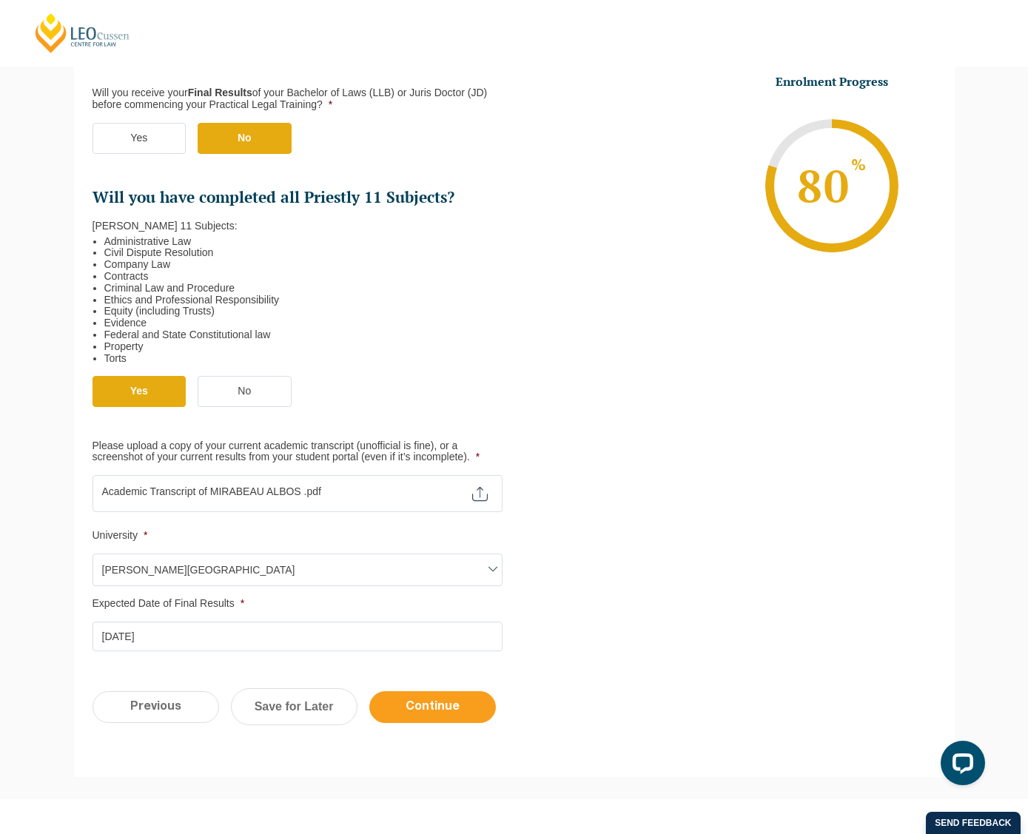
click at [459, 701] on input "Continue" at bounding box center [432, 707] width 127 height 32
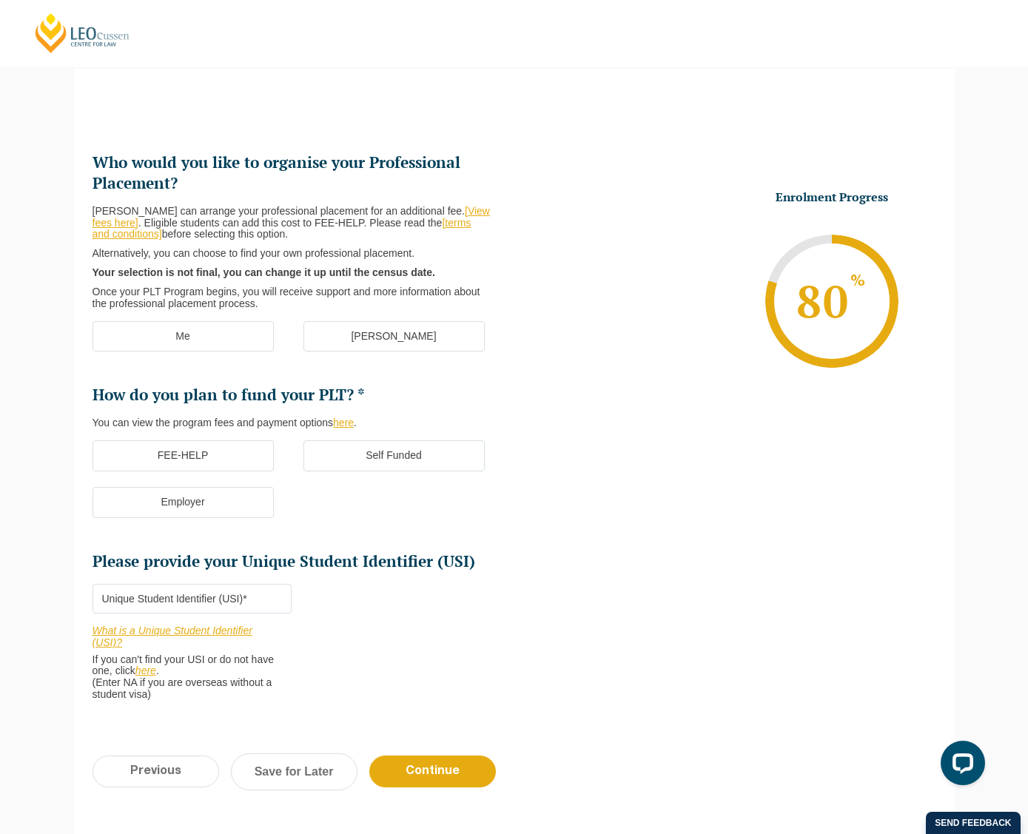
scroll to position [128, 0]
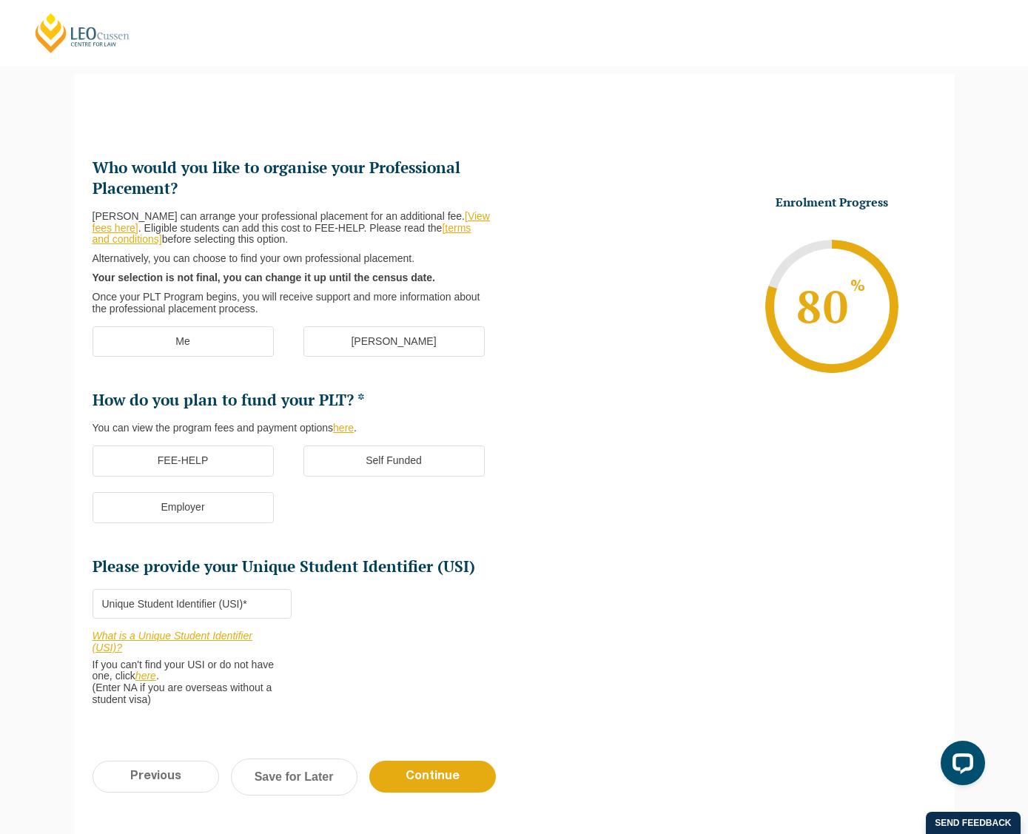
click at [422, 340] on label "[PERSON_NAME]" at bounding box center [393, 341] width 181 height 31
click at [0, 0] on input "[PERSON_NAME]" at bounding box center [0, 0] width 0 height 0
click at [210, 457] on label "FEE-HELP" at bounding box center [182, 460] width 181 height 31
click at [0, 0] on input "FEE-HELP" at bounding box center [0, 0] width 0 height 0
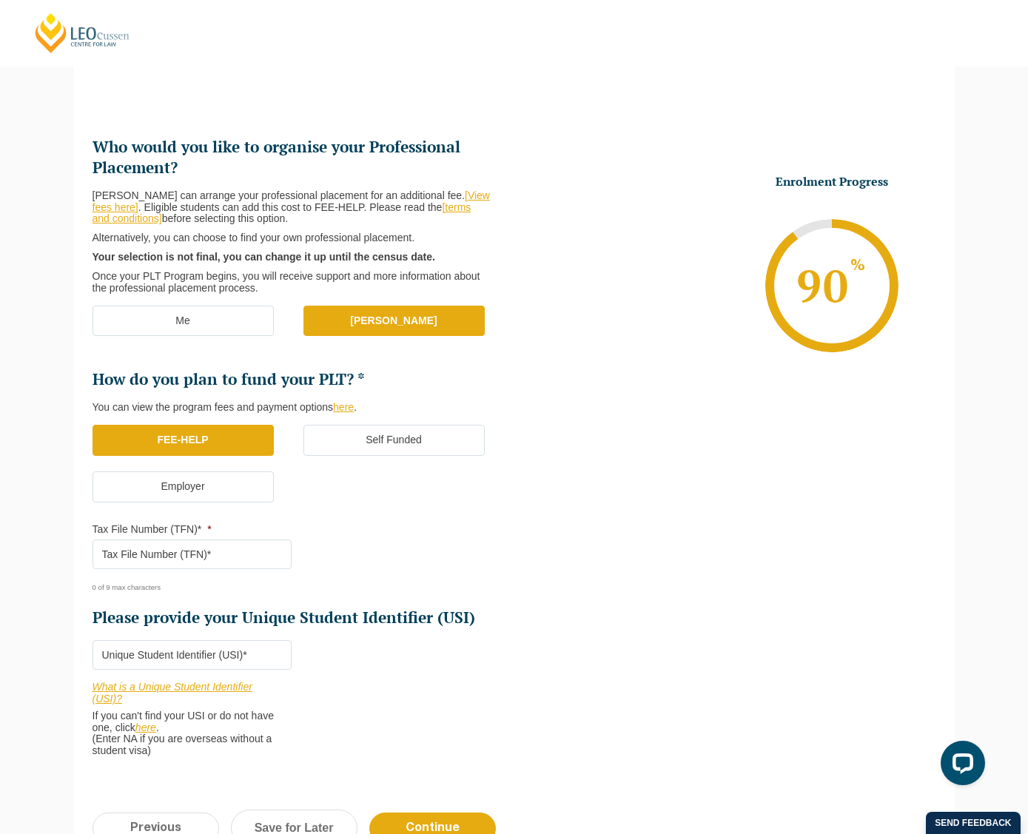
scroll to position [150, 0]
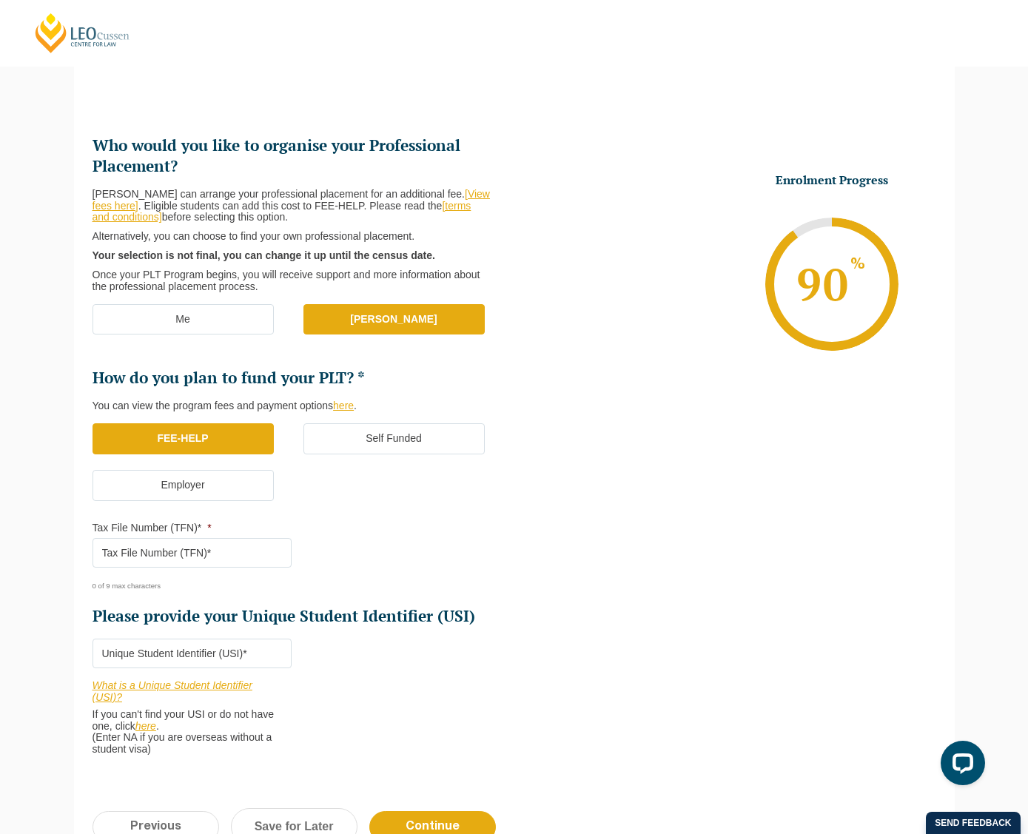
click at [199, 553] on input "Tax File Number (TFN)* *" at bounding box center [191, 553] width 199 height 30
type input "417583886"
click at [227, 658] on input "Please provide your Unique Student Identifier (USI) *" at bounding box center [191, 653] width 199 height 30
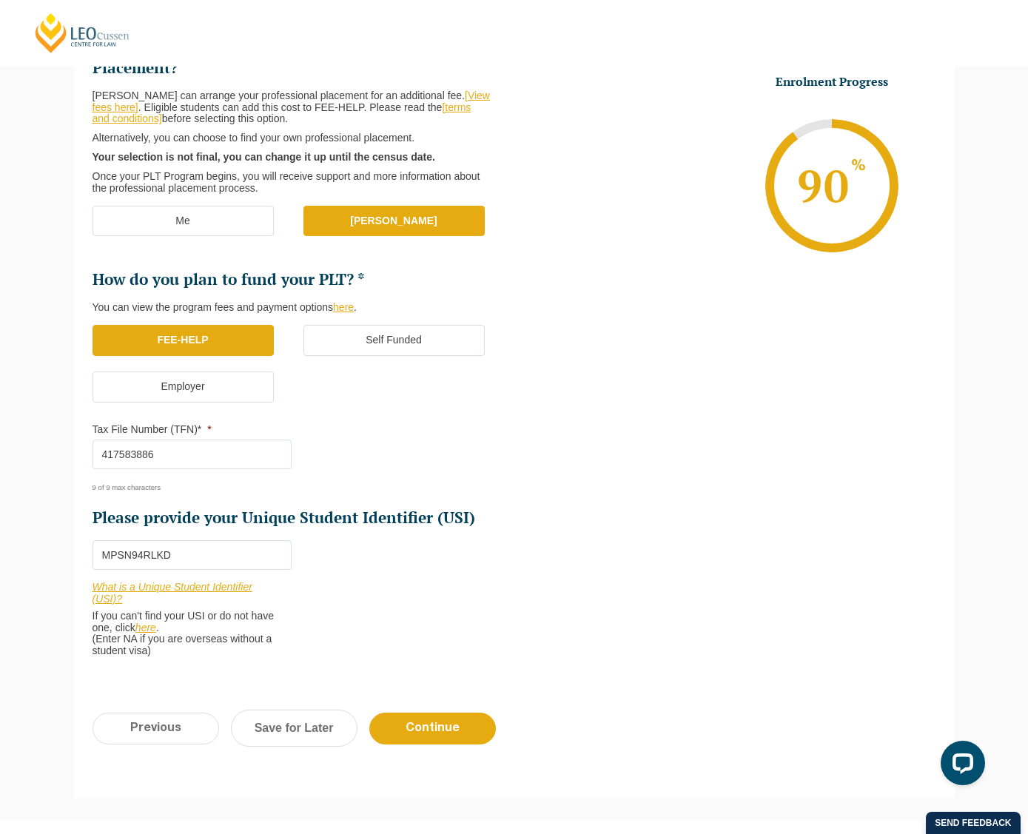
scroll to position [270, 0]
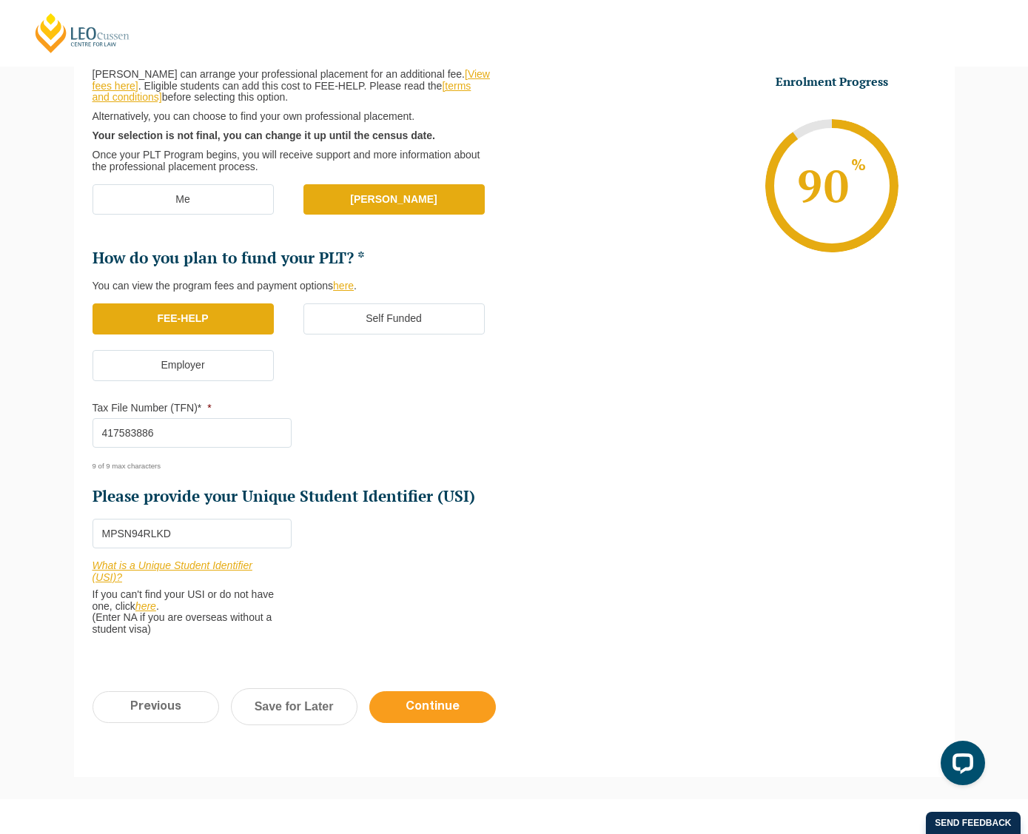
type input "MPSN94RLKD"
click at [417, 708] on input "Continue" at bounding box center [432, 707] width 127 height 32
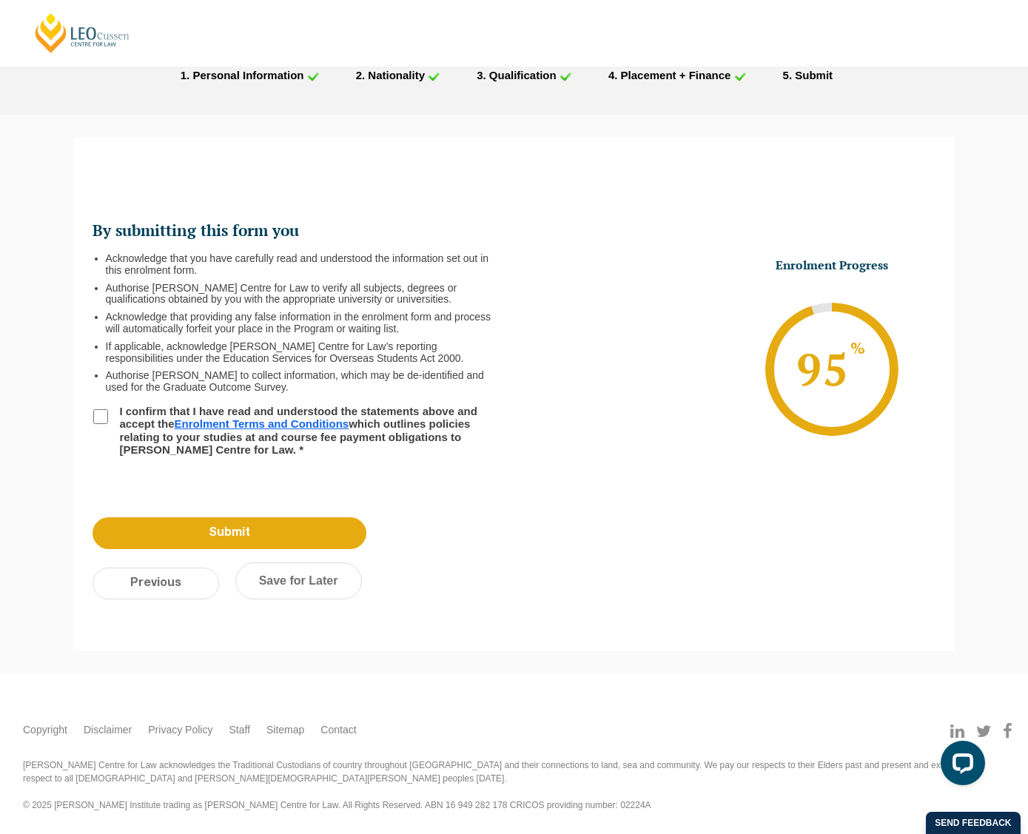
scroll to position [0, 0]
click at [99, 417] on input "I confirm that I have read and understood the statements above and accept the E…" at bounding box center [100, 416] width 15 height 15
checkbox input "true"
click at [322, 530] on input "Submit" at bounding box center [229, 533] width 274 height 32
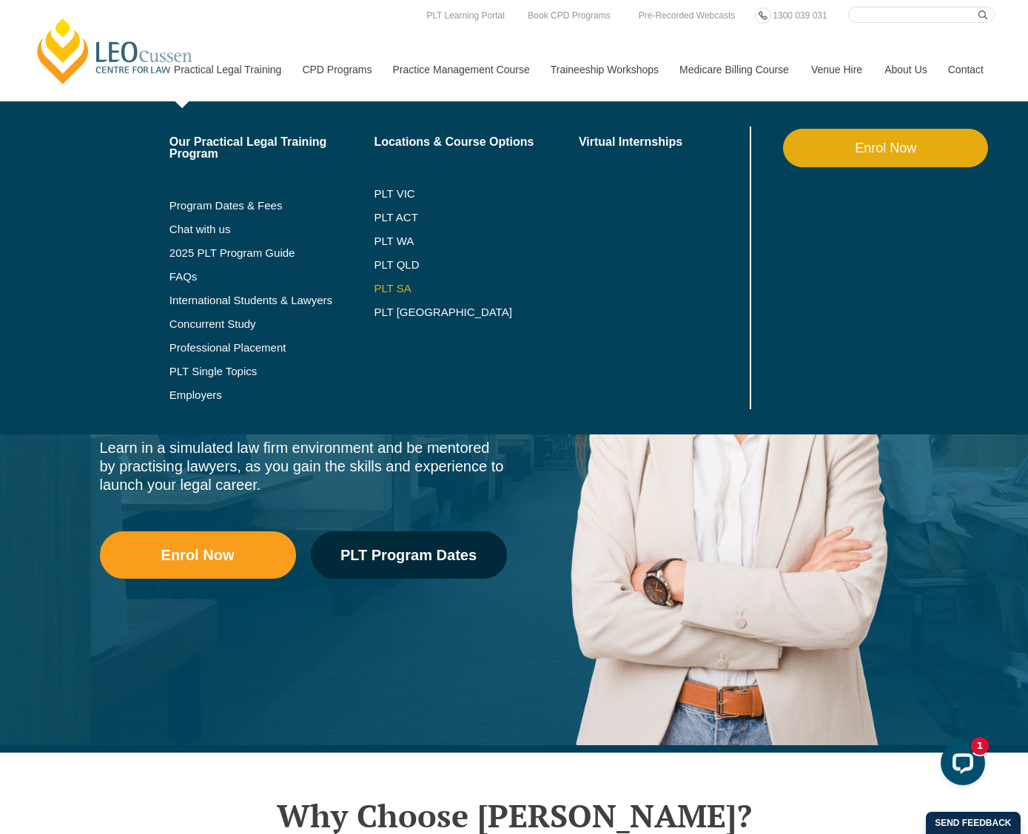
click at [375, 284] on link "PLT SA" at bounding box center [476, 289] width 205 height 12
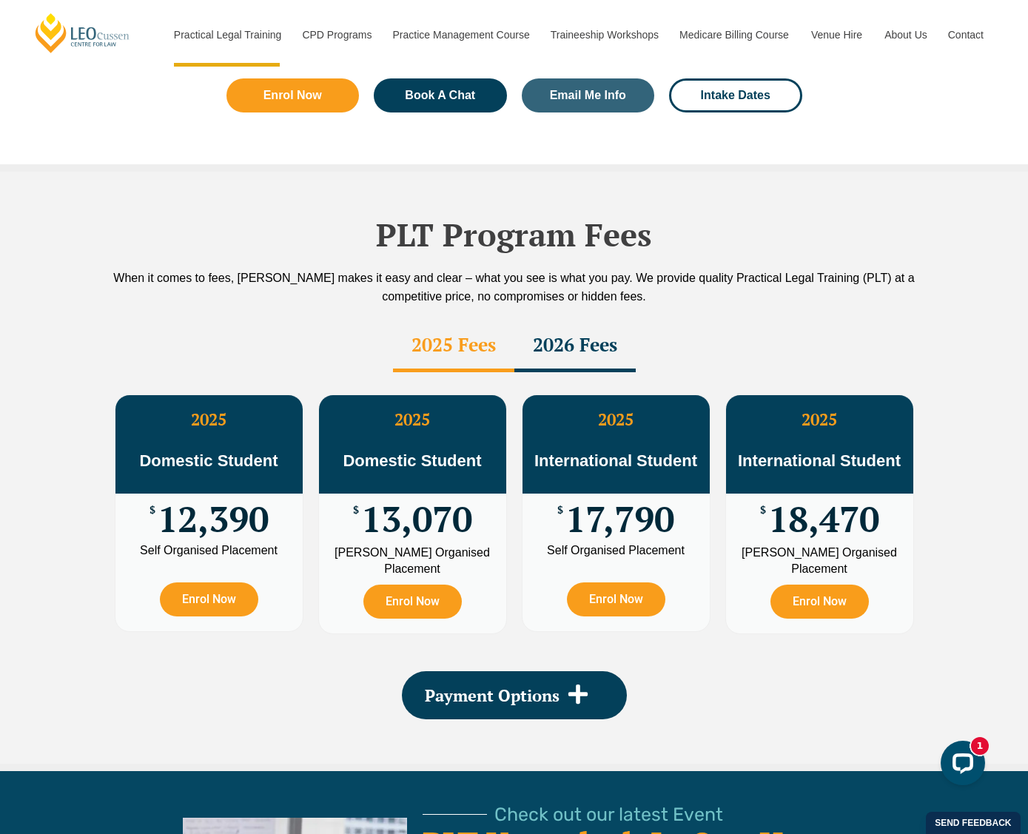
scroll to position [2426, 0]
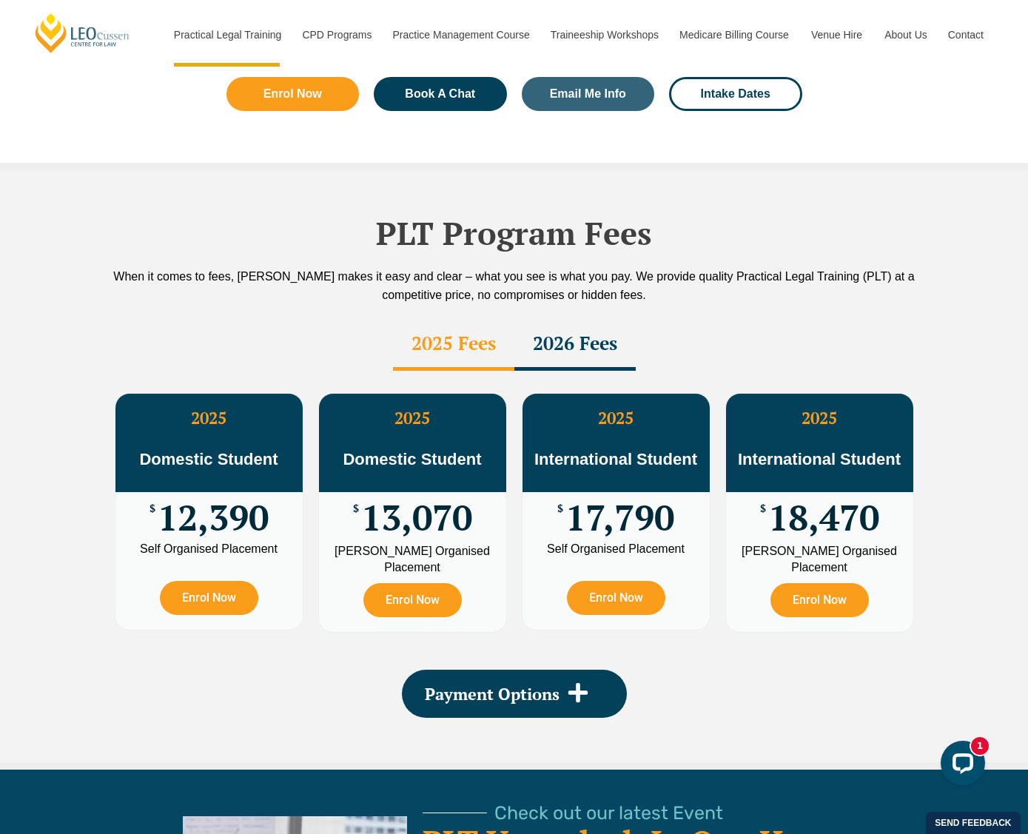
click at [580, 319] on div "2026 Fees" at bounding box center [574, 345] width 121 height 52
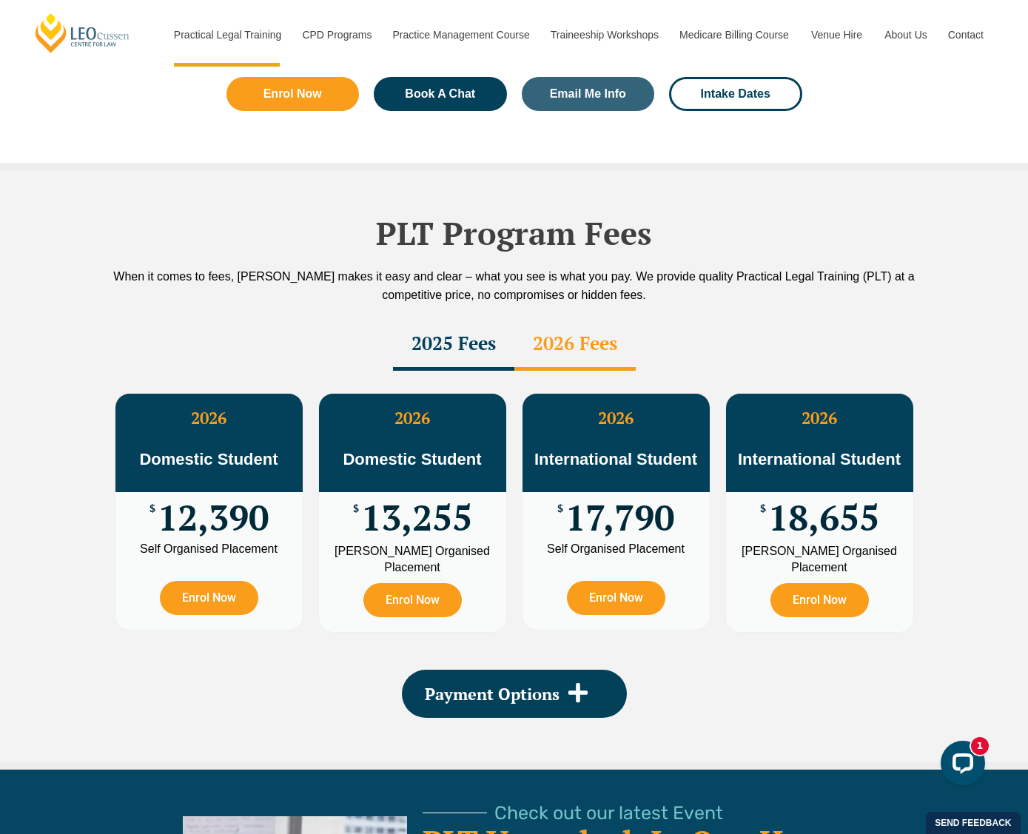
click at [477, 319] on div "2025 Fees" at bounding box center [453, 345] width 121 height 52
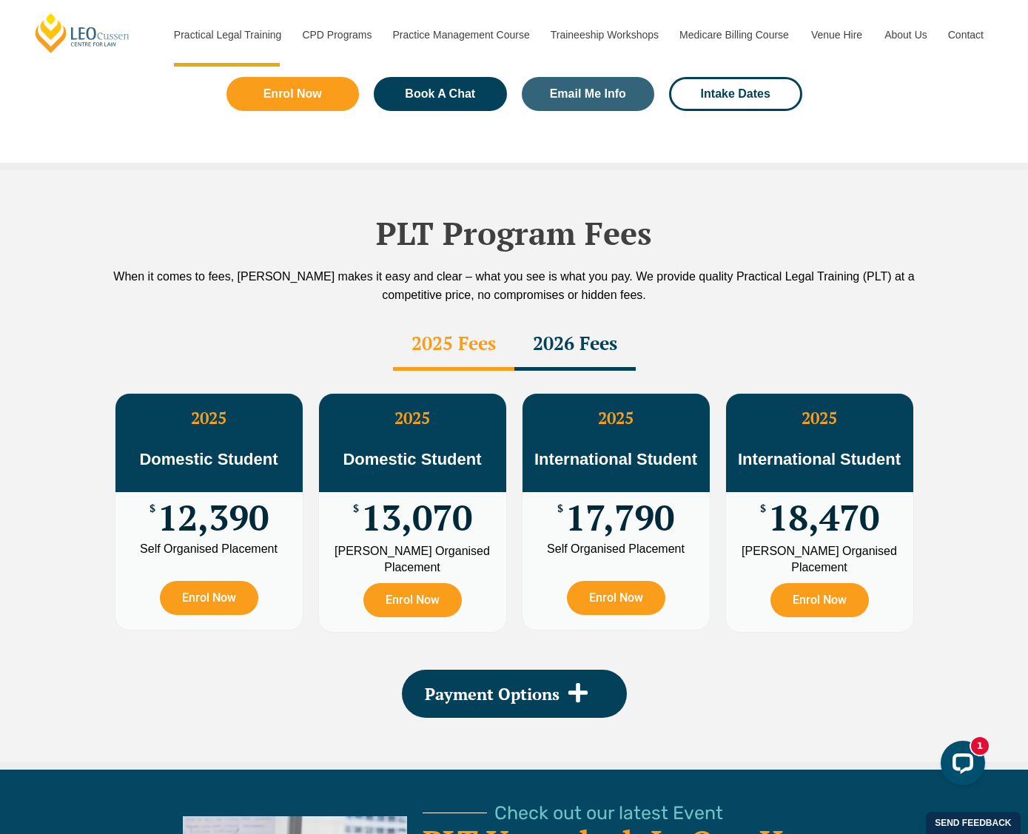
click at [545, 319] on div "2026 Fees" at bounding box center [574, 345] width 121 height 52
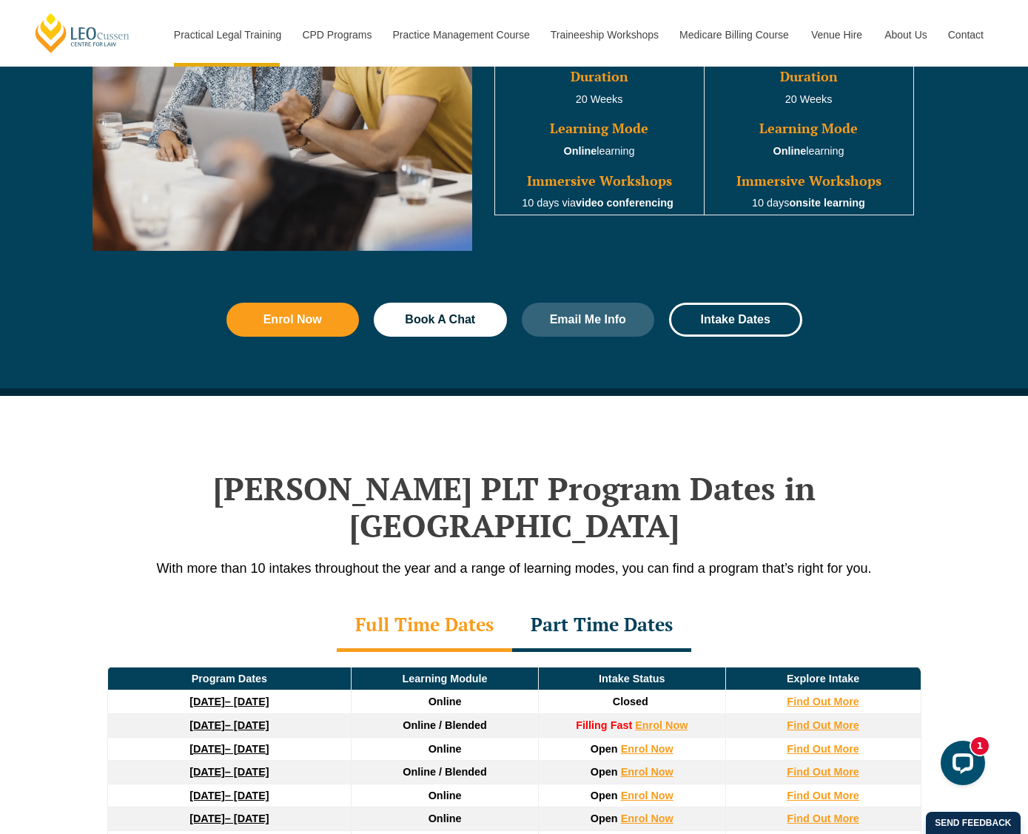
scroll to position [1292, 0]
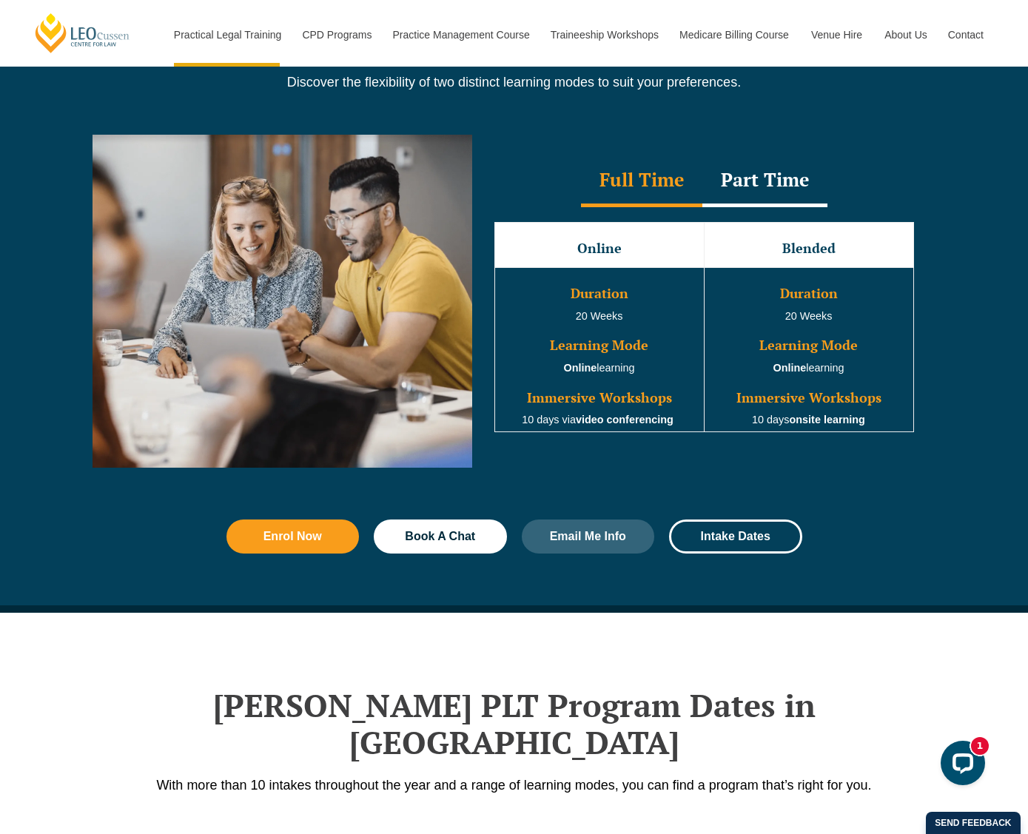
click at [823, 256] on h3 "Blended" at bounding box center [809, 248] width 206 height 15
click at [773, 189] on div "Part Time" at bounding box center [764, 181] width 125 height 52
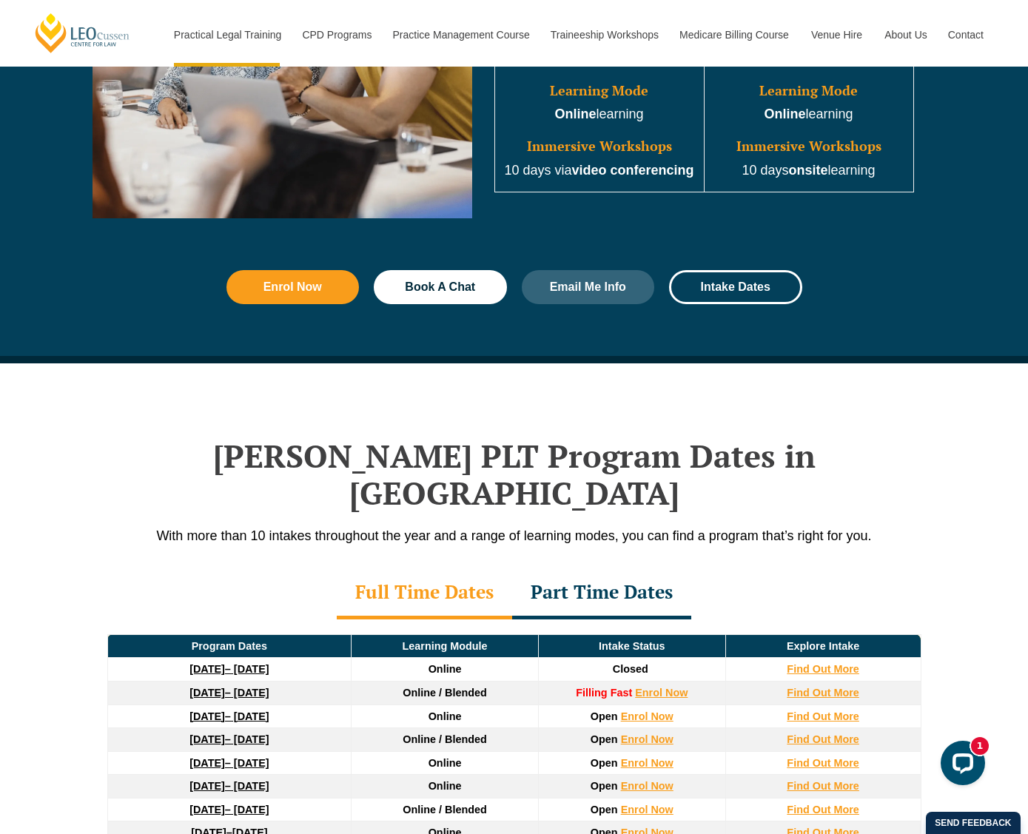
scroll to position [1543, 0]
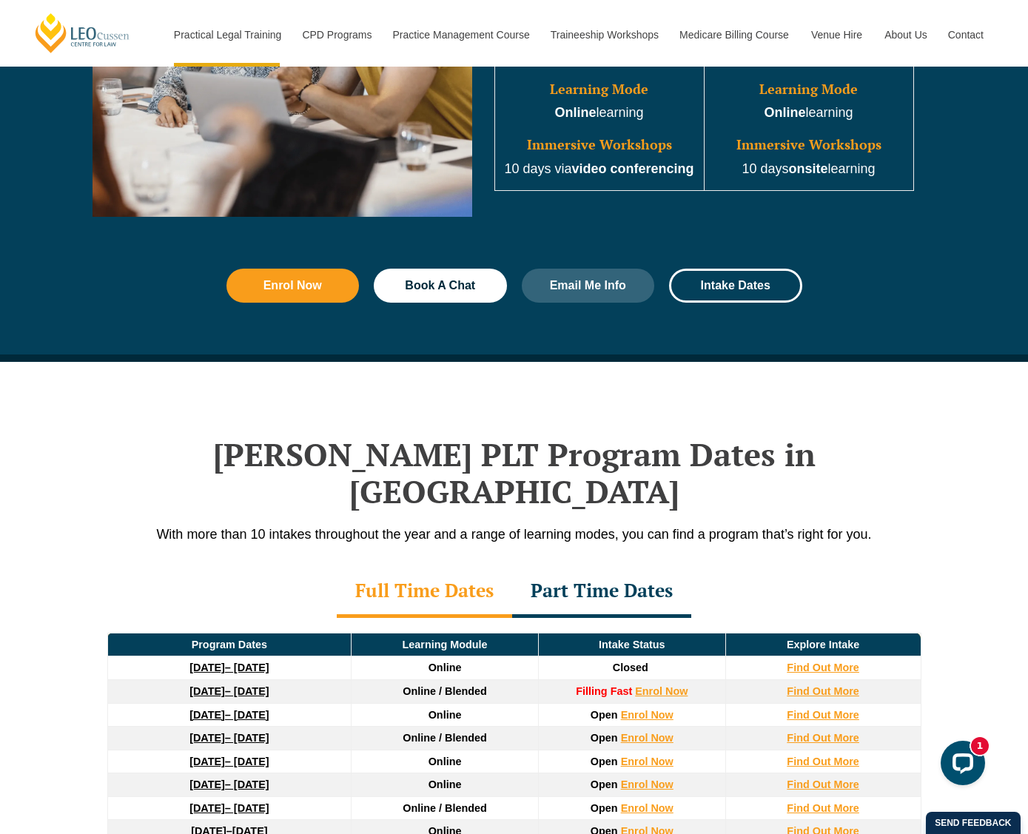
click at [610, 566] on div "Part Time Dates" at bounding box center [601, 592] width 179 height 52
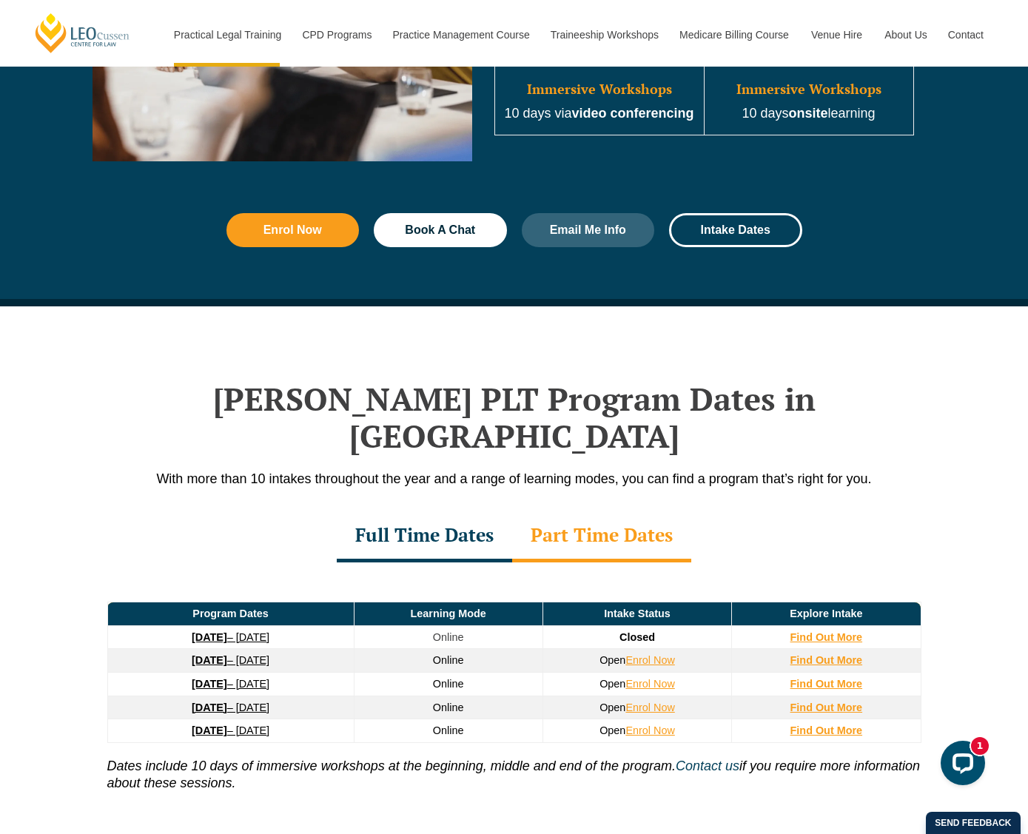
scroll to position [1600, 0]
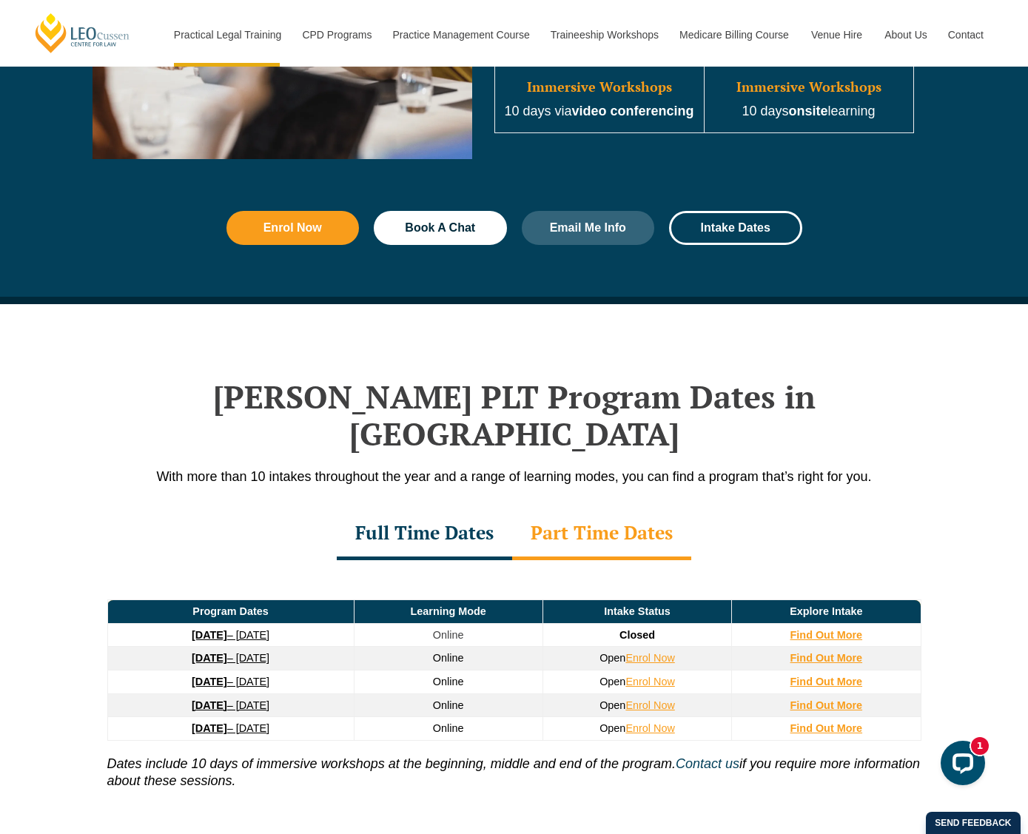
click at [448, 717] on td "Online" at bounding box center [448, 729] width 189 height 24
click at [449, 693] on td "Online" at bounding box center [448, 705] width 189 height 24
click at [451, 670] on td "Online" at bounding box center [448, 682] width 189 height 24
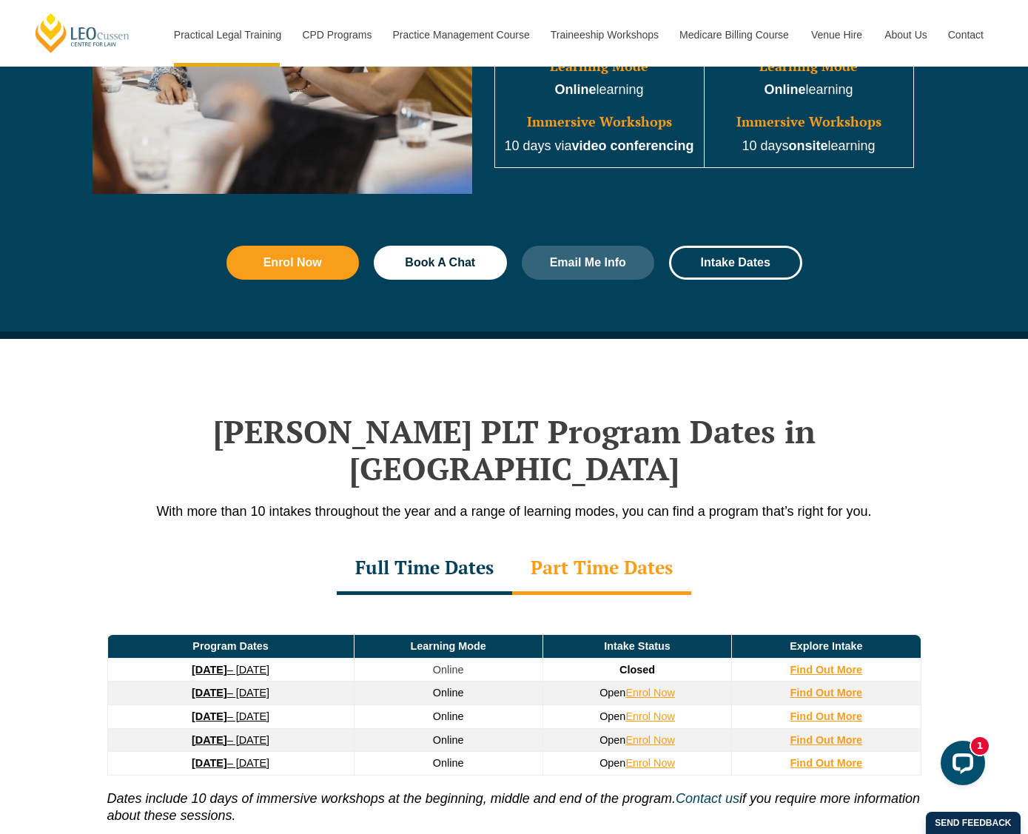
scroll to position [1651, 0]
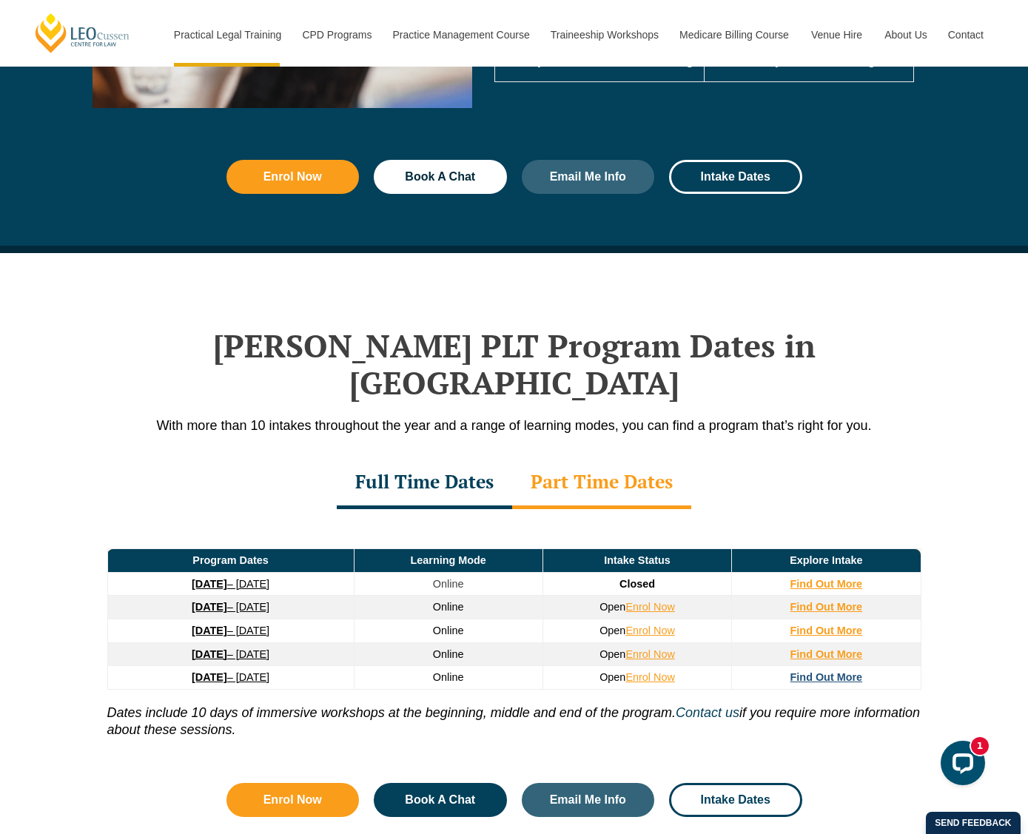
click at [798, 671] on strong "Find Out More" at bounding box center [826, 677] width 73 height 12
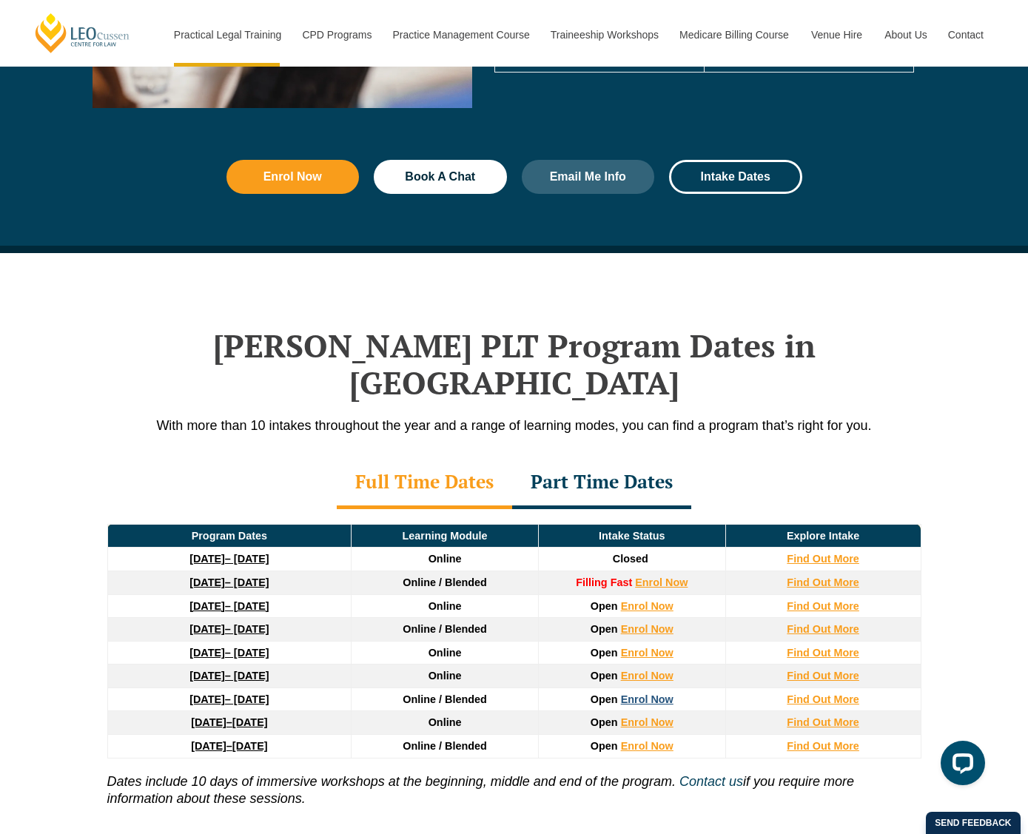
click at [658, 693] on link "Enrol Now" at bounding box center [647, 699] width 53 height 12
